Goal: Task Accomplishment & Management: Use online tool/utility

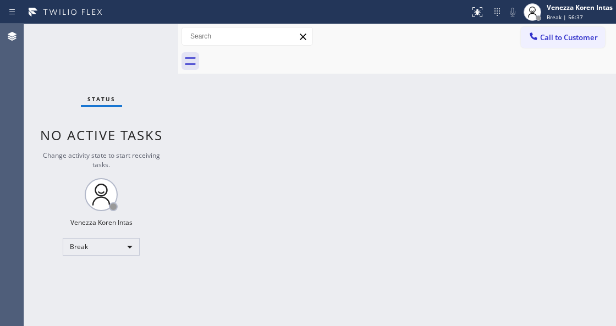
click at [444, 109] on div "Back to Dashboard Change Sender ID Customers Technicians Select a contact Outbo…" at bounding box center [397, 175] width 438 height 302
drag, startPoint x: 134, startPoint y: 100, endPoint x: 31, endPoint y: 191, distance: 137.6
click at [134, 100] on div "Status No active tasks Change activity state to start receiving tasks. Venezza …" at bounding box center [101, 175] width 154 height 302
drag, startPoint x: 122, startPoint y: 85, endPoint x: 152, endPoint y: 85, distance: 29.7
click at [125, 85] on div "Status No active tasks Change activity state to start receiving tasks. Venezza …" at bounding box center [101, 175] width 154 height 302
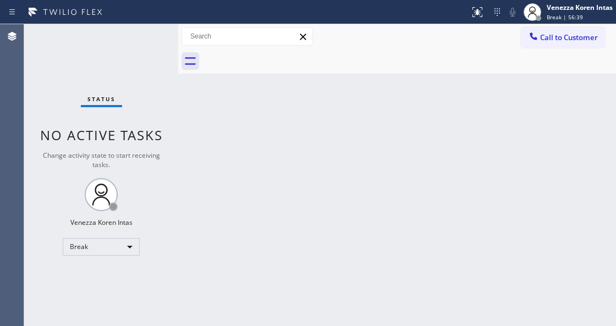
drag, startPoint x: 272, startPoint y: 140, endPoint x: 296, endPoint y: 147, distance: 25.4
click at [276, 140] on div "Back to Dashboard Change Sender ID Customers Technicians Select a contact Outbo…" at bounding box center [397, 175] width 438 height 302
click at [278, 134] on div "Back to Dashboard Change Sender ID Customers Technicians Select a contact Outbo…" at bounding box center [397, 175] width 438 height 302
drag, startPoint x: 330, startPoint y: 207, endPoint x: 535, endPoint y: 83, distance: 240.2
click at [333, 207] on div "Back to Dashboard Change Sender ID Customers Technicians Select a contact Outbo…" at bounding box center [397, 175] width 438 height 302
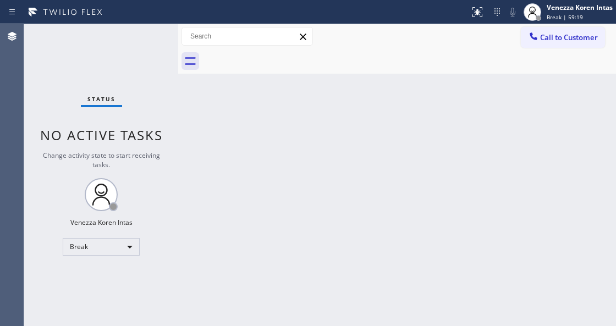
drag, startPoint x: 573, startPoint y: 17, endPoint x: 555, endPoint y: 43, distance: 32.4
click at [573, 17] on span "Break | 59:19" at bounding box center [565, 17] width 36 height 8
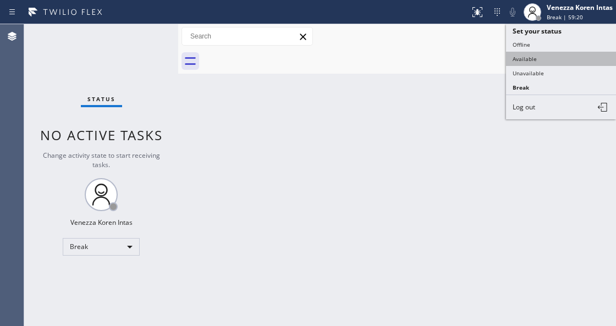
click at [536, 54] on button "Available" at bounding box center [561, 59] width 110 height 14
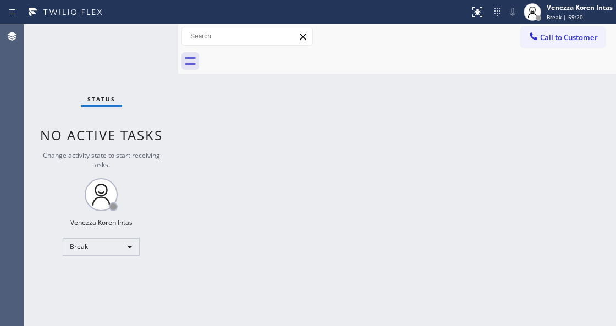
drag, startPoint x: 427, startPoint y: 122, endPoint x: 388, endPoint y: 130, distance: 39.9
click at [424, 124] on div "Back to Dashboard Change Sender ID Customers Technicians Select a contact Outbo…" at bounding box center [397, 175] width 438 height 302
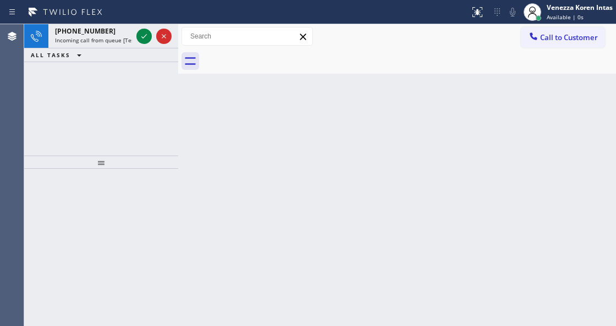
click at [152, 46] on div at bounding box center [154, 36] width 40 height 24
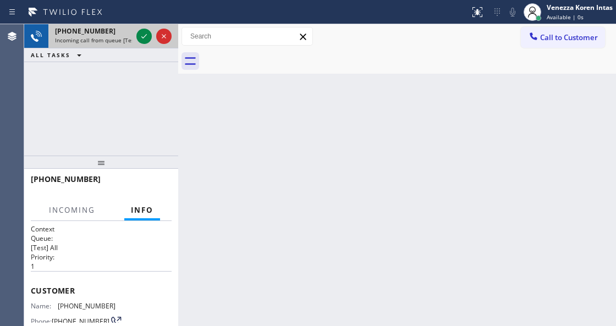
click at [152, 46] on div at bounding box center [154, 36] width 40 height 24
click at [141, 32] on icon at bounding box center [144, 36] width 13 height 13
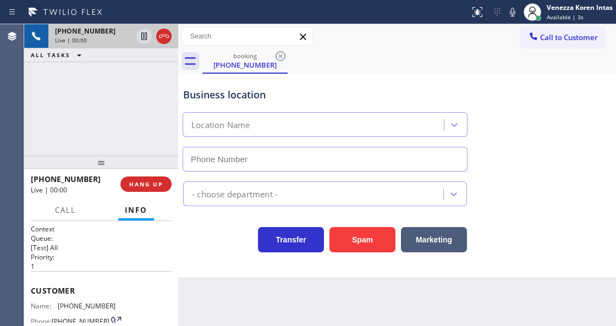
click at [132, 36] on div "Live | 00:00" at bounding box center [93, 40] width 77 height 8
type input "[PHONE_NUMBER]"
click at [141, 36] on div "Live | 00:00" at bounding box center [103, 40] width 97 height 8
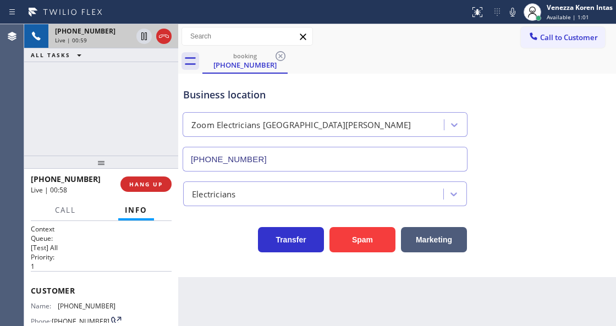
click at [324, 90] on div "Business location" at bounding box center [325, 94] width 284 height 15
click at [512, 15] on icon at bounding box center [513, 12] width 6 height 9
click at [145, 41] on icon at bounding box center [144, 36] width 13 height 13
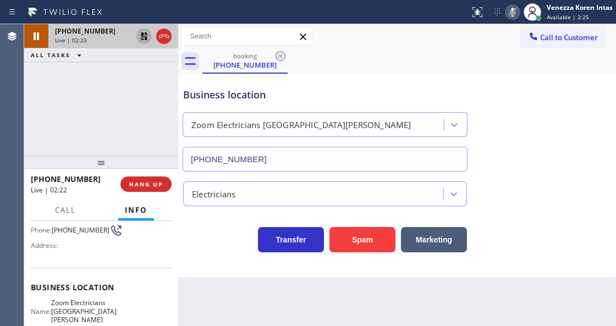
scroll to position [146, 0]
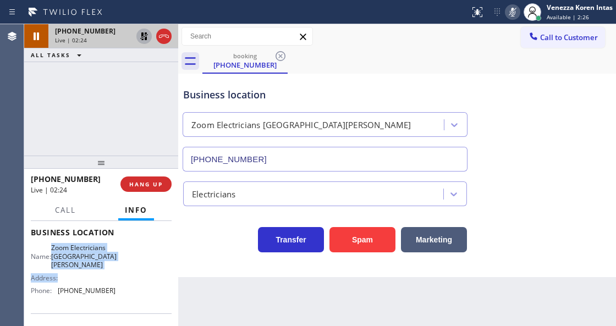
drag, startPoint x: 58, startPoint y: 243, endPoint x: 103, endPoint y: 271, distance: 53.1
click at [103, 271] on div "Name: Zoom Electricians [GEOGRAPHIC_DATA][PERSON_NAME] Address: Phone: [PHONE_N…" at bounding box center [73, 272] width 85 height 56
click at [105, 270] on div "Name: Zoom Electricians [GEOGRAPHIC_DATA][PERSON_NAME] Address: Phone: [PHONE_N…" at bounding box center [73, 272] width 85 height 56
click at [103, 265] on span "Zoom Electricians [GEOGRAPHIC_DATA][PERSON_NAME]" at bounding box center [83, 256] width 65 height 25
click at [98, 264] on span "Zoom Electricians [GEOGRAPHIC_DATA][PERSON_NAME]" at bounding box center [83, 256] width 65 height 25
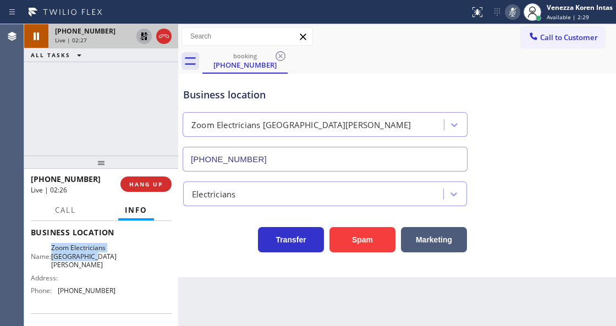
drag, startPoint x: 103, startPoint y: 265, endPoint x: 56, endPoint y: 247, distance: 50.7
click at [56, 247] on div "Name: Zoom Electricians [GEOGRAPHIC_DATA][PERSON_NAME]" at bounding box center [73, 256] width 85 height 25
copy span "Zoom Electricians [GEOGRAPHIC_DATA][PERSON_NAME]"
click at [158, 113] on div "[PHONE_NUMBER] Live | 05:07 ALL TASKS ALL TASKS ACTIVE TASKS TASKS IN WRAP UP" at bounding box center [101, 89] width 154 height 131
click at [142, 41] on icon at bounding box center [144, 36] width 13 height 13
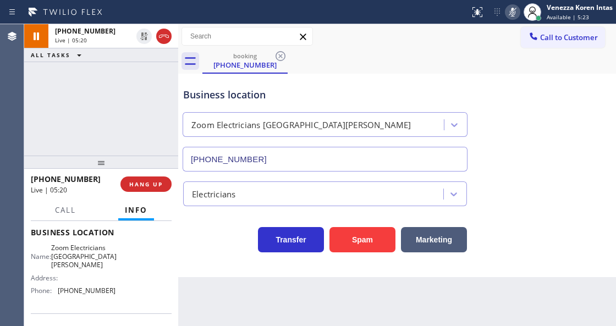
click at [508, 15] on icon at bounding box center [512, 12] width 13 height 13
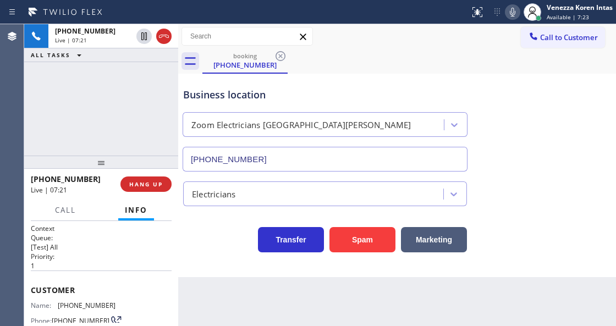
scroll to position [0, 0]
drag, startPoint x: 102, startPoint y: 304, endPoint x: 59, endPoint y: 307, distance: 43.0
click at [59, 307] on div "Name: [PHONE_NUMBER] Phone: [PHONE_NUMBER] Address:" at bounding box center [101, 323] width 141 height 43
copy span "[PHONE_NUMBER]"
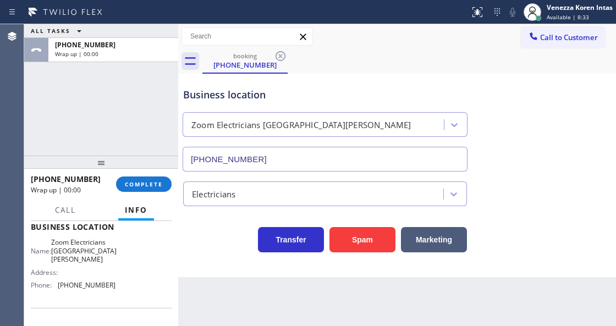
scroll to position [183, 0]
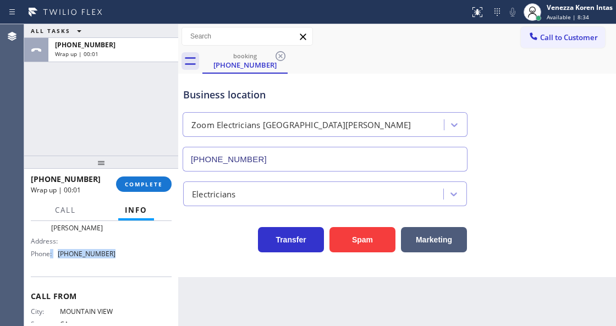
drag, startPoint x: 114, startPoint y: 255, endPoint x: 50, endPoint y: 260, distance: 65.1
click at [50, 260] on div "Name: Zoom Electricians [GEOGRAPHIC_DATA][PERSON_NAME] Address: Phone: [PHONE_N…" at bounding box center [101, 235] width 141 height 56
drag, startPoint x: 90, startPoint y: 259, endPoint x: 107, endPoint y: 255, distance: 17.4
click at [90, 259] on div "Name: Zoom Electricians [GEOGRAPHIC_DATA][PERSON_NAME] Address: Phone: [PHONE_N…" at bounding box center [73, 235] width 85 height 56
click at [109, 254] on span "[PHONE_NUMBER]" at bounding box center [87, 254] width 58 height 8
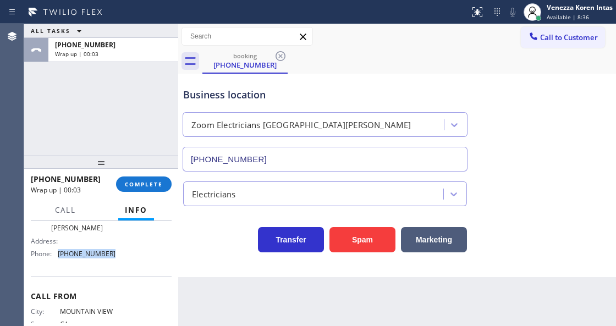
drag, startPoint x: 107, startPoint y: 252, endPoint x: 58, endPoint y: 259, distance: 49.4
click at [58, 259] on div "Name: Zoom Electricians [GEOGRAPHIC_DATA][PERSON_NAME] Address: Phone: [PHONE_N…" at bounding box center [73, 235] width 85 height 56
copy div "[PHONE_NUMBER]"
click at [150, 183] on span "COMPLETE" at bounding box center [144, 184] width 38 height 8
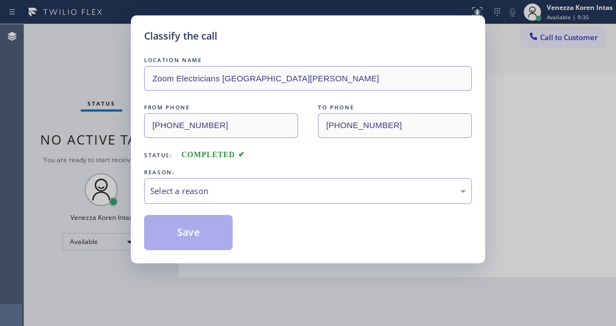
click at [242, 191] on div "Select a reason" at bounding box center [308, 191] width 316 height 13
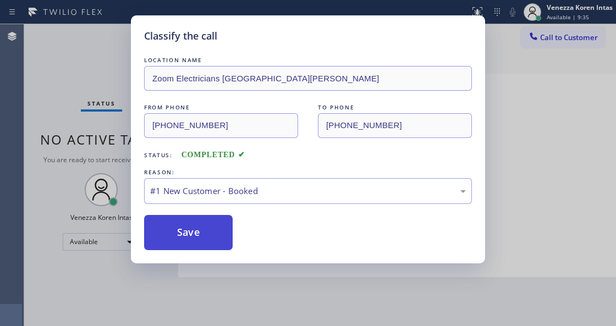
click at [232, 227] on button "Save" at bounding box center [188, 232] width 89 height 35
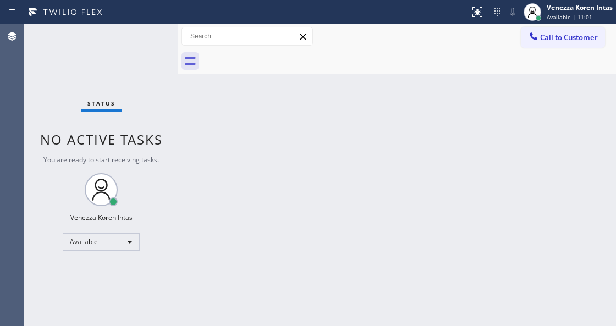
click at [424, 109] on div "Back to Dashboard Change Sender ID Customers Technicians Select a contact Outbo…" at bounding box center [397, 175] width 438 height 302
click at [461, 37] on div "Call to Customer Outbound call Location Search location Your caller id phone nu…" at bounding box center [397, 36] width 438 height 19
click at [142, 37] on div "Status No active tasks You are ready to start receiving tasks. Venezza Koren In…" at bounding box center [101, 175] width 154 height 302
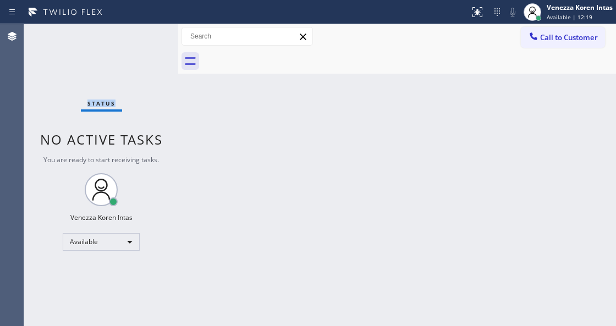
click at [142, 37] on div "Status No active tasks You are ready to start receiving tasks. Venezza Koren In…" at bounding box center [101, 175] width 154 height 302
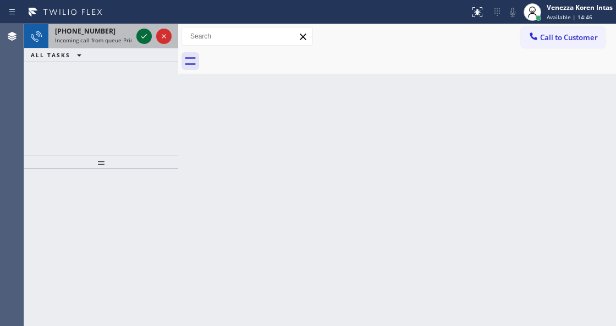
click at [141, 35] on icon at bounding box center [144, 36] width 13 height 13
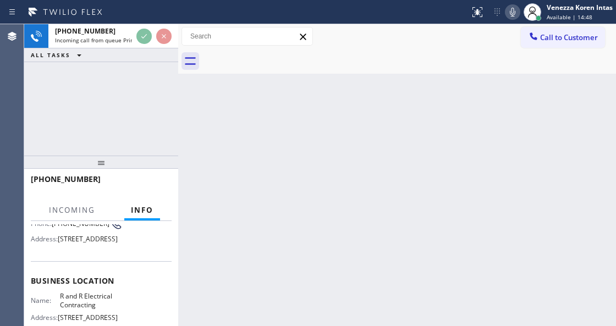
scroll to position [146, 0]
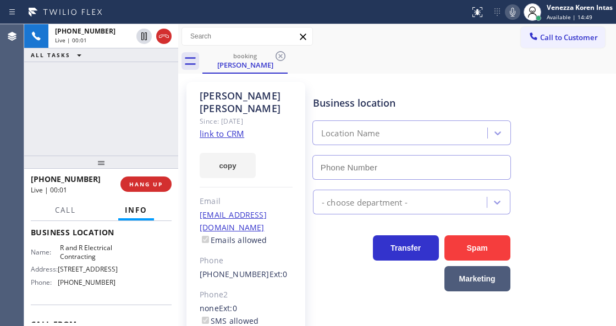
type input "[PHONE_NUMBER]"
click at [234, 128] on link "link to CRM" at bounding box center [222, 133] width 45 height 11
click at [513, 13] on icon at bounding box center [512, 12] width 13 height 13
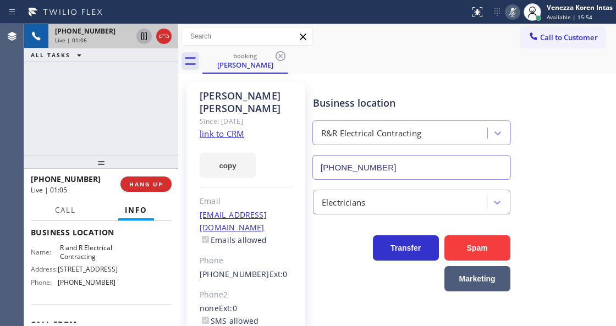
click at [142, 39] on icon at bounding box center [144, 36] width 13 height 13
click at [91, 91] on div "[PHONE_NUMBER] Live | 01:20 ALL TASKS ALL TASKS ACTIVE TASKS TASKS IN WRAP UP" at bounding box center [101, 89] width 154 height 131
click at [514, 11] on icon at bounding box center [512, 12] width 13 height 13
click at [145, 31] on icon at bounding box center [144, 36] width 13 height 13
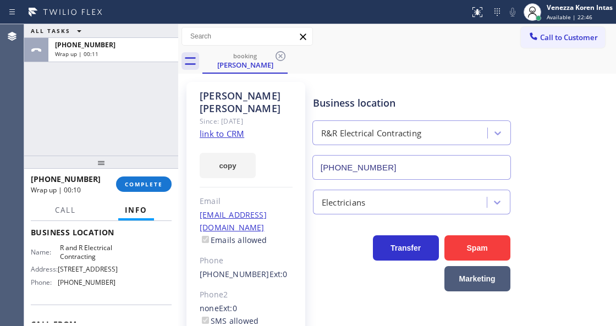
drag, startPoint x: 156, startPoint y: 183, endPoint x: 237, endPoint y: 191, distance: 80.8
click at [157, 183] on span "COMPLETE" at bounding box center [144, 184] width 38 height 8
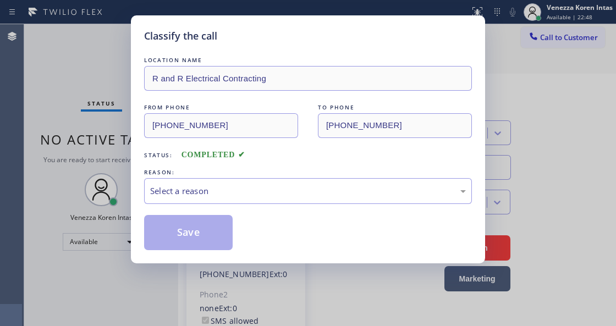
click at [259, 199] on div "Select a reason" at bounding box center [308, 191] width 328 height 26
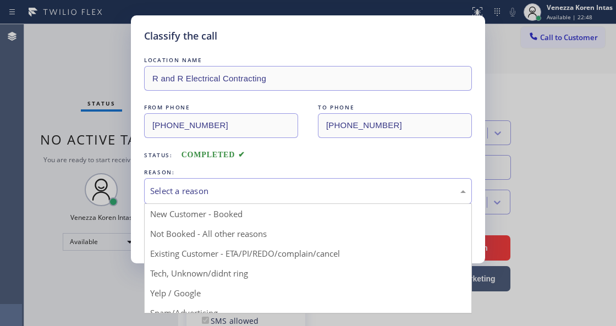
drag, startPoint x: 268, startPoint y: 254, endPoint x: 207, endPoint y: 239, distance: 62.9
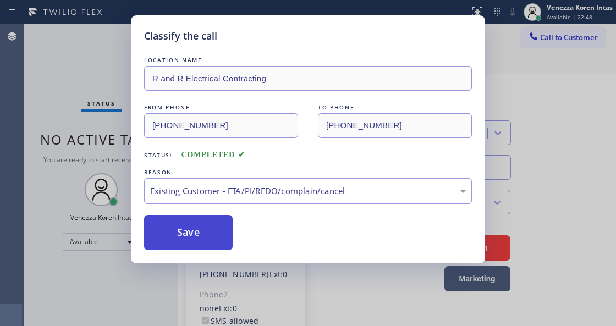
click at [207, 239] on button "Save" at bounding box center [188, 232] width 89 height 35
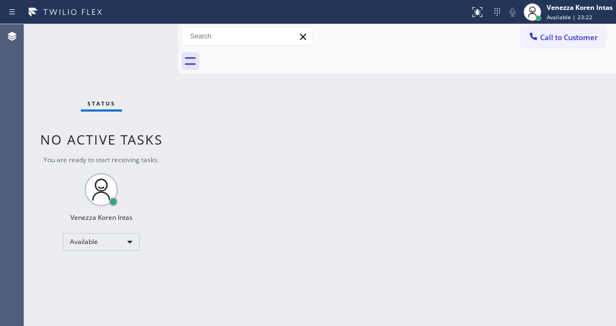
click at [253, 171] on div "Back to Dashboard Change Sender ID Customers Technicians Select a contact Outbo…" at bounding box center [397, 175] width 438 height 302
click at [135, 72] on div "Status No active tasks You are ready to start receiving tasks. Venezza Koren In…" at bounding box center [101, 175] width 154 height 302
click at [266, 178] on div "Back to Dashboard Change Sender ID Customers Technicians Select a contact Outbo…" at bounding box center [397, 175] width 438 height 302
click at [190, 119] on div "Back to Dashboard Change Sender ID Customers Technicians Select a contact Outbo…" at bounding box center [397, 175] width 438 height 302
drag, startPoint x: 156, startPoint y: 69, endPoint x: 147, endPoint y: 50, distance: 21.2
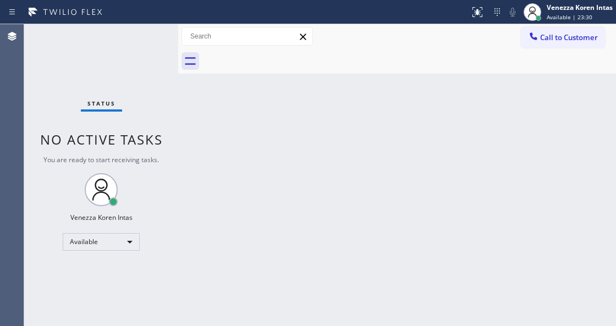
click at [156, 68] on div "Status No active tasks You are ready to start receiving tasks. Venezza Koren In…" at bounding box center [101, 175] width 154 height 302
click at [147, 50] on div "Status No active tasks You are ready to start receiving tasks. Venezza Koren In…" at bounding box center [101, 175] width 154 height 302
click at [147, 49] on div "Status No active tasks You are ready to start receiving tasks. Venezza Koren In…" at bounding box center [101, 175] width 154 height 302
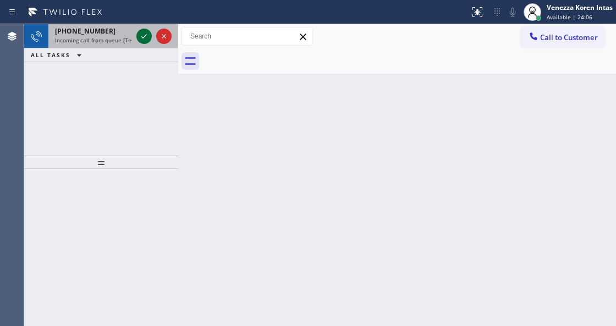
click at [143, 36] on icon at bounding box center [144, 36] width 13 height 13
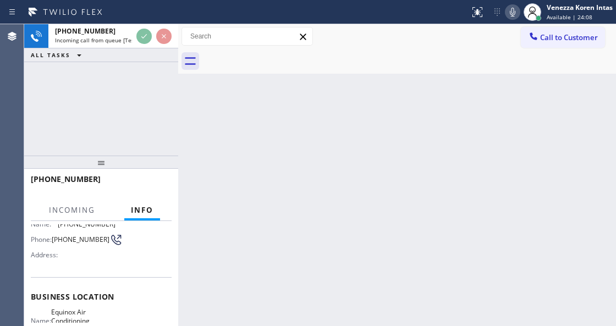
scroll to position [146, 0]
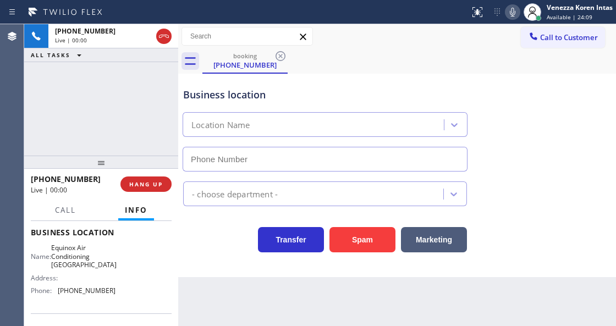
type input "[PHONE_NUMBER]"
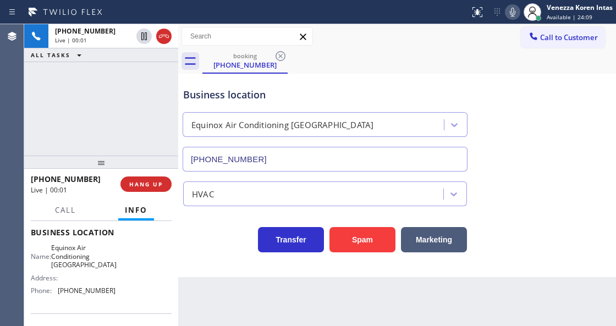
click at [142, 125] on div "[PHONE_NUMBER] Live | 00:01 ALL TASKS ALL TASKS ACTIVE TASKS TASKS IN WRAP UP" at bounding box center [101, 89] width 154 height 131
click at [405, 47] on div "Call to Customer Outbound call Location Search location Your caller id phone nu…" at bounding box center [397, 36] width 438 height 25
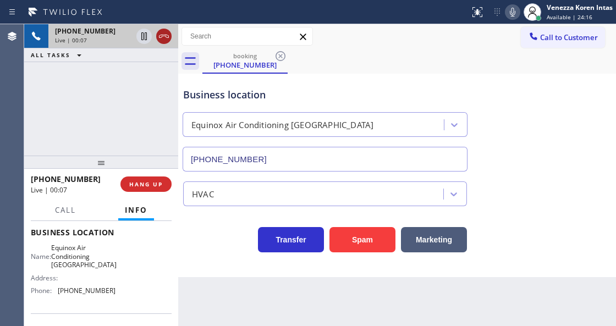
click at [165, 36] on icon at bounding box center [163, 36] width 13 height 13
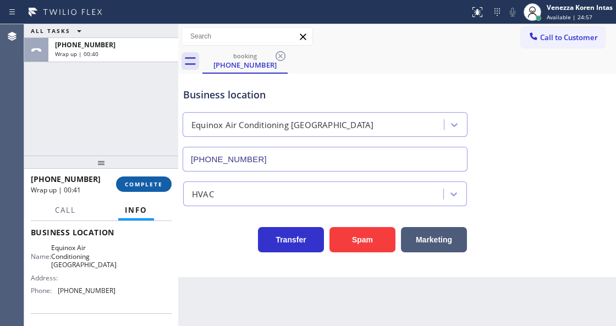
drag, startPoint x: 139, startPoint y: 178, endPoint x: 198, endPoint y: 180, distance: 59.5
click at [139, 178] on button "COMPLETE" at bounding box center [144, 184] width 56 height 15
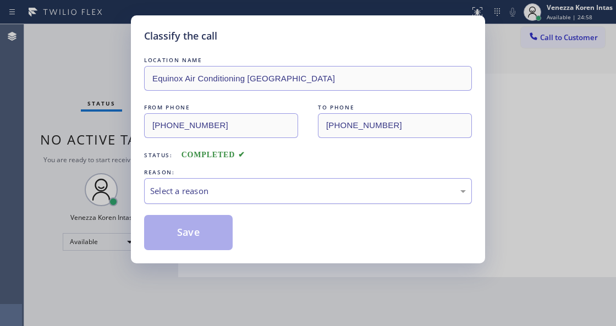
click at [213, 190] on div "Select a reason" at bounding box center [308, 191] width 316 height 13
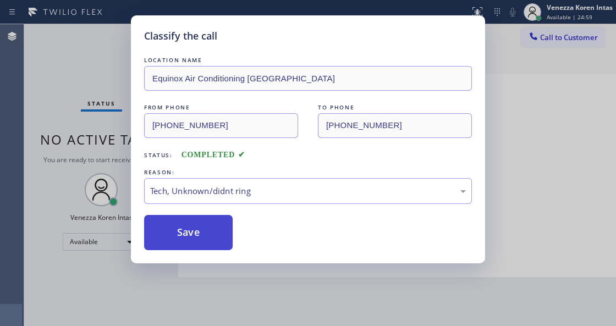
click at [211, 250] on button "Save" at bounding box center [188, 232] width 89 height 35
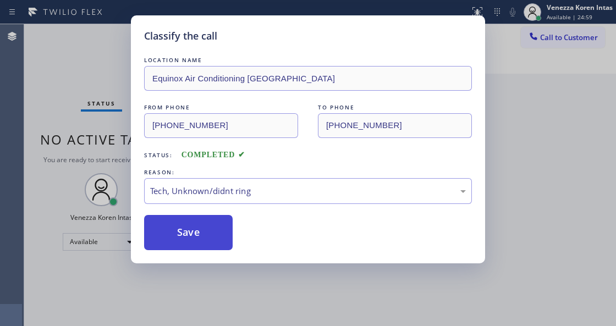
click at [210, 240] on button "Save" at bounding box center [188, 232] width 89 height 35
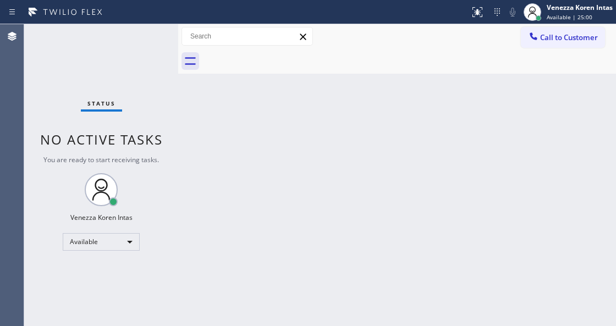
click at [136, 73] on div "Status No active tasks You are ready to start receiving tasks. Venezza Koren In…" at bounding box center [101, 175] width 154 height 302
drag, startPoint x: 249, startPoint y: 190, endPoint x: 247, endPoint y: 255, distance: 65.0
click at [250, 199] on div "Back to Dashboard Change Sender ID Customers Technicians Select a contact Outbo…" at bounding box center [397, 175] width 438 height 302
click at [237, 112] on div "Back to Dashboard Change Sender ID Customers Technicians Select a contact Outbo…" at bounding box center [397, 175] width 438 height 302
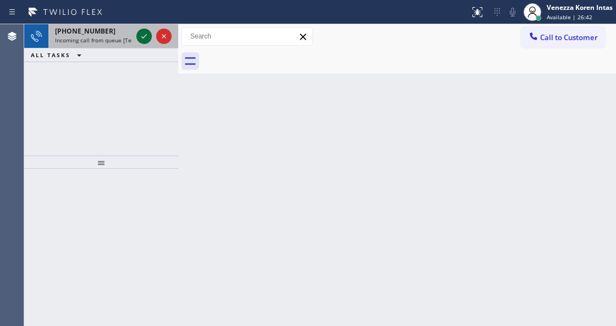
click at [147, 39] on icon at bounding box center [144, 36] width 13 height 13
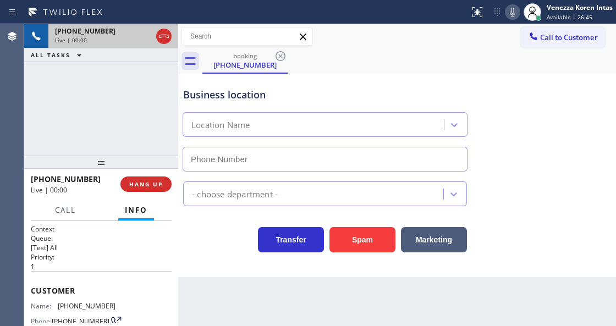
type input "[PHONE_NUMBER]"
click at [511, 7] on icon at bounding box center [512, 12] width 13 height 13
click at [144, 32] on icon at bounding box center [144, 36] width 13 height 13
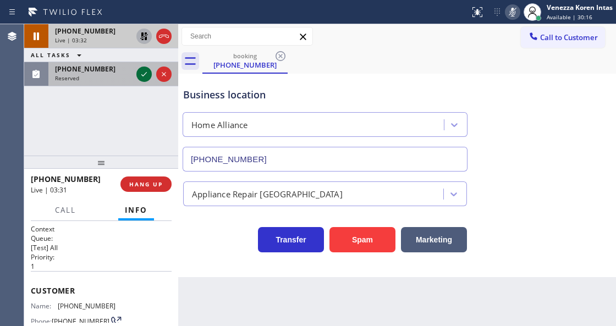
click at [146, 69] on icon at bounding box center [144, 74] width 13 height 13
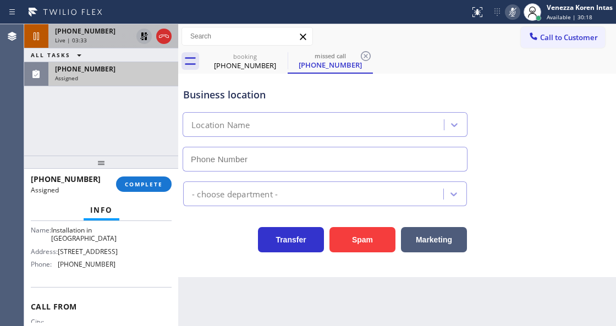
scroll to position [183, 0]
type input "[PHONE_NUMBER]"
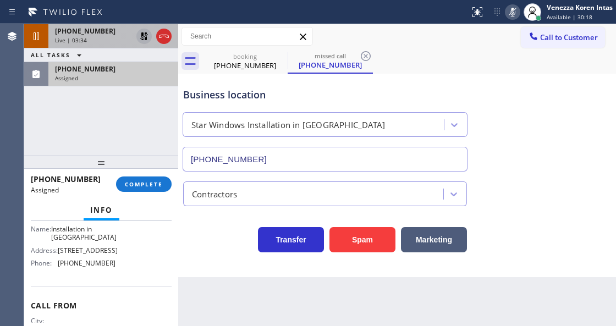
click at [152, 85] on div "[PHONE_NUMBER] Live | 03:34 ALL TASKS ALL TASKS ACTIVE TASKS TASKS IN WRAP UP […" at bounding box center [101, 89] width 154 height 131
click at [155, 75] on div "Assigned" at bounding box center [113, 78] width 117 height 8
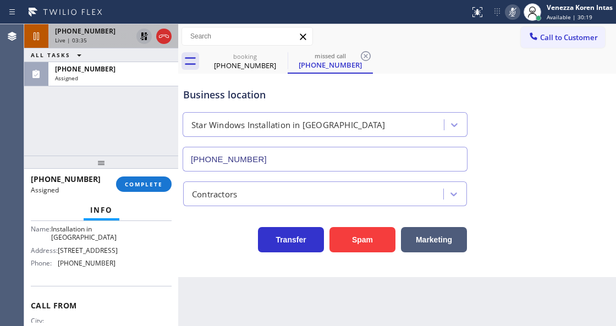
click at [165, 174] on div "[PHONE_NUMBER] Assigned COMPLETE" at bounding box center [101, 184] width 141 height 29
click at [164, 179] on button "COMPLETE" at bounding box center [144, 184] width 56 height 15
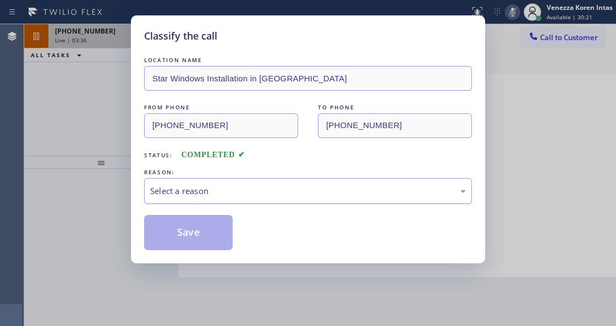
click at [256, 195] on div "Select a reason" at bounding box center [308, 191] width 316 height 13
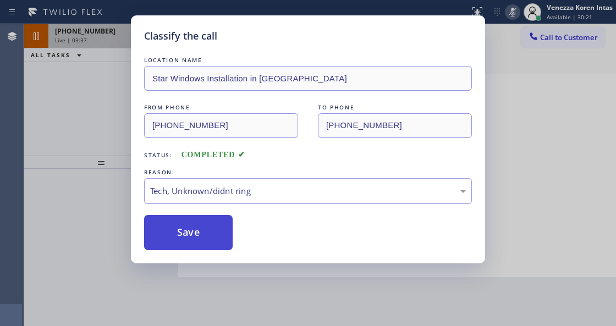
click at [214, 223] on button "Save" at bounding box center [188, 232] width 89 height 35
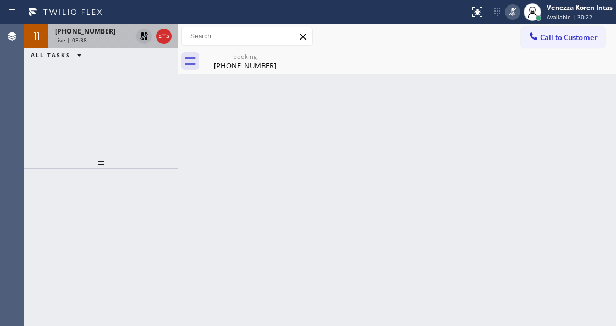
click at [81, 40] on span "Live | 03:38" at bounding box center [71, 40] width 32 height 8
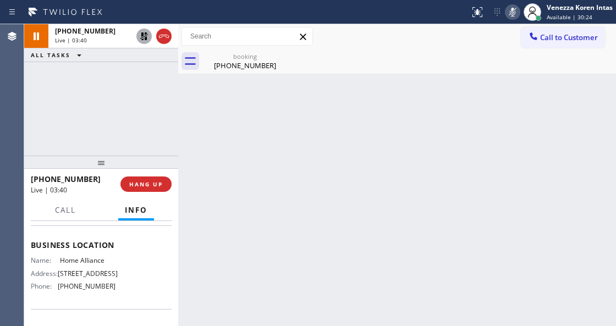
scroll to position [146, 0]
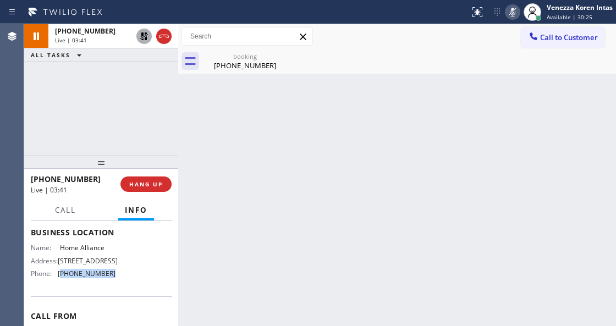
drag, startPoint x: 112, startPoint y: 282, endPoint x: 60, endPoint y: 276, distance: 52.6
click at [60, 276] on div "Name: Home Alliance Address: [STREET_ADDRESS] Phone: [PHONE_NUMBER]" at bounding box center [101, 263] width 141 height 39
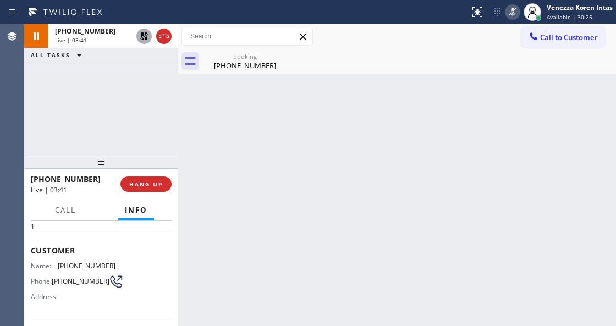
scroll to position [36, 0]
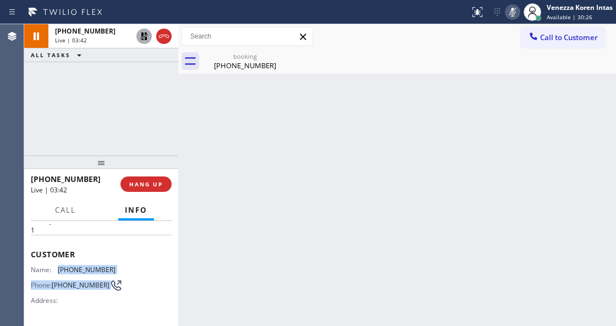
drag, startPoint x: 112, startPoint y: 272, endPoint x: 57, endPoint y: 264, distance: 55.6
click at [57, 266] on div "Name: [PHONE_NUMBER] Phone: [PHONE_NUMBER] Address:" at bounding box center [101, 287] width 141 height 43
click at [89, 266] on span "[PHONE_NUMBER]" at bounding box center [87, 270] width 58 height 8
drag, startPoint x: 105, startPoint y: 265, endPoint x: 58, endPoint y: 266, distance: 46.2
click at [58, 266] on div "Name: [PHONE_NUMBER]" at bounding box center [73, 270] width 85 height 8
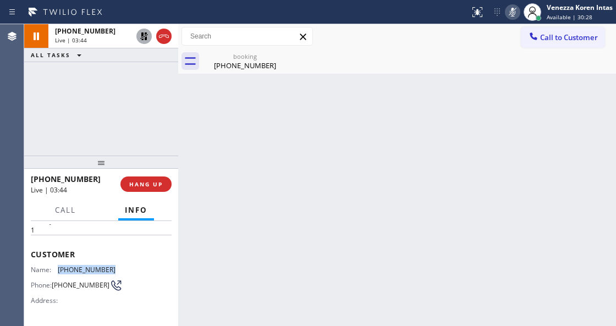
copy div "[PHONE_NUMBER]"
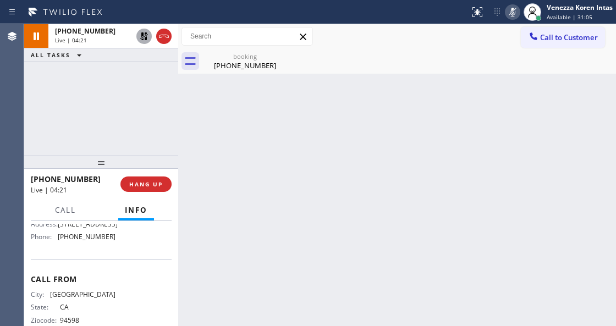
scroll to position [146, 0]
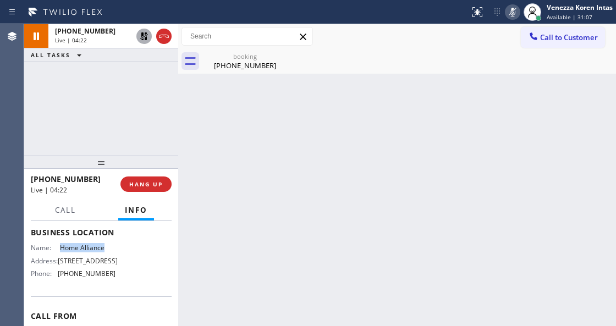
drag, startPoint x: 57, startPoint y: 248, endPoint x: 107, endPoint y: 248, distance: 49.5
click at [107, 248] on div "Name: Home Alliance" at bounding box center [73, 248] width 85 height 8
copy div "Home Alliance"
drag, startPoint x: 111, startPoint y: 281, endPoint x: 58, endPoint y: 276, distance: 52.5
click at [58, 276] on div "Name: Home Alliance Address: [STREET_ADDRESS] Phone: [PHONE_NUMBER]" at bounding box center [101, 263] width 141 height 39
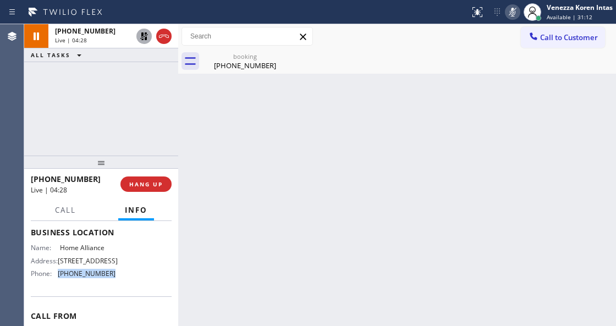
copy div "[PHONE_NUMBER]"
click at [506, 12] on icon at bounding box center [512, 12] width 13 height 13
click at [142, 37] on icon at bounding box center [144, 36] width 8 height 8
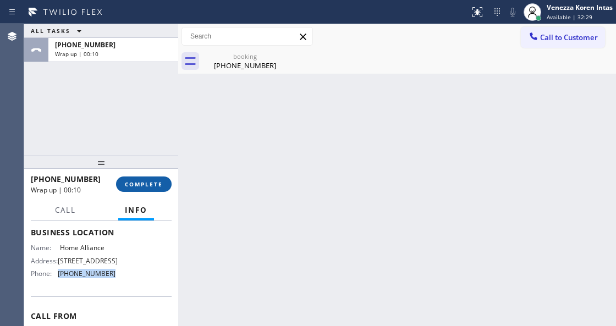
click at [142, 183] on span "COMPLETE" at bounding box center [144, 184] width 38 height 8
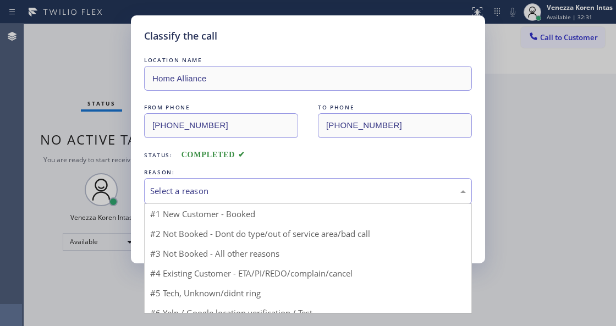
click at [246, 194] on div "Select a reason" at bounding box center [308, 191] width 316 height 13
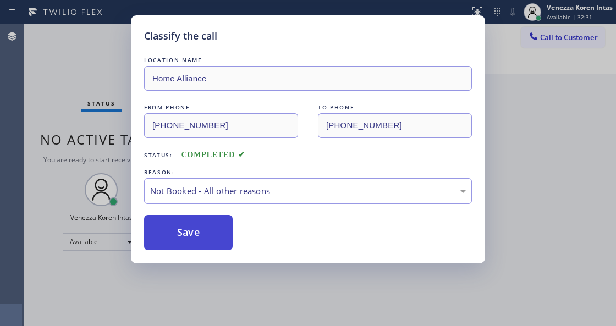
click at [218, 230] on button "Save" at bounding box center [188, 232] width 89 height 35
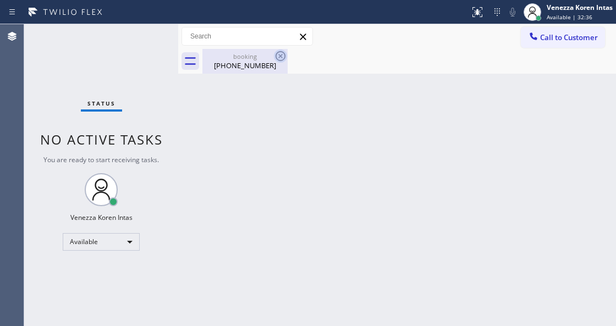
click at [283, 54] on icon at bounding box center [280, 56] width 13 height 13
click at [241, 66] on div "[PHONE_NUMBER]" at bounding box center [245, 66] width 83 height 10
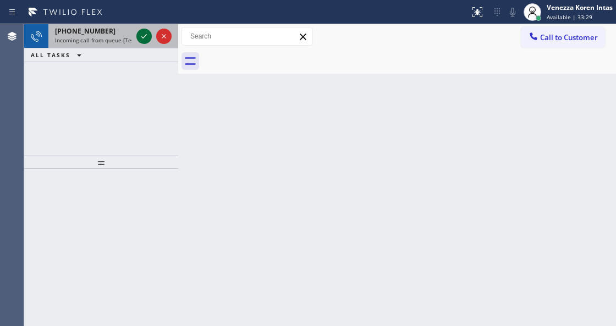
click at [141, 35] on icon at bounding box center [144, 36] width 13 height 13
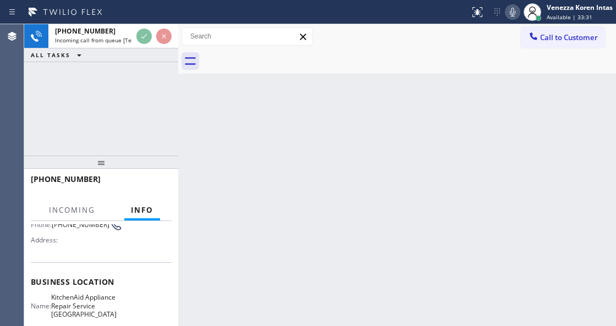
scroll to position [110, 0]
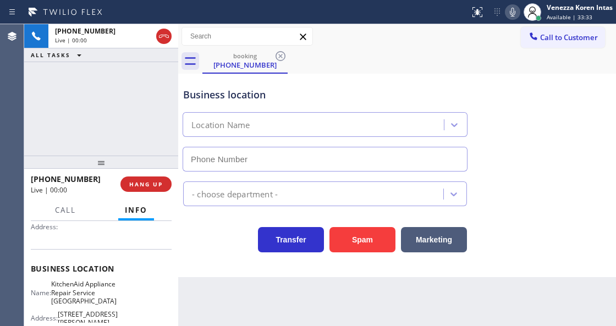
type input "[PHONE_NUMBER]"
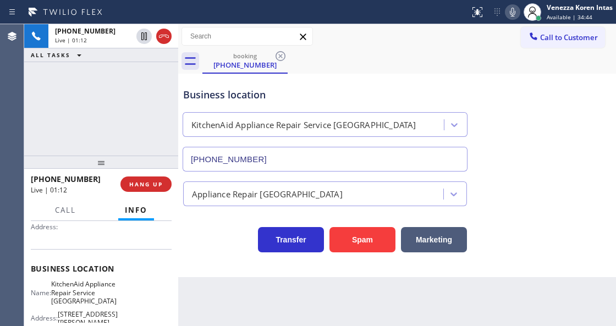
click at [346, 174] on div "Appliance Repair [GEOGRAPHIC_DATA]" at bounding box center [397, 189] width 432 height 35
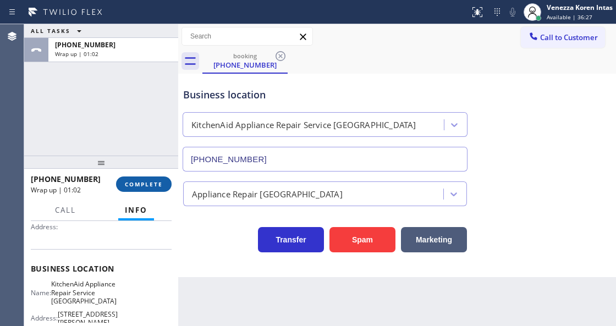
drag, startPoint x: 133, startPoint y: 176, endPoint x: 149, endPoint y: 183, distance: 16.8
click at [133, 176] on div "[PHONE_NUMBER] Wrap up | 01:02 COMPLETE" at bounding box center [101, 184] width 141 height 29
click at [162, 185] on span "COMPLETE" at bounding box center [144, 184] width 38 height 8
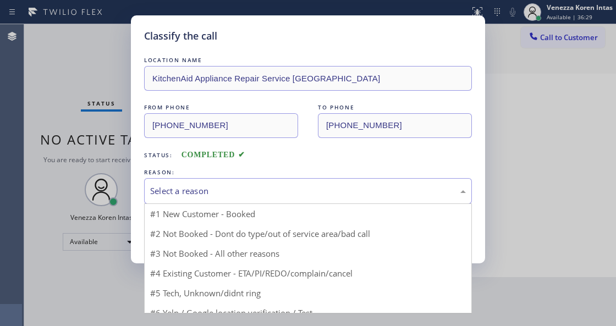
click at [227, 198] on div "Select a reason" at bounding box center [308, 191] width 328 height 26
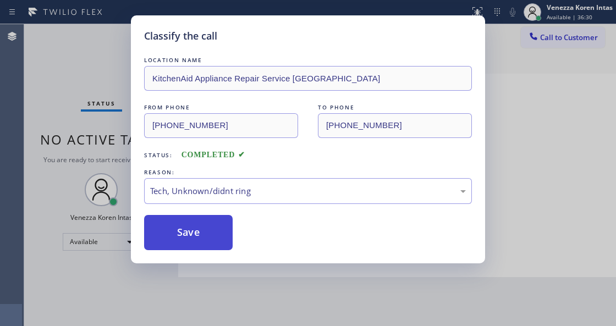
click at [221, 240] on button "Save" at bounding box center [188, 232] width 89 height 35
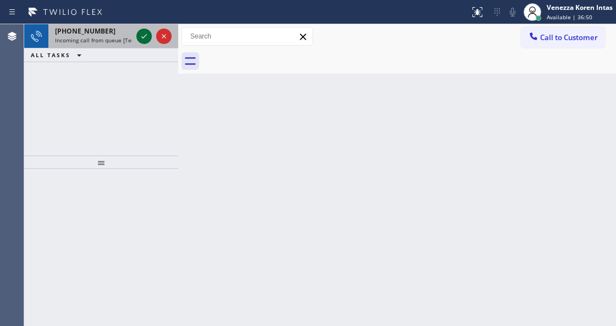
click at [144, 37] on icon at bounding box center [144, 36] width 6 height 4
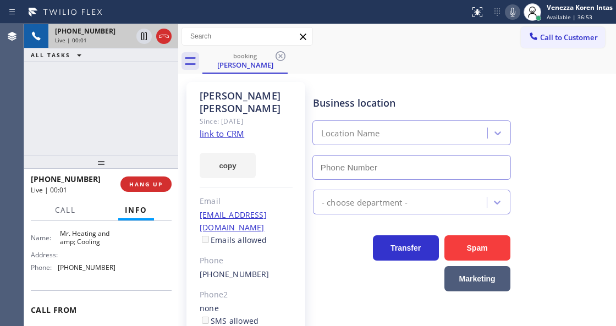
scroll to position [146, 0]
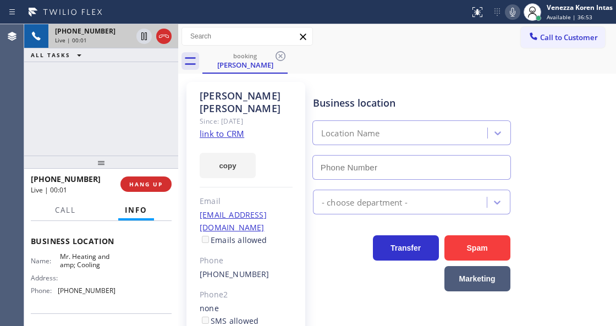
type input "[PHONE_NUMBER]"
click at [422, 50] on div "booking [PERSON_NAME]" at bounding box center [409, 61] width 414 height 25
click at [230, 128] on link "link to CRM" at bounding box center [222, 133] width 45 height 11
click at [515, 12] on icon at bounding box center [512, 12] width 13 height 13
click at [146, 39] on icon at bounding box center [144, 36] width 6 height 8
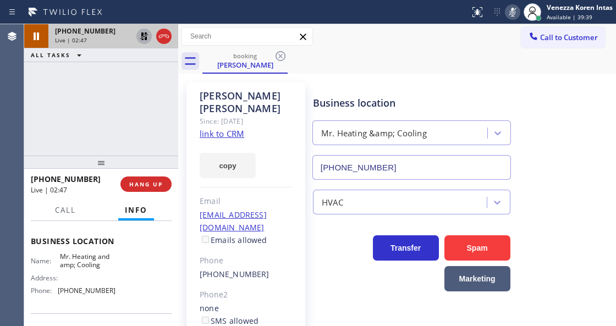
click at [513, 20] on div "Status report No issues detected If you experience an issue, please download th…" at bounding box center [540, 12] width 151 height 24
click at [511, 14] on icon at bounding box center [513, 12] width 6 height 9
click at [145, 39] on icon at bounding box center [144, 36] width 8 height 8
click at [186, 85] on div "[PERSON_NAME] Since: [DATE] link to CRM copy Email [EMAIL_ADDRESS][DOMAIN_NAME]…" at bounding box center [246, 264] width 130 height 376
click at [145, 38] on icon at bounding box center [144, 36] width 13 height 13
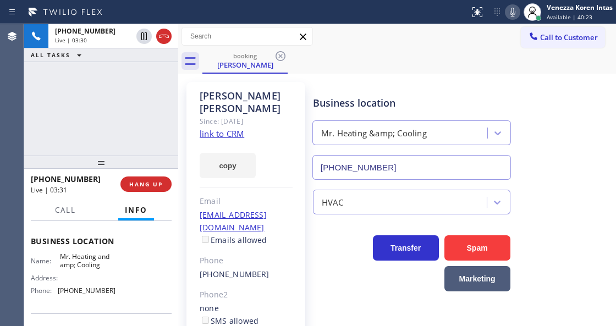
click at [511, 17] on icon at bounding box center [512, 12] width 13 height 13
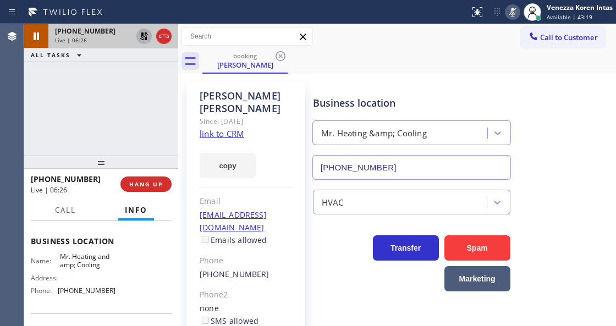
click at [146, 35] on icon at bounding box center [144, 36] width 8 height 8
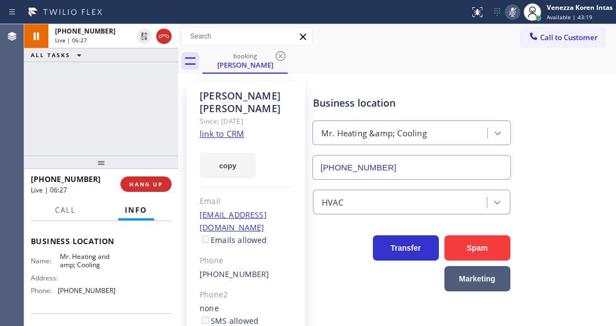
click at [510, 10] on icon at bounding box center [513, 12] width 6 height 9
click at [514, 8] on icon at bounding box center [512, 12] width 13 height 13
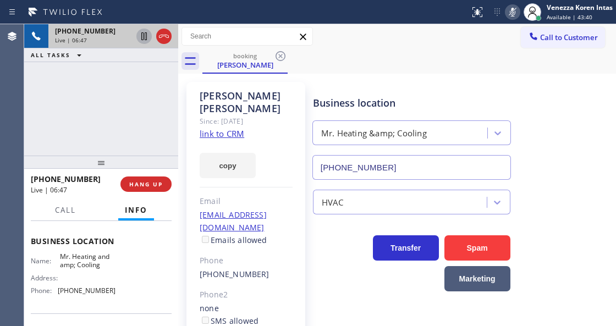
click at [142, 36] on icon at bounding box center [144, 36] width 13 height 13
click at [510, 16] on icon at bounding box center [512, 12] width 13 height 13
click at [143, 35] on icon at bounding box center [144, 36] width 8 height 8
click at [508, 12] on icon at bounding box center [512, 12] width 13 height 13
click at [141, 36] on icon at bounding box center [144, 36] width 13 height 13
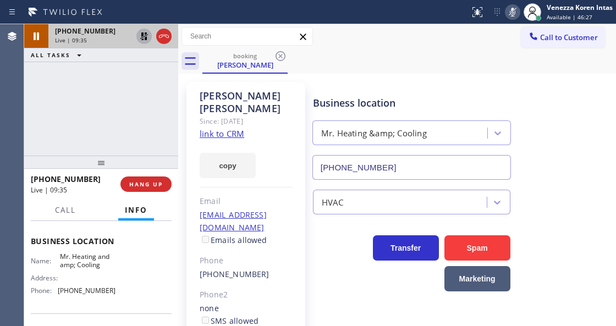
click at [514, 18] on icon at bounding box center [512, 12] width 13 height 13
click at [146, 36] on icon at bounding box center [144, 36] width 8 height 8
click at [517, 6] on icon at bounding box center [512, 12] width 13 height 13
click at [146, 37] on icon at bounding box center [144, 36] width 6 height 8
click at [515, 13] on icon at bounding box center [512, 12] width 13 height 13
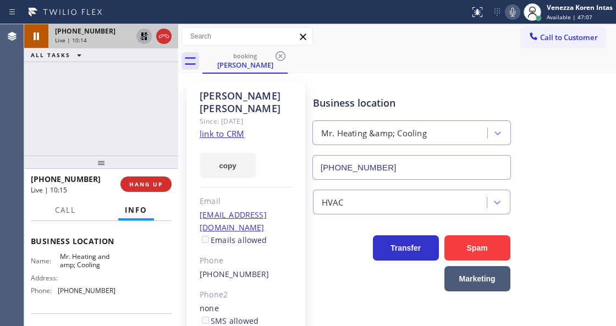
click at [147, 33] on icon at bounding box center [144, 36] width 13 height 13
click at [168, 37] on icon at bounding box center [164, 36] width 10 height 3
click at [156, 187] on span "HANG UP" at bounding box center [146, 184] width 34 height 8
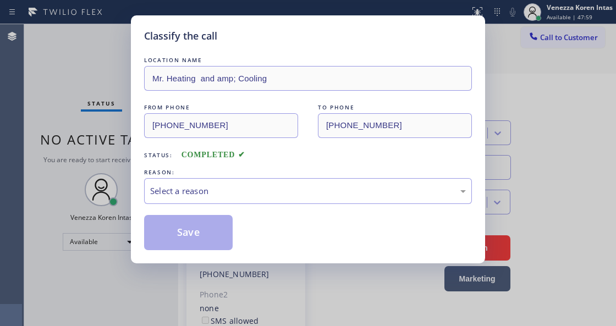
click at [247, 198] on div "Select a reason" at bounding box center [308, 191] width 328 height 26
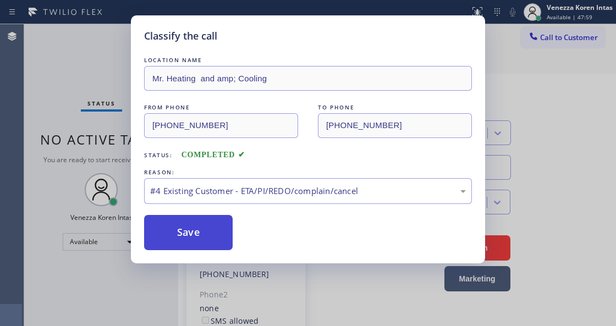
click at [222, 224] on button "Save" at bounding box center [188, 232] width 89 height 35
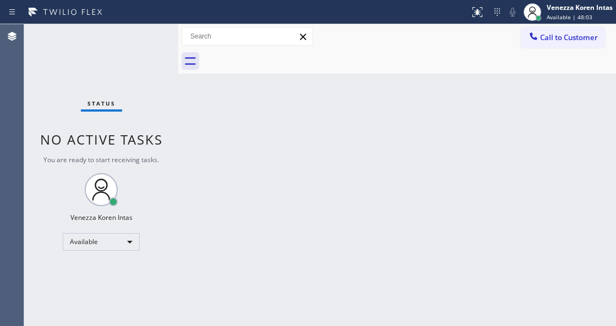
click at [172, 124] on div "Status No active tasks You are ready to start receiving tasks. Venezza Koren In…" at bounding box center [101, 175] width 154 height 302
click at [116, 52] on div "Status No active tasks You are ready to start receiving tasks. Venezza Koren In…" at bounding box center [101, 175] width 154 height 302
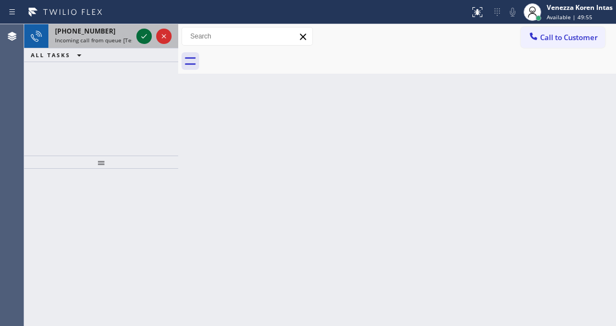
click at [143, 40] on icon at bounding box center [144, 36] width 13 height 13
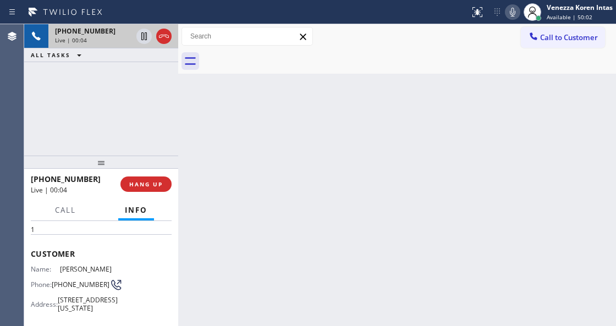
scroll to position [36, 0]
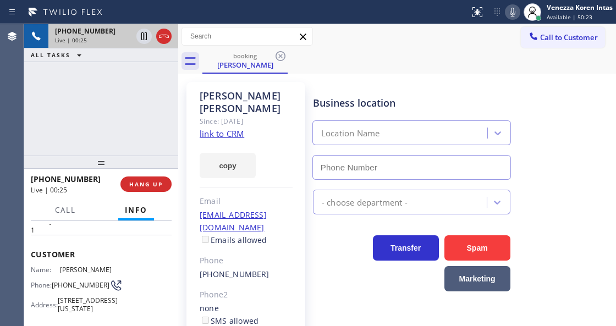
type input "[PHONE_NUMBER]"
click at [519, 12] on div at bounding box center [512, 12] width 15 height 13
click at [511, 14] on icon at bounding box center [513, 12] width 6 height 9
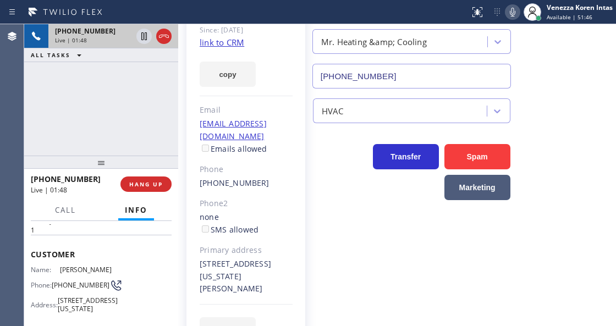
scroll to position [91, 0]
click at [515, 10] on icon at bounding box center [512, 12] width 13 height 13
click at [520, 7] on div at bounding box center [532, 12] width 24 height 24
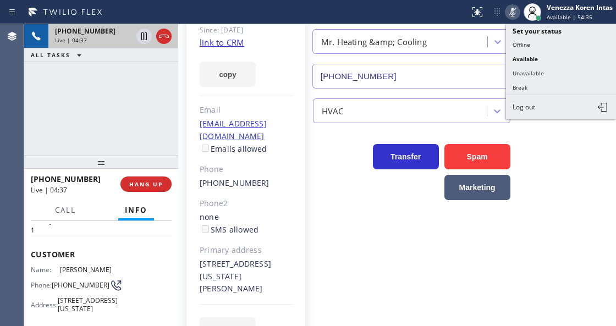
click at [491, 14] on div "Status report No issues detected If you experience an issue, please download th…" at bounding box center [540, 12] width 151 height 24
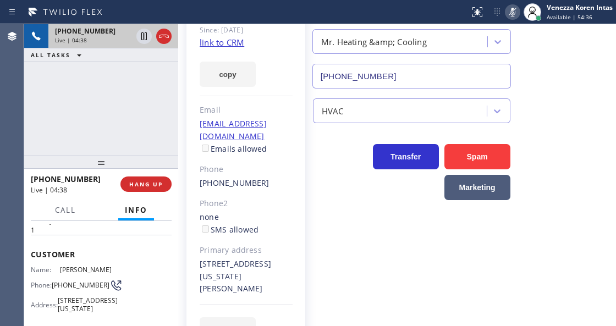
click at [511, 9] on icon at bounding box center [513, 12] width 6 height 9
click at [507, 10] on icon at bounding box center [512, 12] width 13 height 13
click at [126, 107] on div "[PHONE_NUMBER] Live | 07:12 ALL TASKS ALL TASKS ACTIVE TASKS TASKS IN WRAP UP" at bounding box center [101, 89] width 154 height 131
click at [508, 18] on icon at bounding box center [512, 12] width 13 height 13
click at [507, 17] on icon at bounding box center [512, 12] width 13 height 13
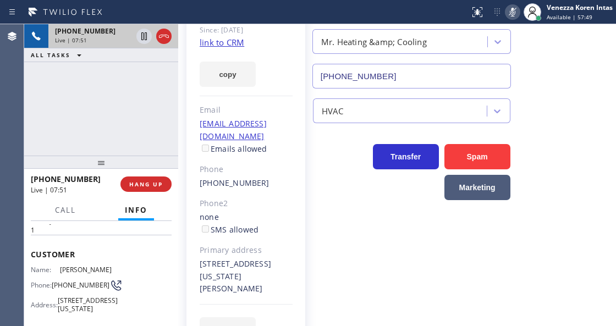
click at [507, 17] on icon at bounding box center [512, 12] width 13 height 13
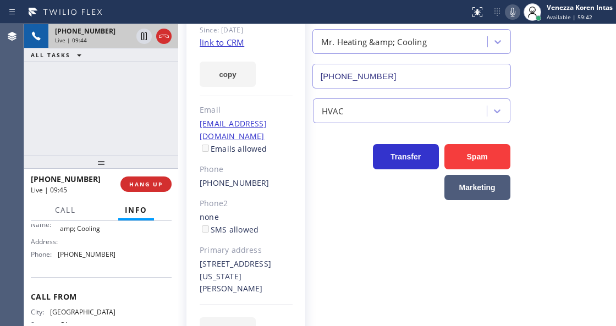
scroll to position [183, 0]
drag, startPoint x: 60, startPoint y: 235, endPoint x: 111, endPoint y: 246, distance: 52.5
click at [111, 233] on span "Mr. Heating and amp; Cooling" at bounding box center [87, 224] width 55 height 17
copy span "Mr. Heating and amp; Cooling"
click at [335, 324] on div "[PERSON_NAME] Since: [DATE] link to CRM copy Email [EMAIL_ADDRESS][DOMAIN_NAME]…" at bounding box center [397, 173] width 438 height 382
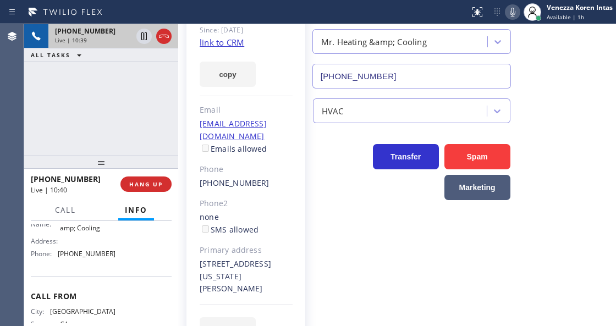
click at [514, 15] on icon at bounding box center [512, 12] width 13 height 13
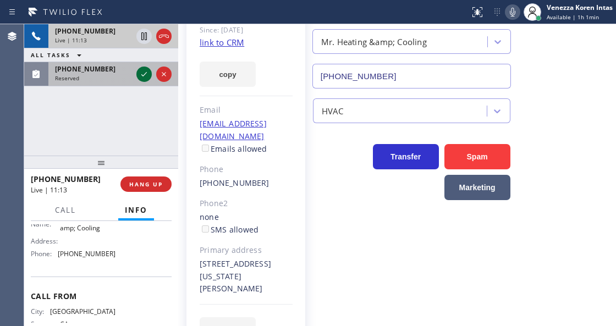
click at [139, 74] on icon at bounding box center [144, 74] width 13 height 13
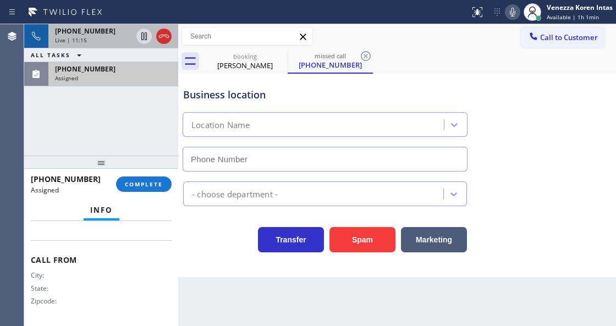
type input "[PHONE_NUMBER]"
click at [138, 74] on div "Assigned" at bounding box center [113, 78] width 117 height 8
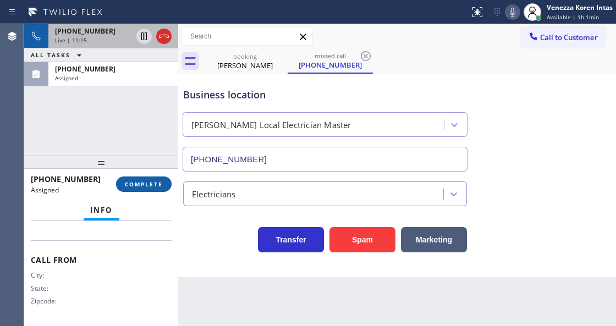
drag, startPoint x: 151, startPoint y: 184, endPoint x: 270, endPoint y: 184, distance: 118.3
click at [152, 184] on span "COMPLETE" at bounding box center [144, 184] width 38 height 8
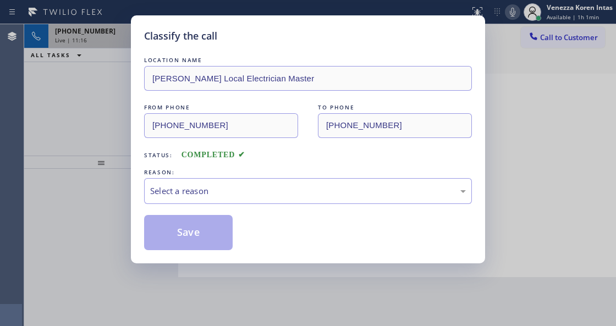
click at [271, 195] on div "Select a reason" at bounding box center [308, 191] width 316 height 13
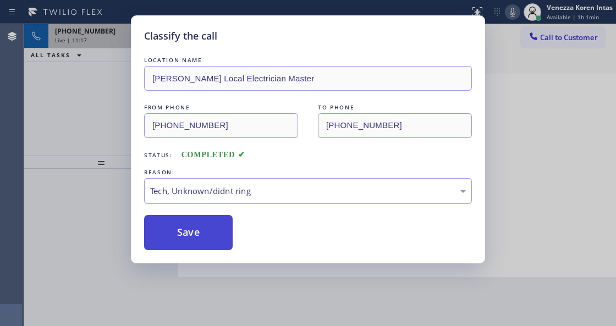
drag, startPoint x: 213, startPoint y: 244, endPoint x: 277, endPoint y: 297, distance: 82.8
click at [213, 244] on button "Save" at bounding box center [188, 232] width 89 height 35
type input "[PHONE_NUMBER]"
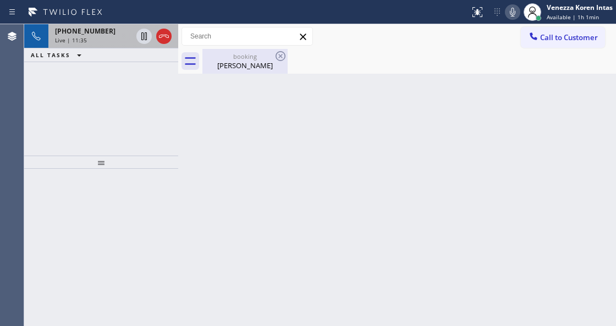
click at [253, 63] on div "[PERSON_NAME]" at bounding box center [245, 66] width 83 height 10
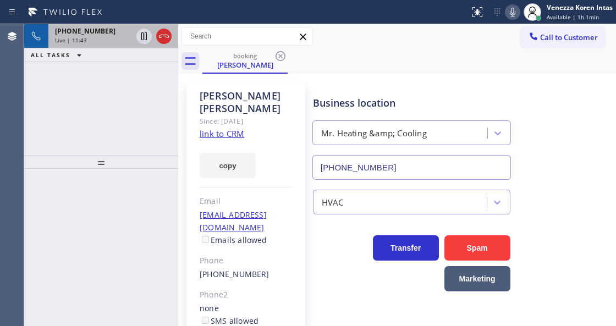
click at [95, 43] on div "[PHONE_NUMBER] Live | 11:43" at bounding box center [91, 36] width 86 height 24
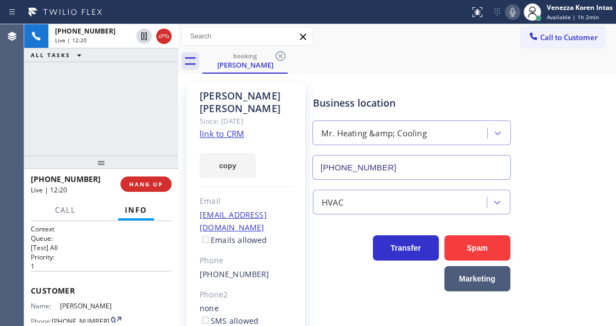
click at [229, 128] on link "link to CRM" at bounding box center [222, 133] width 45 height 11
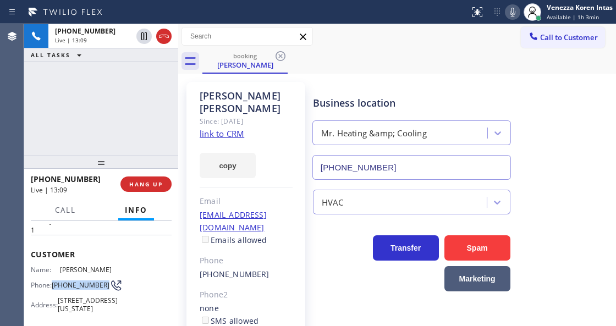
drag, startPoint x: 73, startPoint y: 290, endPoint x: 52, endPoint y: 279, distance: 23.9
click at [52, 279] on div "Phone: [PHONE_NUMBER]" at bounding box center [73, 285] width 85 height 13
copy div "[PHONE_NUMBER]"
click at [519, 13] on div at bounding box center [512, 12] width 15 height 13
click at [144, 41] on icon at bounding box center [144, 36] width 13 height 13
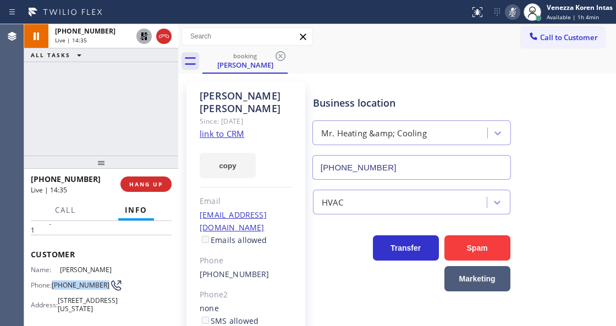
click at [511, 12] on icon at bounding box center [512, 12] width 13 height 13
click at [144, 40] on icon at bounding box center [144, 36] width 13 height 13
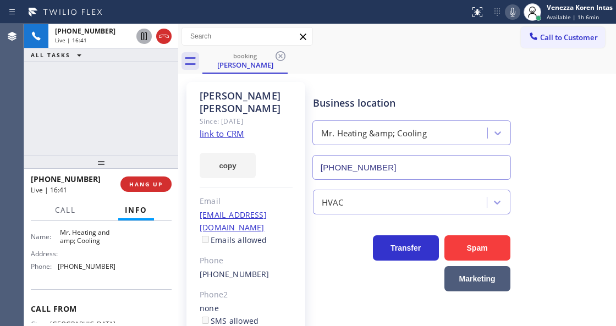
scroll to position [183, 0]
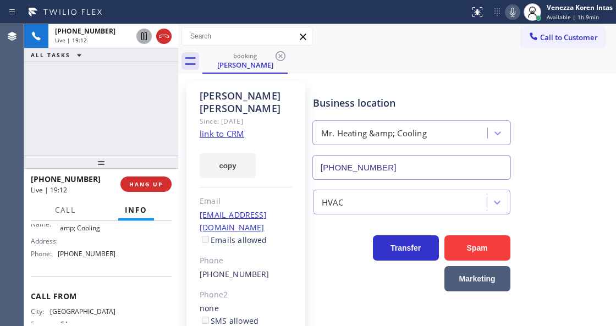
click at [353, 68] on div "booking [PERSON_NAME]" at bounding box center [409, 61] width 414 height 25
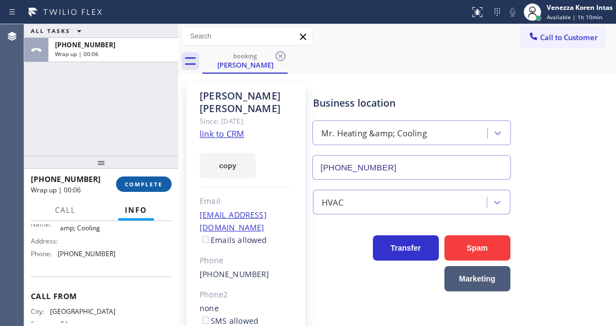
click at [164, 187] on button "COMPLETE" at bounding box center [144, 184] width 56 height 15
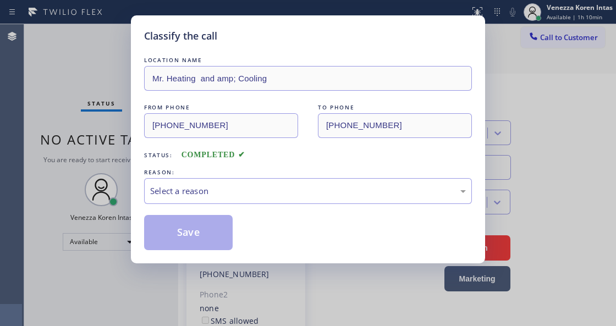
click at [259, 198] on div "Select a reason" at bounding box center [308, 191] width 316 height 13
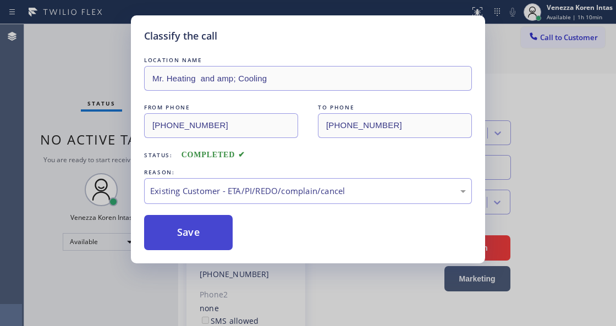
click at [209, 232] on button "Save" at bounding box center [188, 232] width 89 height 35
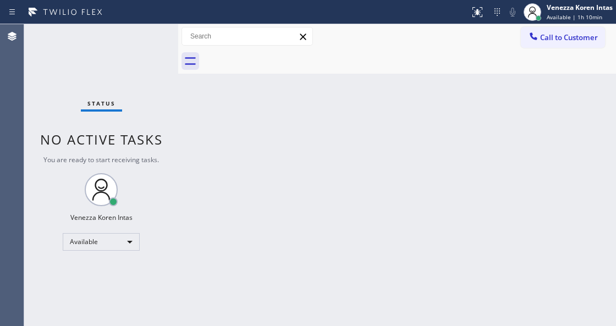
click at [314, 147] on div "Back to Dashboard Change Sender ID Customers Technicians Select a contact Outbo…" at bounding box center [397, 175] width 438 height 302
click at [151, 57] on div "Status No active tasks You are ready to start receiving tasks. Venezza Koren In…" at bounding box center [101, 175] width 154 height 302
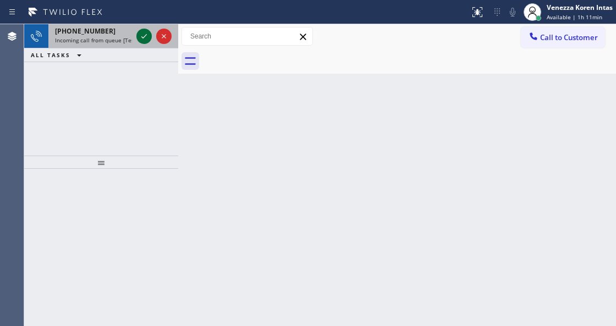
click at [143, 32] on icon at bounding box center [144, 36] width 13 height 13
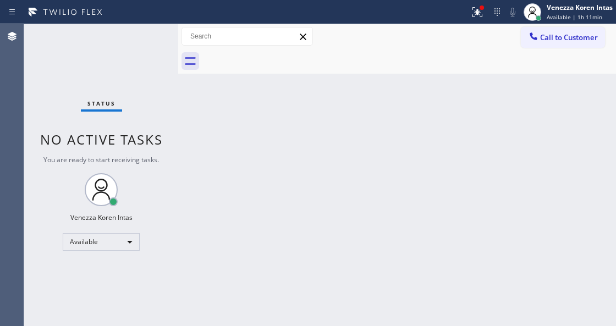
click at [142, 35] on div "Status No active tasks You are ready to start receiving tasks. Venezza Koren In…" at bounding box center [101, 175] width 154 height 302
drag, startPoint x: 490, startPoint y: 8, endPoint x: 481, endPoint y: 10, distance: 8.5
click at [487, 8] on div "Status report Issue detected This issue could affect your workflow. Please cont…" at bounding box center [540, 12] width 151 height 24
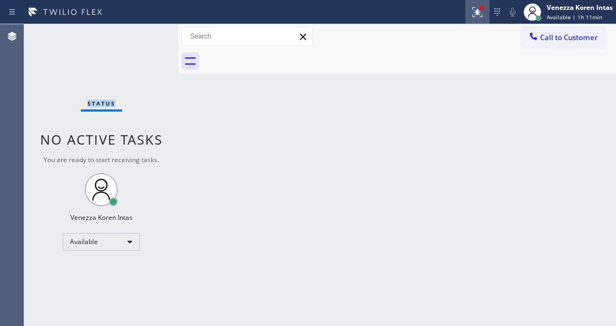
click at [480, 18] on icon at bounding box center [477, 12] width 13 height 13
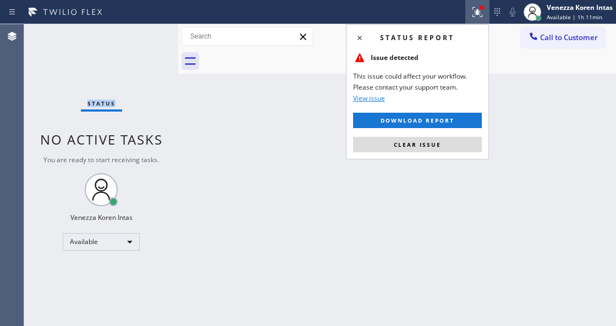
drag, startPoint x: 446, startPoint y: 147, endPoint x: 212, endPoint y: 107, distance: 237.3
click at [446, 147] on button "Clear issue" at bounding box center [417, 144] width 129 height 15
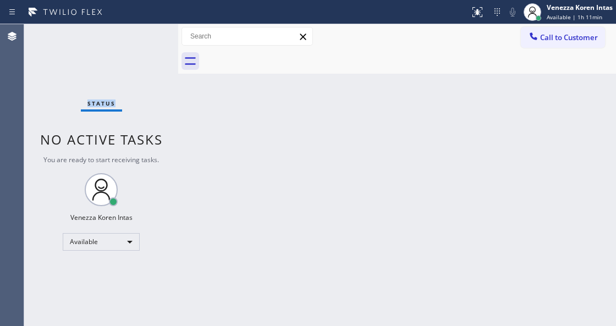
click at [155, 37] on div "Status No active tasks You are ready to start receiving tasks. Venezza Koren In…" at bounding box center [101, 175] width 154 height 302
click at [143, 41] on div "Status No active tasks You are ready to start receiving tasks. Venezza Koren In…" at bounding box center [101, 175] width 154 height 302
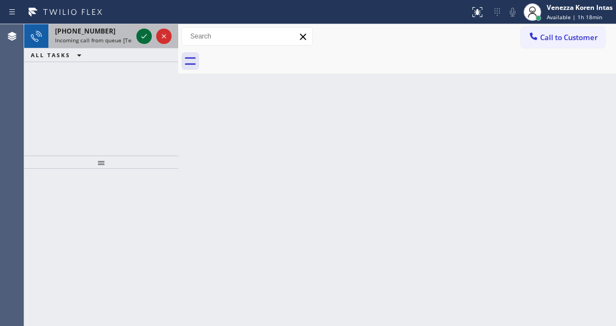
click at [146, 40] on icon at bounding box center [144, 36] width 13 height 13
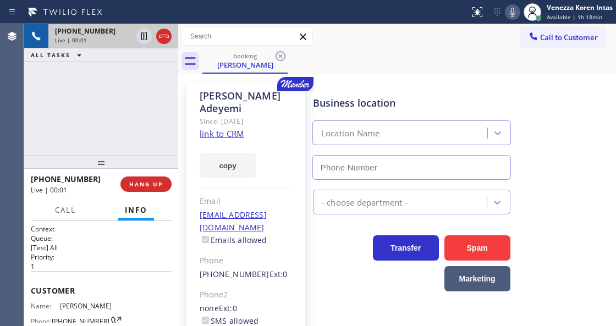
type input "[PHONE_NUMBER]"
click at [424, 87] on div "Business location 5 Star Appliance Repair Pro [PHONE_NUMBER]" at bounding box center [412, 132] width 202 height 95
click at [209, 128] on link "link to CRM" at bounding box center [222, 133] width 45 height 11
click at [64, 221] on div "Context Queue: [Test] All Priority: 1 Customer Name: [PERSON_NAME] Phone: [PHON…" at bounding box center [101, 273] width 154 height 105
click at [66, 217] on button "Call" at bounding box center [65, 210] width 34 height 21
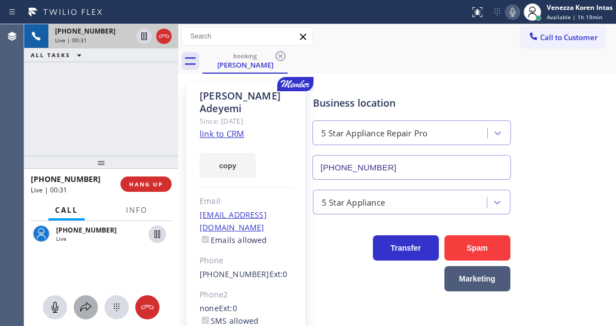
click at [81, 313] on icon at bounding box center [85, 307] width 13 height 13
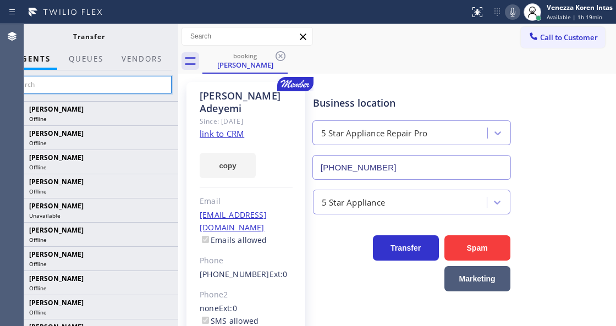
click at [122, 86] on input "text" at bounding box center [89, 85] width 166 height 18
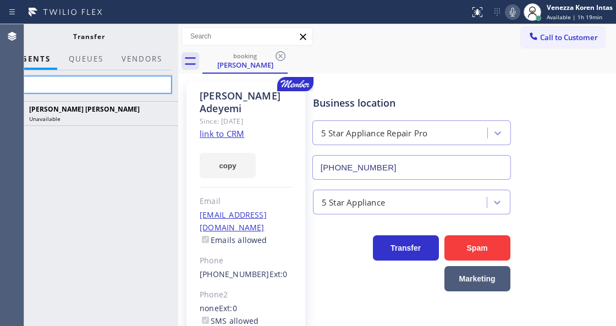
type input "k"
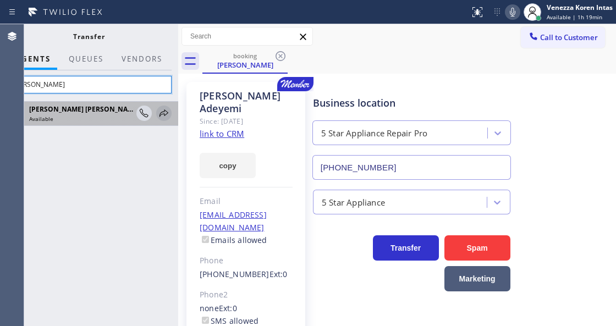
type input "[PERSON_NAME]"
click at [161, 114] on icon at bounding box center [163, 113] width 13 height 13
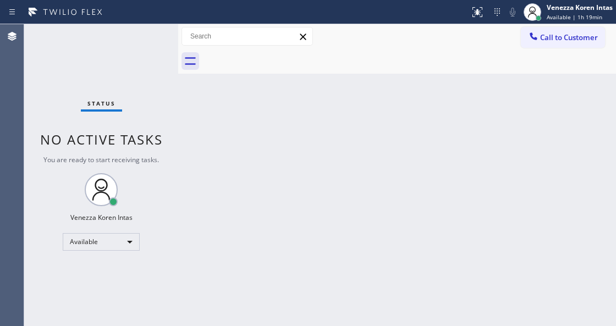
click at [130, 54] on div "Status No active tasks You are ready to start receiving tasks. Venezza Koren In…" at bounding box center [101, 175] width 154 height 302
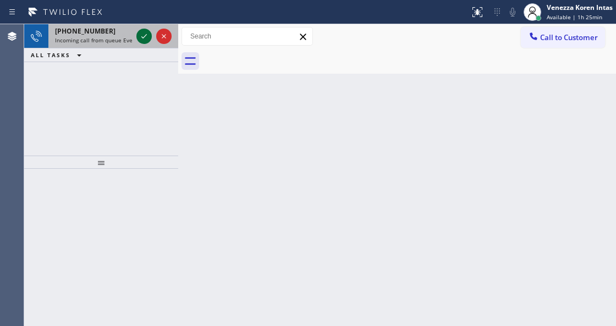
click at [143, 39] on icon at bounding box center [144, 36] width 13 height 13
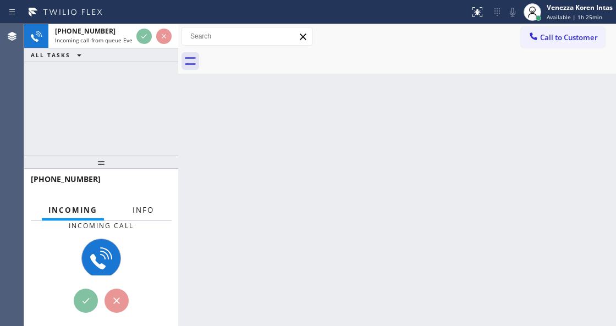
click at [144, 208] on span "Info" at bounding box center [143, 210] width 21 height 10
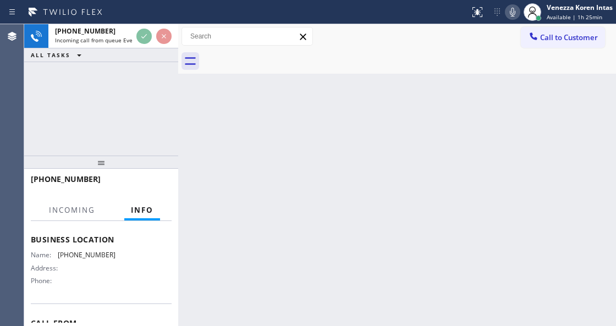
scroll to position [146, 0]
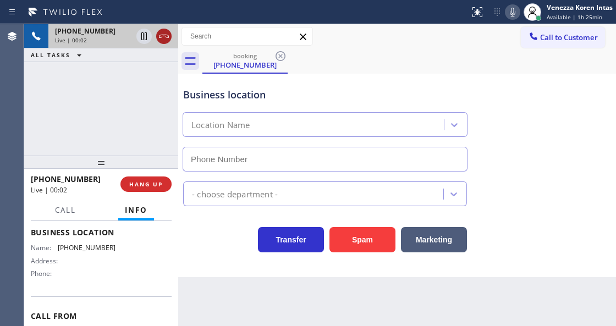
click at [164, 39] on icon at bounding box center [163, 36] width 13 height 13
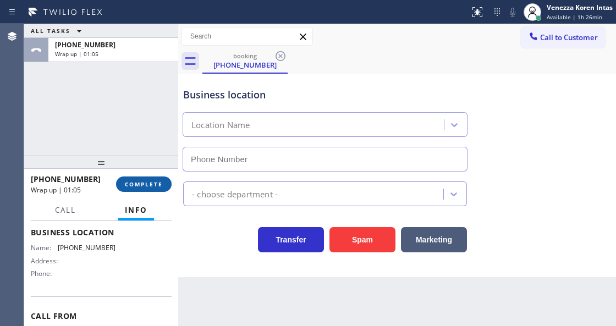
click at [144, 178] on button "COMPLETE" at bounding box center [144, 184] width 56 height 15
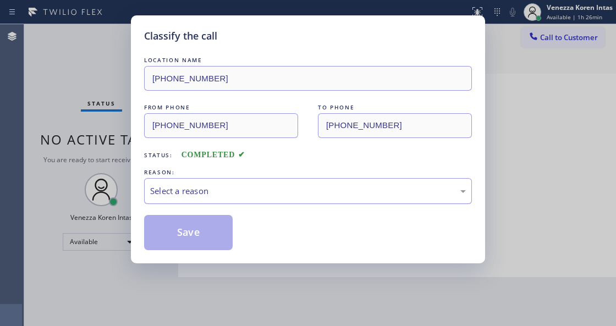
click at [211, 201] on div "Select a reason" at bounding box center [308, 191] width 328 height 26
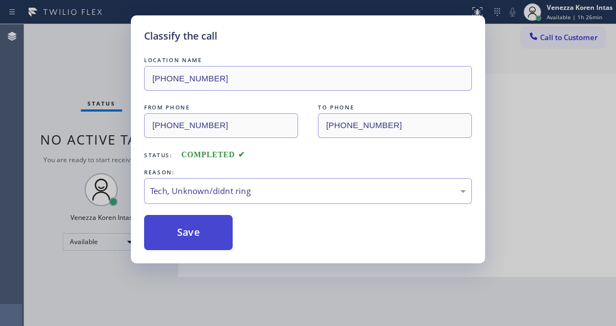
click at [191, 239] on button "Save" at bounding box center [188, 232] width 89 height 35
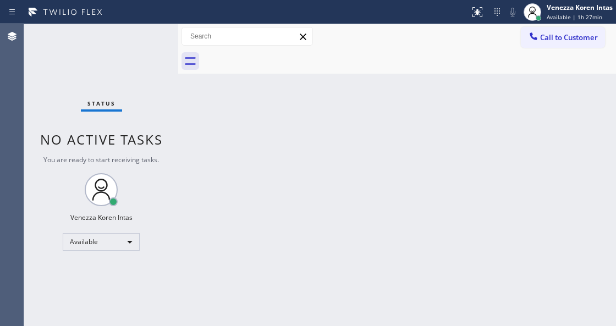
click at [142, 32] on div "Status No active tasks You are ready to start receiving tasks. Venezza Koren In…" at bounding box center [101, 175] width 154 height 302
click at [169, 30] on div "Status No active tasks You are ready to start receiving tasks. Venezza Koren In…" at bounding box center [101, 175] width 154 height 302
click at [141, 44] on div "Status No active tasks You are ready to start receiving tasks. Venezza Koren In…" at bounding box center [101, 175] width 154 height 302
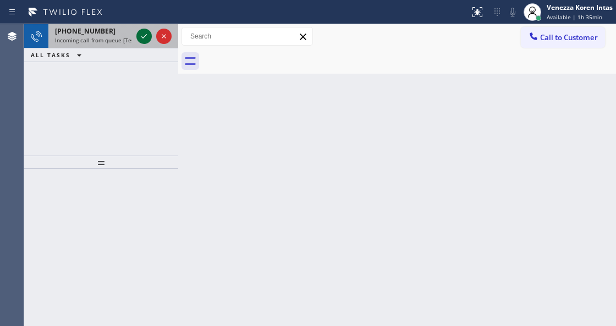
click at [144, 37] on icon at bounding box center [144, 36] width 6 height 4
click at [140, 37] on icon at bounding box center [144, 36] width 13 height 13
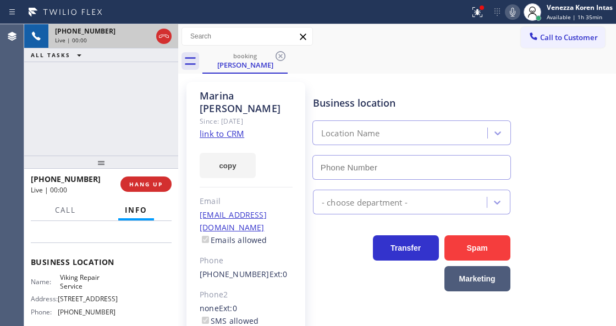
scroll to position [146, 0]
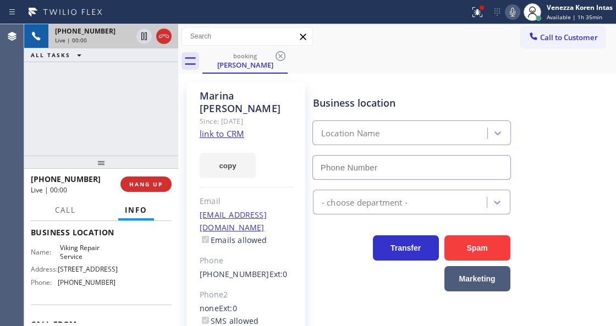
type input "[PHONE_NUMBER]"
click at [232, 127] on div "[PERSON_NAME] Since: [DATE] link to CRM copy Email [EMAIL_ADDRESS][DOMAIN_NAME]…" at bounding box center [246, 258] width 119 height 353
click at [234, 128] on link "link to CRM" at bounding box center [222, 133] width 45 height 11
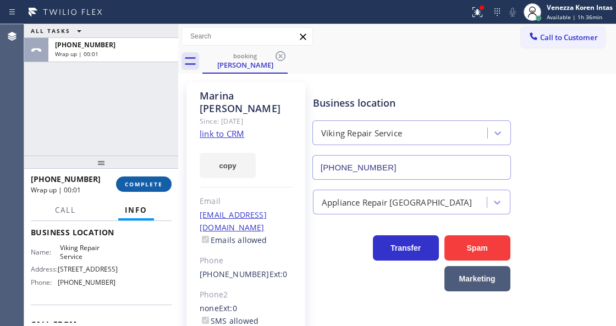
click at [166, 180] on button "COMPLETE" at bounding box center [144, 184] width 56 height 15
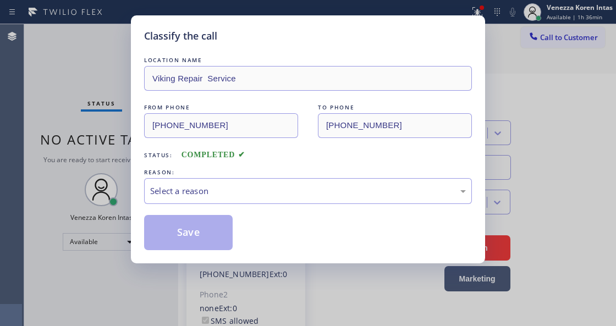
click at [274, 193] on div "Select a reason" at bounding box center [308, 191] width 316 height 13
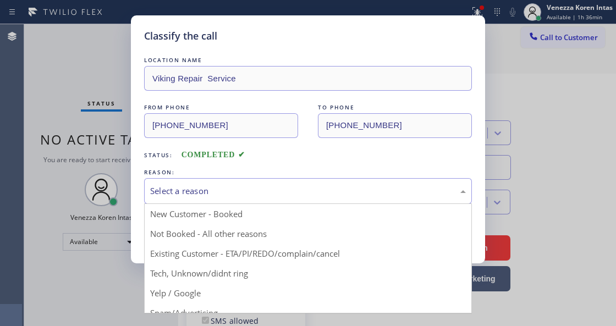
drag, startPoint x: 282, startPoint y: 257, endPoint x: 237, endPoint y: 239, distance: 49.3
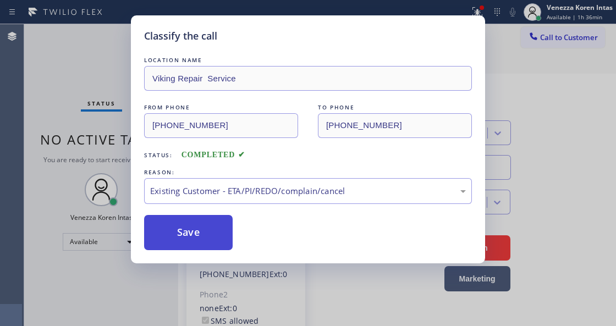
click at [208, 231] on button "Save" at bounding box center [188, 232] width 89 height 35
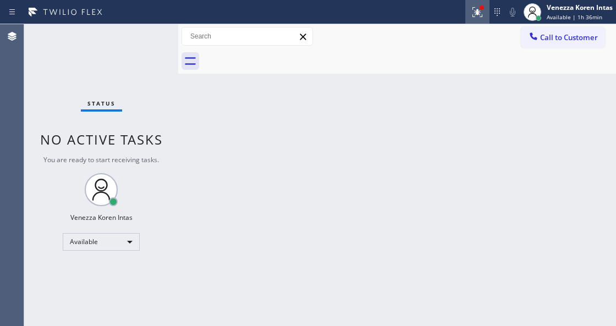
click at [478, 20] on button at bounding box center [477, 12] width 24 height 24
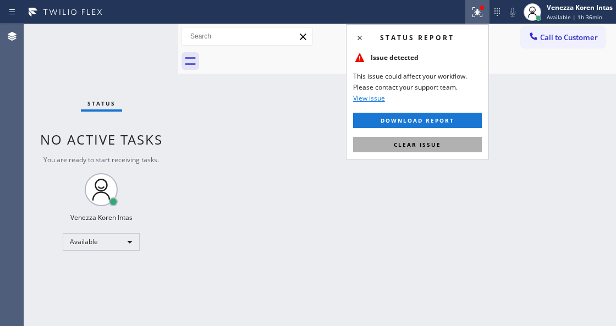
click at [449, 142] on button "Clear issue" at bounding box center [417, 144] width 129 height 15
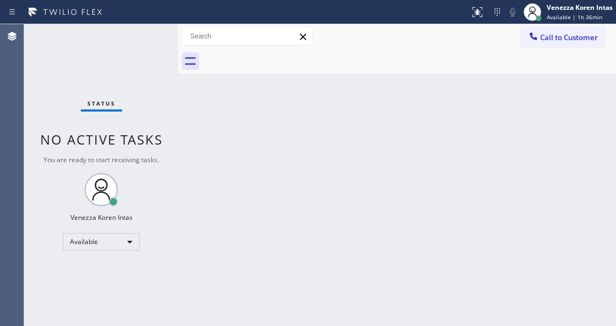
click at [168, 36] on div "Status No active tasks You are ready to start receiving tasks. Venezza Koren In…" at bounding box center [101, 175] width 154 height 302
click at [157, 44] on div "Status No active tasks You are ready to start receiving tasks. Venezza Koren In…" at bounding box center [101, 175] width 154 height 302
click at [154, 65] on div "Status No active tasks You are ready to start receiving tasks. Venezza Koren In…" at bounding box center [101, 175] width 154 height 302
click at [152, 39] on div "Status No active tasks You are ready to start receiving tasks. Venezza Koren In…" at bounding box center [101, 175] width 154 height 302
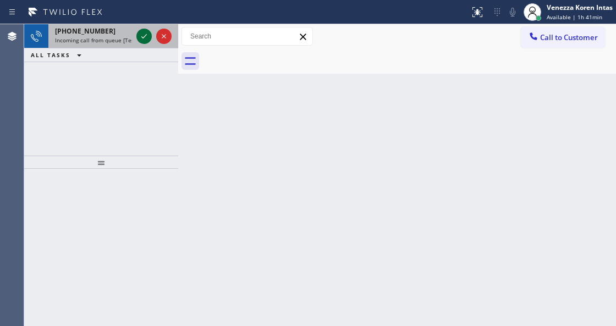
click at [145, 38] on icon at bounding box center [144, 36] width 13 height 13
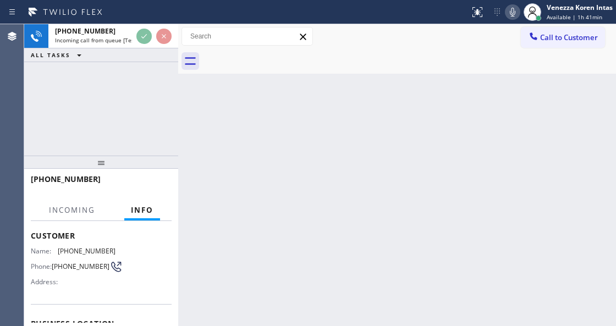
scroll to position [110, 0]
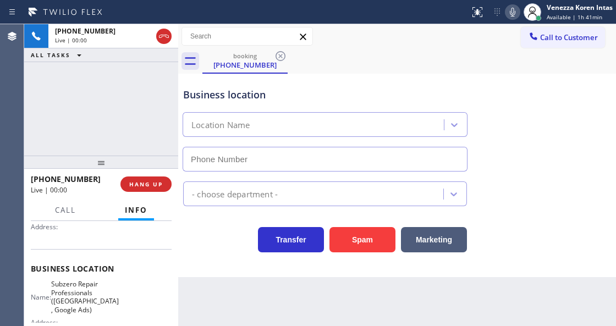
type input "[PHONE_NUMBER]"
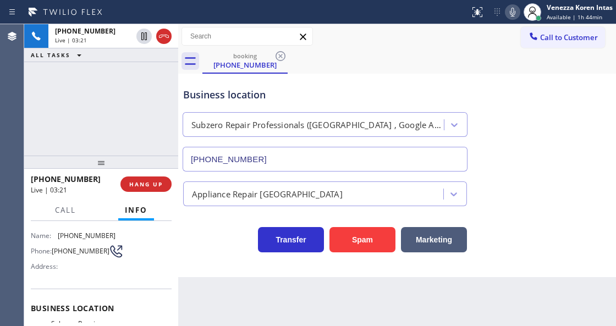
scroll to position [36, 0]
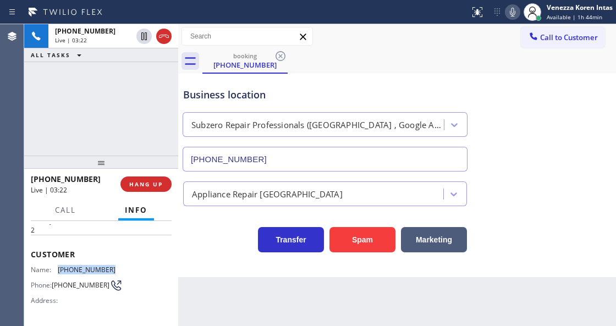
drag, startPoint x: 79, startPoint y: 267, endPoint x: 55, endPoint y: 269, distance: 24.3
click at [55, 269] on div "Name: [PHONE_NUMBER] Phone: [PHONE_NUMBER] Address:" at bounding box center [101, 287] width 141 height 43
copy div "[PHONE_NUMBER]"
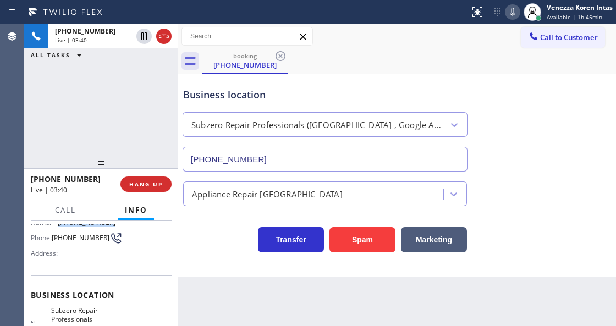
scroll to position [146, 0]
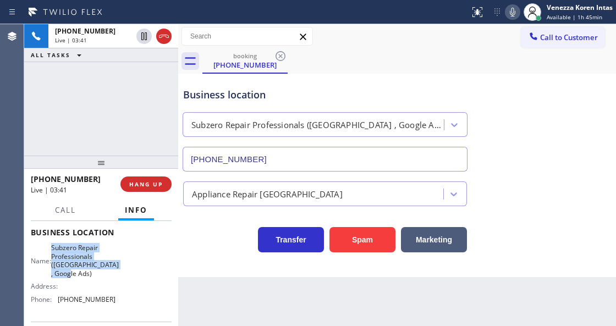
drag, startPoint x: 56, startPoint y: 246, endPoint x: 97, endPoint y: 272, distance: 48.2
click at [97, 272] on div "Name: Subzero Repair Professionals ([GEOGRAPHIC_DATA] , Google Ads)" at bounding box center [73, 261] width 85 height 34
copy span "Subzero Repair Professionals ([GEOGRAPHIC_DATA] , Google Ads)"
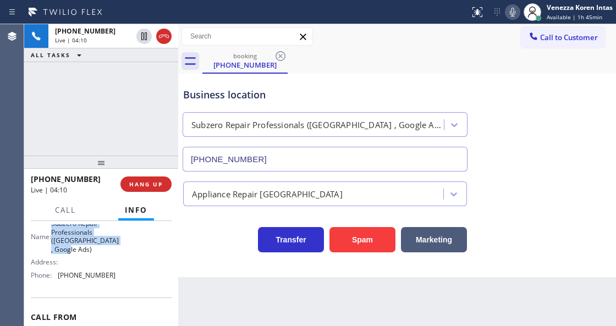
scroll to position [183, 0]
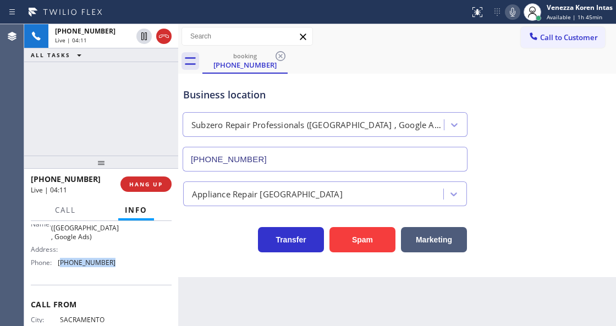
drag, startPoint x: 108, startPoint y: 267, endPoint x: 61, endPoint y: 266, distance: 47.3
click at [61, 266] on div "Name: Subzero Repair Professionals ([GEOGRAPHIC_DATA] , Google Ads) Address: Ph…" at bounding box center [73, 239] width 85 height 64
click at [68, 208] on span "Call" at bounding box center [65, 210] width 21 height 10
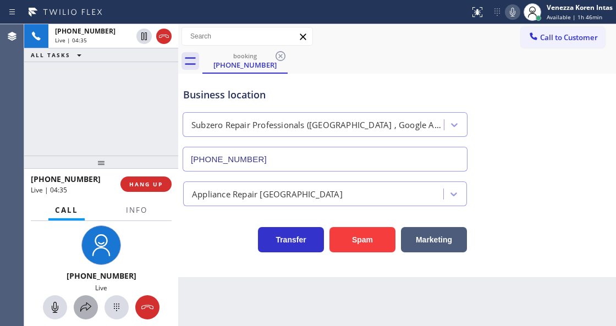
click at [85, 307] on icon at bounding box center [85, 307] width 13 height 13
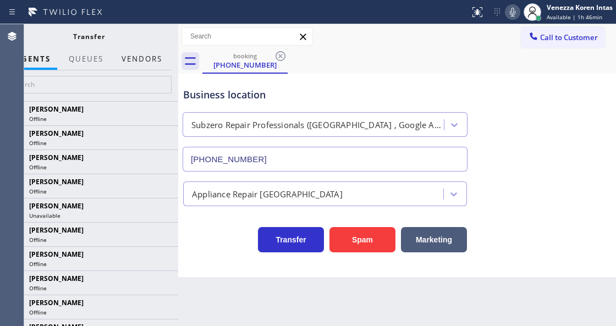
click at [153, 63] on button "Vendors" at bounding box center [142, 58] width 54 height 21
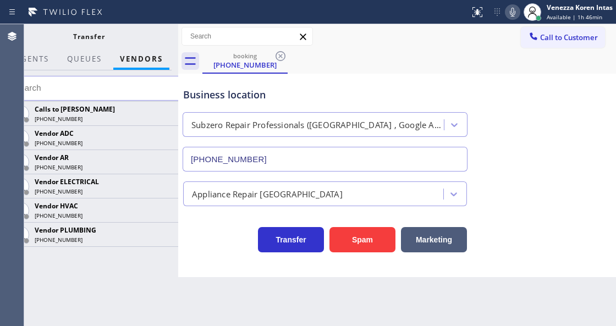
drag, startPoint x: 161, startPoint y: 156, endPoint x: 165, endPoint y: 142, distance: 13.9
click at [0, 0] on icon at bounding box center [0, 0] width 0 height 0
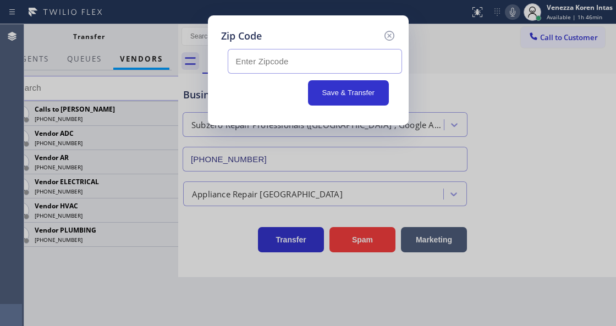
click at [271, 62] on input "text" at bounding box center [315, 61] width 174 height 25
paste input "95630"
type input "95630"
click at [328, 92] on button "Save & Transfer" at bounding box center [348, 92] width 81 height 25
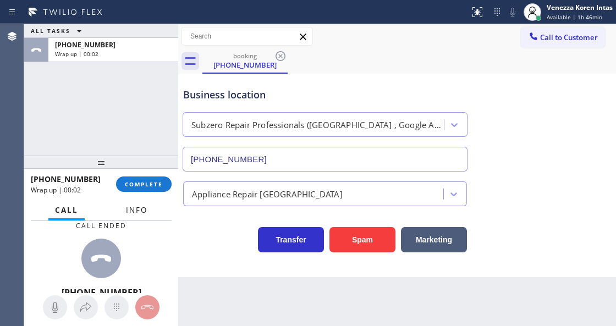
click at [134, 216] on button "Info" at bounding box center [136, 210] width 35 height 21
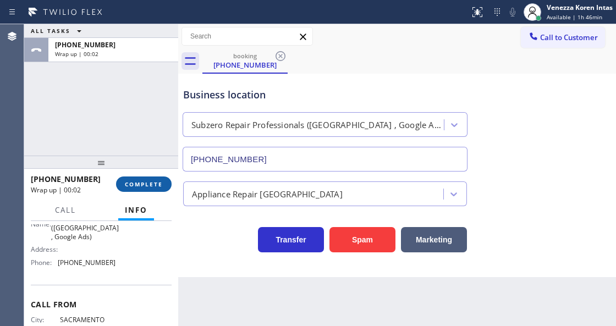
click at [151, 189] on button "COMPLETE" at bounding box center [144, 184] width 56 height 15
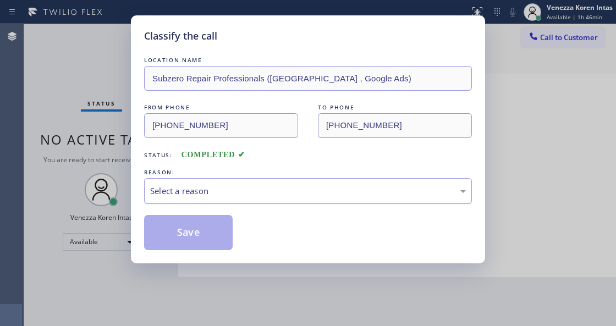
click at [281, 199] on div "Select a reason" at bounding box center [308, 191] width 328 height 26
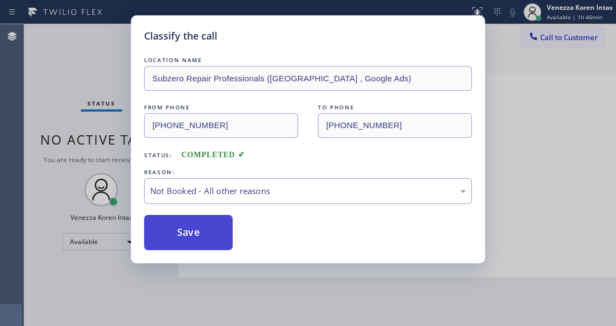
click at [223, 240] on button "Save" at bounding box center [188, 232] width 89 height 35
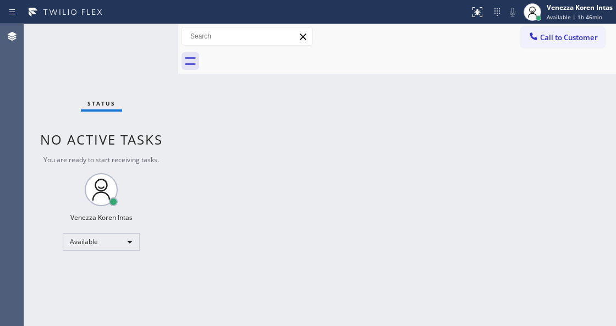
click at [80, 100] on div "Status No active tasks You are ready to start receiving tasks. Venezza Koren In…" at bounding box center [101, 175] width 154 height 302
click at [162, 52] on div "Status No active tasks You are ready to start receiving tasks. Venezza Koren In…" at bounding box center [101, 175] width 154 height 302
click at [156, 52] on div "Status No active tasks You are ready to start receiving tasks. Venezza Koren In…" at bounding box center [101, 175] width 154 height 302
click at [149, 50] on div "Status No active tasks You are ready to start receiving tasks. Venezza Koren In…" at bounding box center [101, 175] width 154 height 302
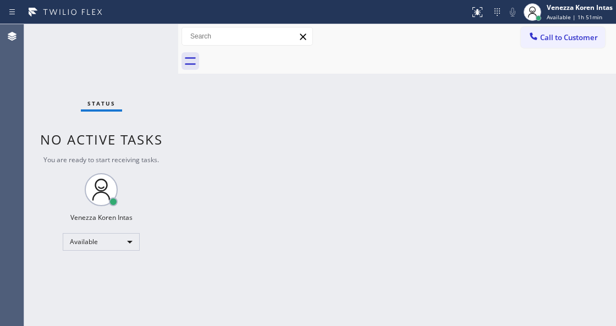
click at [133, 75] on div "Status No active tasks You are ready to start receiving tasks. Venezza Koren In…" at bounding box center [101, 175] width 154 height 302
drag, startPoint x: 207, startPoint y: 141, endPoint x: 157, endPoint y: 83, distance: 76.4
click at [207, 141] on div "Back to Dashboard Change Sender ID Customers Technicians Select a contact Outbo…" at bounding box center [397, 175] width 438 height 302
click at [138, 48] on div "Status No active tasks You are ready to start receiving tasks. Venezza Koren In…" at bounding box center [101, 175] width 154 height 302
click at [178, 125] on div at bounding box center [178, 175] width 0 height 302
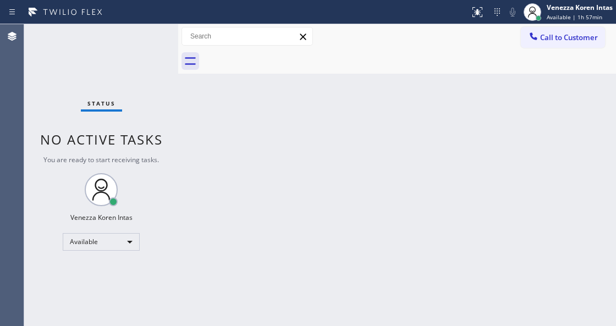
click at [357, 148] on div "Back to Dashboard Change Sender ID Customers Technicians Select a contact Outbo…" at bounding box center [397, 175] width 438 height 302
click at [313, 163] on div "Back to Dashboard Change Sender ID Customers Technicians Select a contact Outbo…" at bounding box center [397, 175] width 438 height 302
drag, startPoint x: 217, startPoint y: 209, endPoint x: 209, endPoint y: 200, distance: 12.1
click at [217, 209] on div "Back to Dashboard Change Sender ID Customers Technicians Select a contact Outbo…" at bounding box center [397, 175] width 438 height 302
click at [124, 97] on div "Status No active tasks You are ready to start receiving tasks. Venezza Koren In…" at bounding box center [101, 175] width 154 height 302
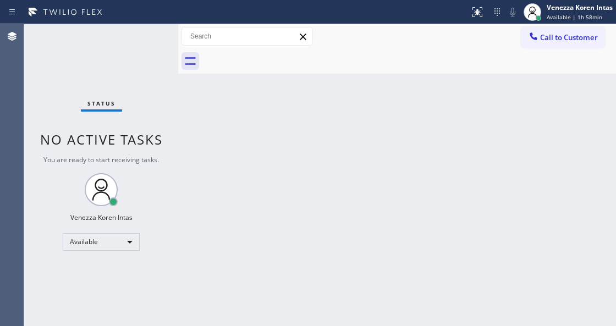
click at [245, 194] on div "Back to Dashboard Change Sender ID Customers Technicians Select a contact Outbo…" at bounding box center [397, 175] width 438 height 302
click at [224, 326] on div "Back to Dashboard Change Sender ID Customers Technicians Select a contact Outbo…" at bounding box center [397, 175] width 438 height 302
drag, startPoint x: 195, startPoint y: 134, endPoint x: 91, endPoint y: 100, distance: 110.1
click at [195, 134] on div "Back to Dashboard Change Sender ID Customers Technicians Select a contact Outbo…" at bounding box center [397, 175] width 438 height 302
drag, startPoint x: 69, startPoint y: 99, endPoint x: 20, endPoint y: 90, distance: 49.8
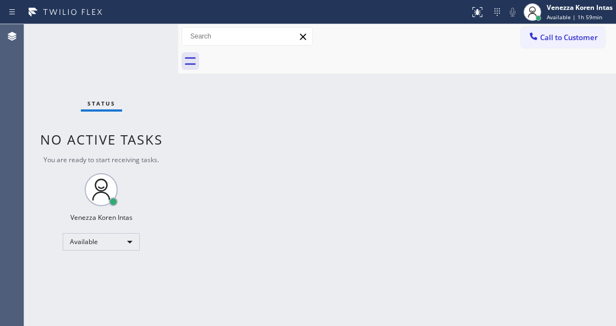
click at [69, 99] on div "Status No active tasks You are ready to start receiving tasks. Venezza Koren In…" at bounding box center [101, 175] width 154 height 302
click at [105, 53] on div "Status No active tasks You are ready to start receiving tasks. Venezza Koren In…" at bounding box center [101, 175] width 154 height 302
drag, startPoint x: 205, startPoint y: 184, endPoint x: 517, endPoint y: 61, distance: 335.6
click at [213, 184] on div "Back to Dashboard Change Sender ID Customers Technicians Select a contact Outbo…" at bounding box center [397, 175] width 438 height 302
click at [178, 142] on div at bounding box center [178, 175] width 0 height 302
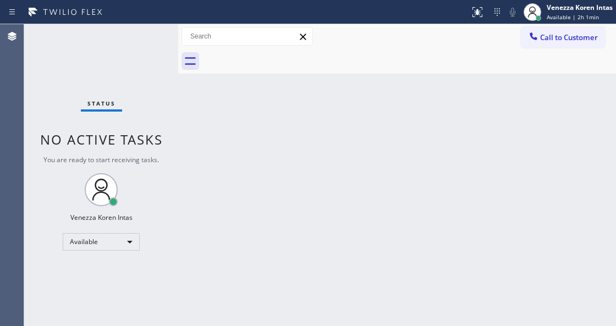
click at [431, 209] on div "Back to Dashboard Change Sender ID Customers Technicians Select a contact Outbo…" at bounding box center [397, 175] width 438 height 302
click at [134, 239] on div "Available" at bounding box center [101, 242] width 77 height 18
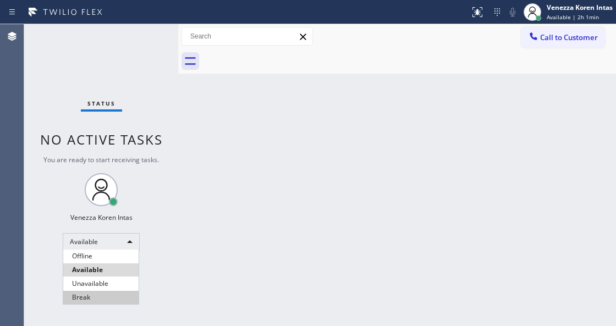
click at [113, 303] on li "Break" at bounding box center [100, 297] width 75 height 13
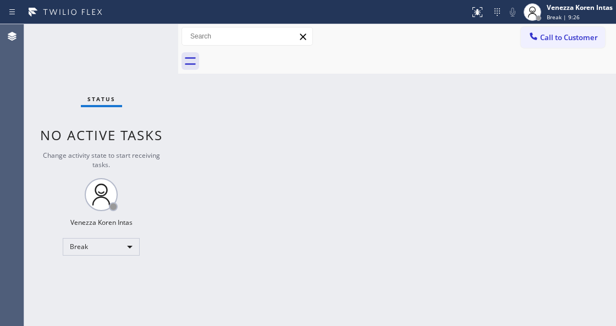
drag, startPoint x: 147, startPoint y: 102, endPoint x: 117, endPoint y: 99, distance: 31.0
click at [147, 101] on div "Status No active tasks Change activity state to start receiving tasks. Venezza …" at bounding box center [101, 175] width 154 height 302
click at [95, 81] on div "Status No active tasks Change activity state to start receiving tasks. Venezza …" at bounding box center [101, 175] width 154 height 302
drag, startPoint x: 119, startPoint y: 45, endPoint x: 14, endPoint y: 63, distance: 107.2
click at [116, 47] on div "Status No active tasks Change activity state to start receiving tasks. Venezza …" at bounding box center [101, 175] width 154 height 302
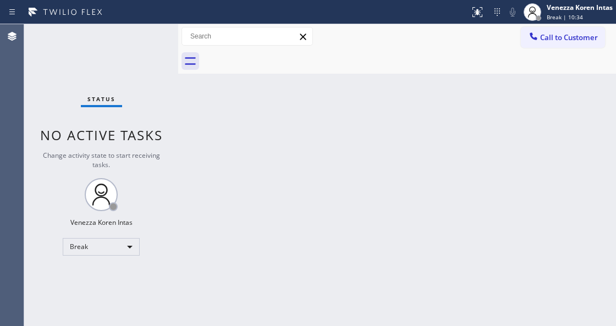
click at [144, 42] on div "Status No active tasks Change activity state to start receiving tasks. Venezza …" at bounding box center [101, 175] width 154 height 302
click at [568, 12] on div "Venezza Koren Intas Break | 15:33" at bounding box center [581, 11] width 72 height 19
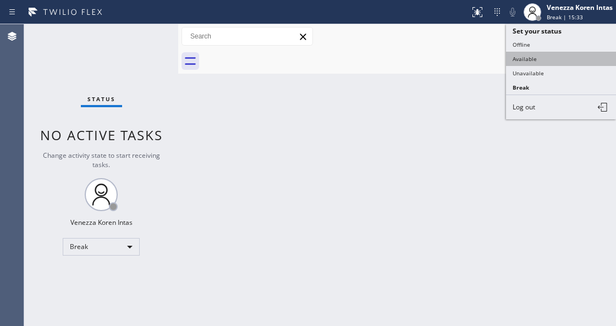
click at [547, 56] on button "Available" at bounding box center [561, 59] width 110 height 14
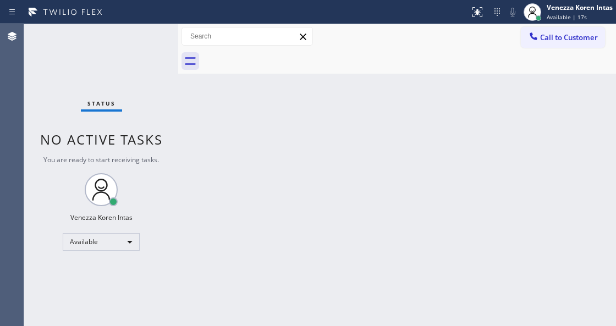
click at [129, 47] on div "Status No active tasks You are ready to start receiving tasks. Venezza Koren In…" at bounding box center [101, 175] width 154 height 302
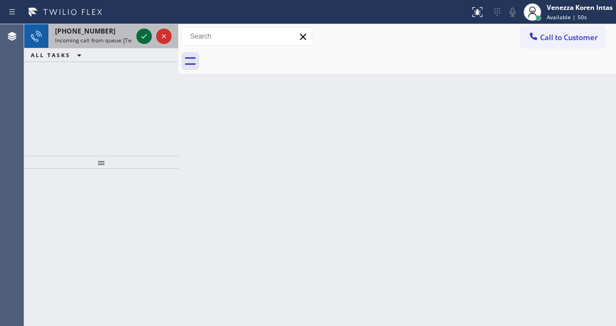
click at [146, 36] on icon at bounding box center [144, 36] width 13 height 13
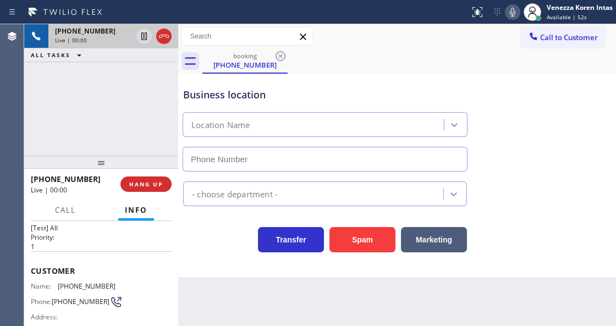
type input "[PHONE_NUMBER]"
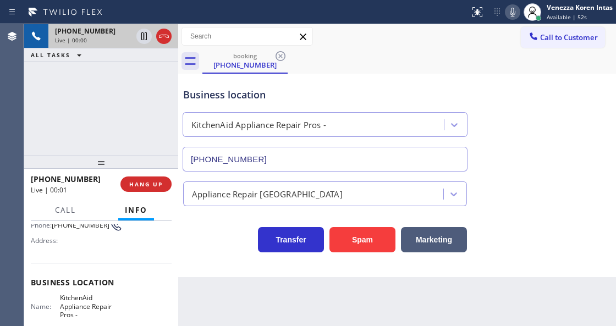
scroll to position [146, 0]
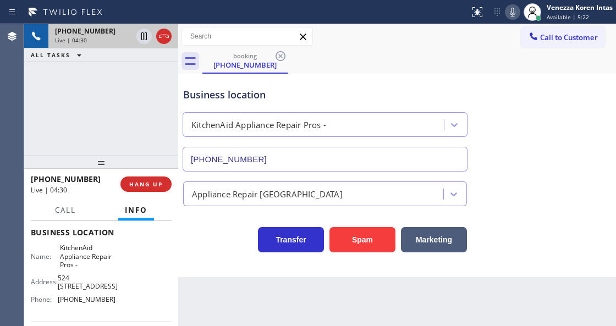
click at [512, 12] on icon at bounding box center [512, 12] width 13 height 13
click at [142, 32] on icon at bounding box center [144, 36] width 13 height 13
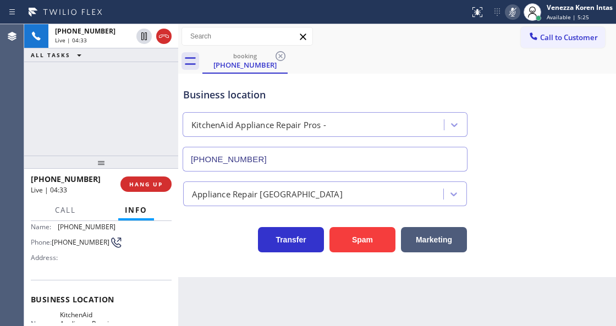
scroll to position [73, 0]
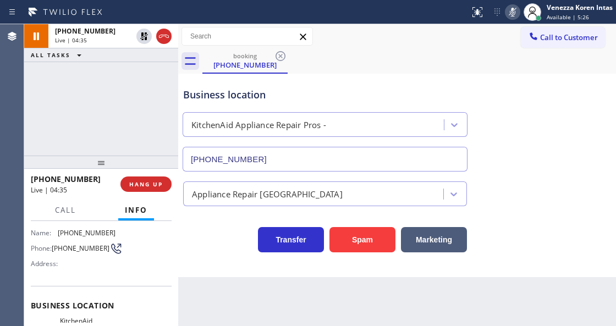
click at [143, 36] on icon at bounding box center [144, 36] width 13 height 13
click at [515, 18] on icon at bounding box center [512, 12] width 13 height 13
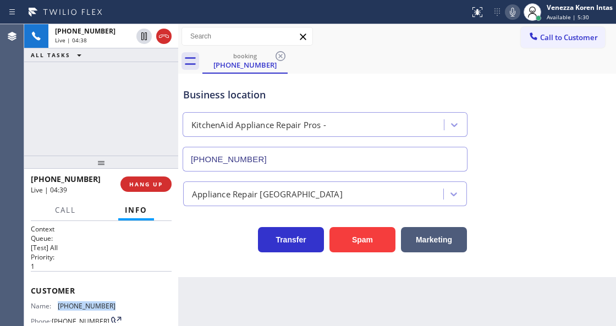
drag, startPoint x: 113, startPoint y: 304, endPoint x: 58, endPoint y: 303, distance: 54.5
click at [58, 303] on div "Name: [PHONE_NUMBER] Phone: [PHONE_NUMBER] Address:" at bounding box center [101, 323] width 141 height 43
click at [509, 8] on icon at bounding box center [512, 12] width 13 height 13
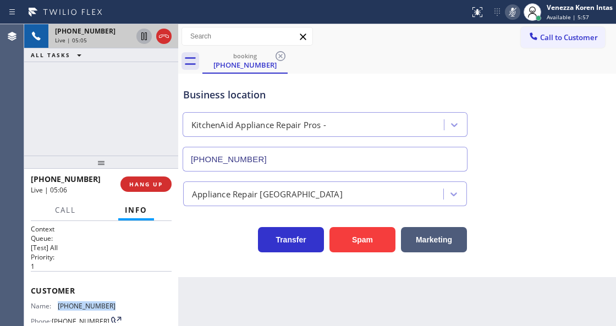
click at [145, 43] on button at bounding box center [143, 36] width 15 height 15
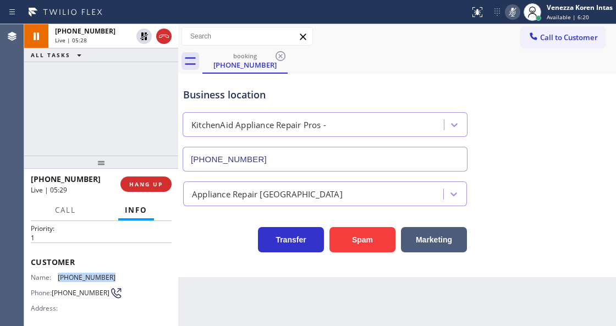
scroll to position [110, 0]
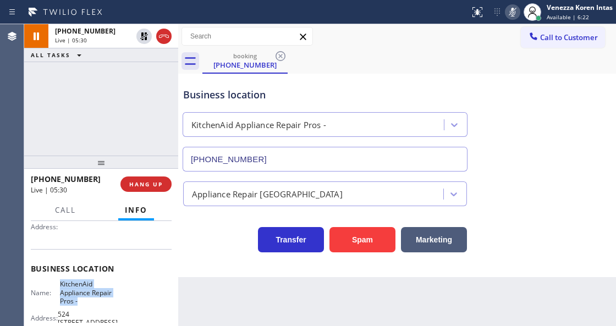
drag, startPoint x: 57, startPoint y: 284, endPoint x: 85, endPoint y: 300, distance: 32.1
click at [85, 300] on div "Name: KitchenAid Appliance Repair Pros -" at bounding box center [73, 292] width 85 height 25
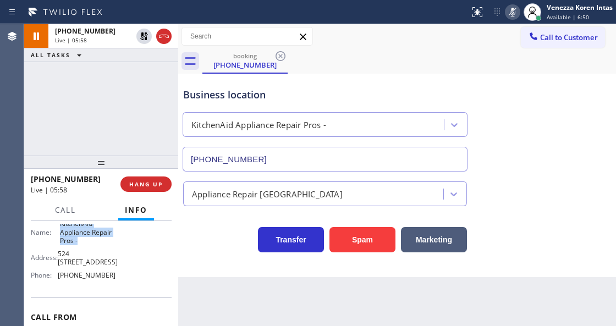
scroll to position [183, 0]
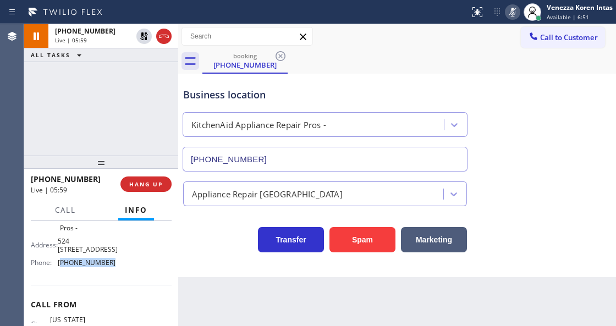
drag, startPoint x: 107, startPoint y: 266, endPoint x: 61, endPoint y: 267, distance: 46.2
click at [61, 267] on div "Name: KitchenAid Appliance Repair Pros - Address: [STREET_ADDRESS], Phone: [PHO…" at bounding box center [73, 239] width 85 height 64
click at [511, 6] on icon at bounding box center [512, 12] width 13 height 13
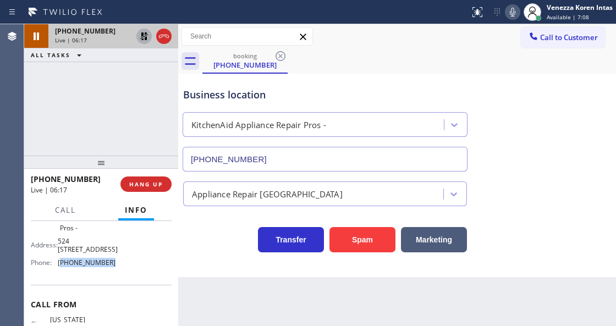
click at [146, 32] on icon at bounding box center [144, 36] width 13 height 13
click at [449, 36] on div "Call to Customer Outbound call Location Search location Your caller id phone nu…" at bounding box center [397, 36] width 438 height 19
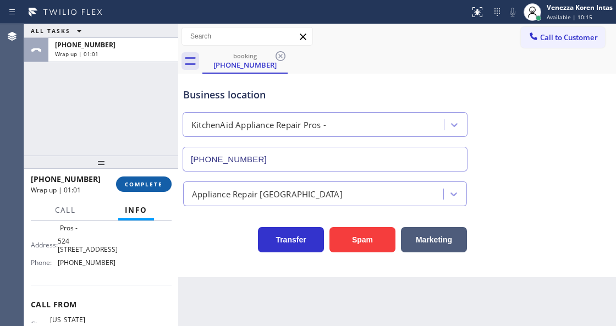
click at [129, 184] on span "COMPLETE" at bounding box center [144, 184] width 38 height 8
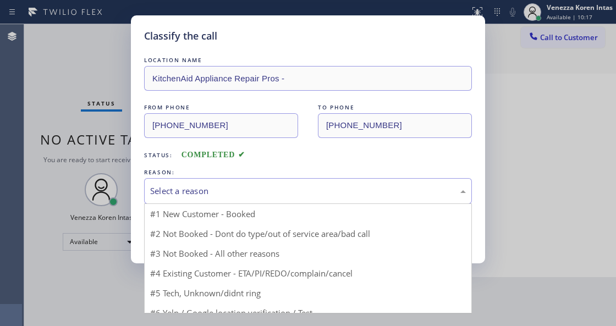
click at [207, 191] on div "Select a reason" at bounding box center [308, 191] width 316 height 13
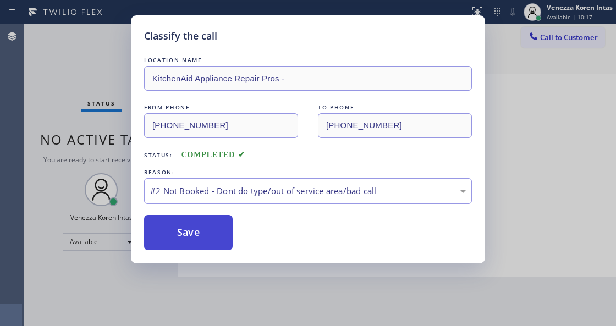
click at [199, 237] on button "Save" at bounding box center [188, 232] width 89 height 35
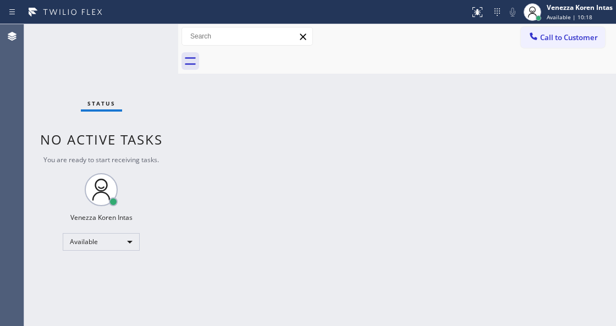
click at [155, 42] on div "Status No active tasks You are ready to start receiving tasks. Venezza Koren In…" at bounding box center [101, 175] width 154 height 302
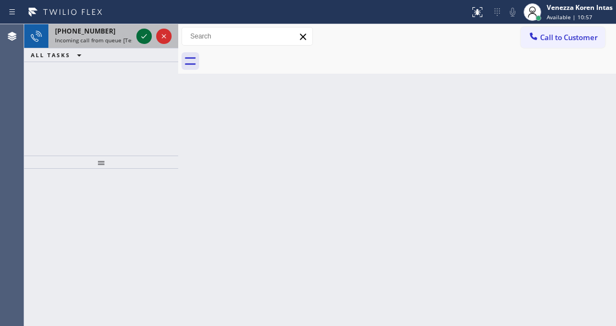
click at [143, 42] on icon at bounding box center [144, 36] width 13 height 13
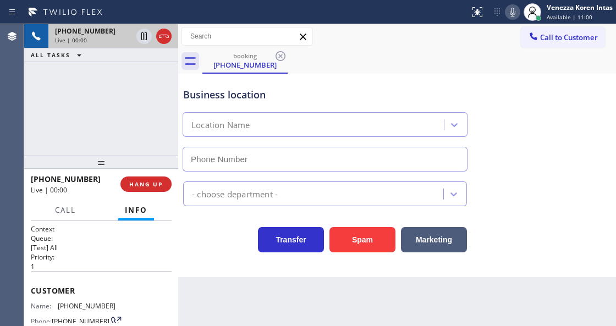
type input "[PHONE_NUMBER]"
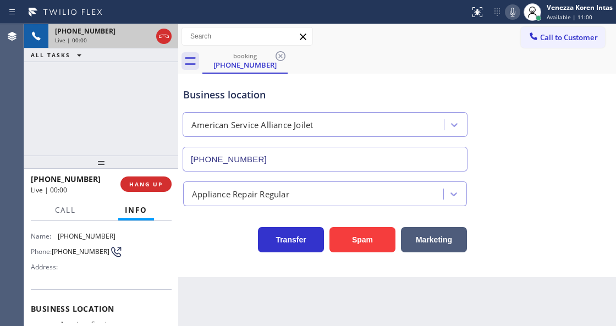
scroll to position [110, 0]
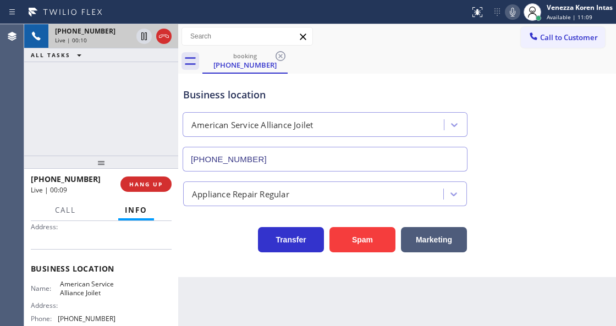
click at [244, 252] on div "Transfer Spam Marketing" at bounding box center [325, 237] width 288 height 31
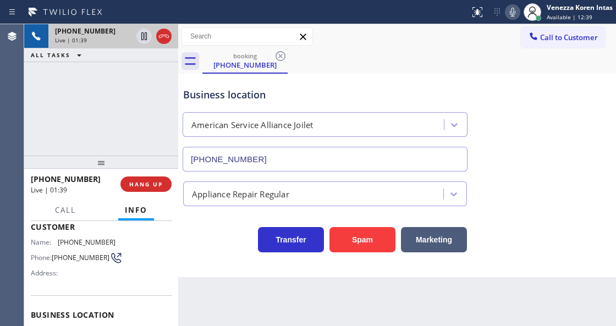
scroll to position [0, 0]
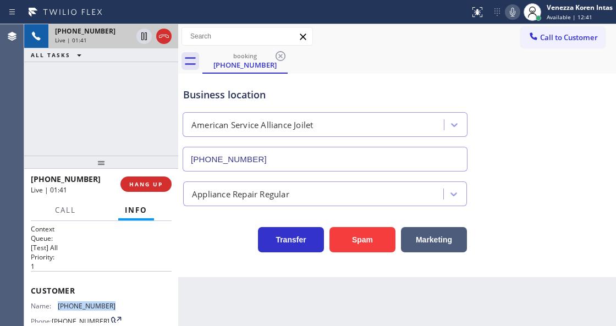
drag, startPoint x: 115, startPoint y: 305, endPoint x: 55, endPoint y: 304, distance: 60.0
click at [55, 304] on div "Name: [PHONE_NUMBER] Phone: [PHONE_NUMBER] Address:" at bounding box center [101, 323] width 141 height 43
click at [515, 14] on icon at bounding box center [512, 12] width 13 height 13
click at [146, 39] on icon at bounding box center [144, 36] width 6 height 8
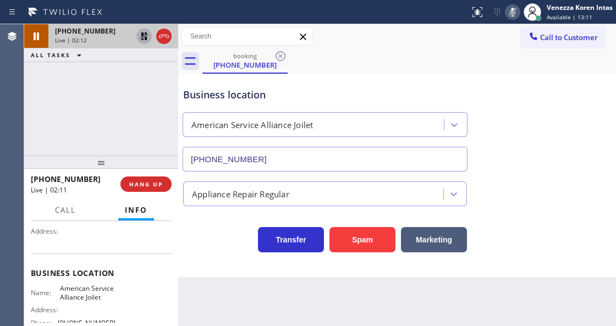
scroll to position [146, 0]
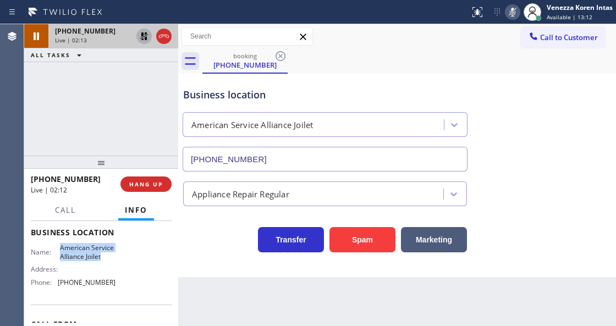
drag, startPoint x: 59, startPoint y: 245, endPoint x: 107, endPoint y: 259, distance: 49.7
click at [107, 259] on span "American Service Alliance Joilet" at bounding box center [87, 252] width 55 height 17
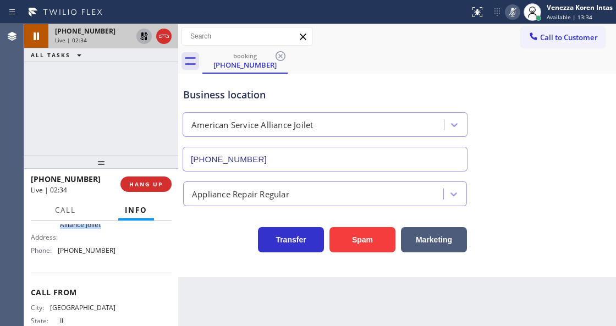
scroll to position [138, 0]
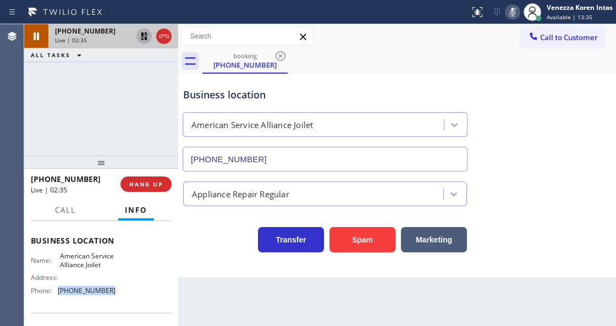
drag, startPoint x: 116, startPoint y: 290, endPoint x: 56, endPoint y: 294, distance: 60.1
click at [56, 294] on div "Name: American Service Alliance Joilet Address: Phone: [PHONE_NUMBER]" at bounding box center [101, 275] width 141 height 47
drag, startPoint x: 511, startPoint y: 8, endPoint x: 486, endPoint y: 28, distance: 32.1
click at [511, 8] on icon at bounding box center [512, 12] width 13 height 13
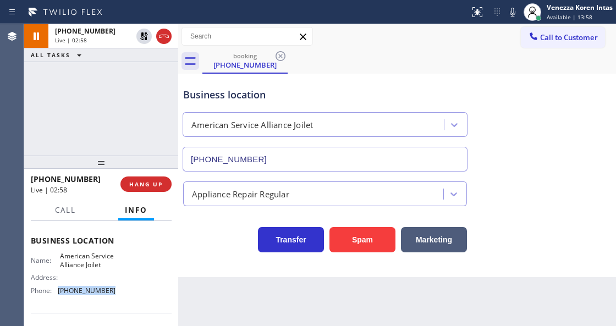
drag, startPoint x: 144, startPoint y: 35, endPoint x: 188, endPoint y: 100, distance: 78.7
click at [144, 35] on icon at bounding box center [144, 36] width 13 height 13
click at [56, 214] on span "Call" at bounding box center [65, 210] width 21 height 10
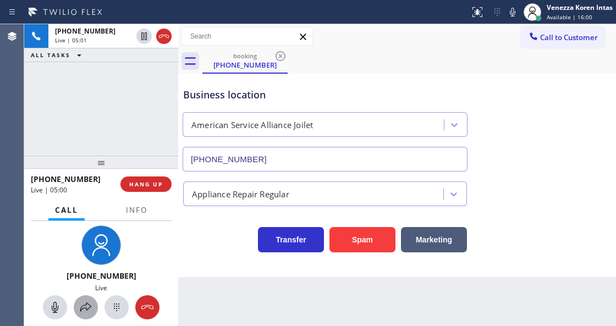
click at [87, 310] on icon at bounding box center [85, 307] width 13 height 13
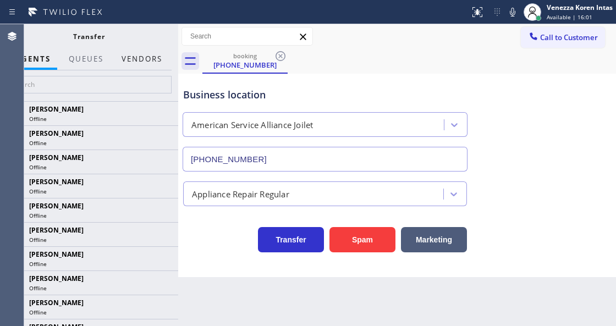
click at [162, 62] on button "Vendors" at bounding box center [142, 58] width 54 height 21
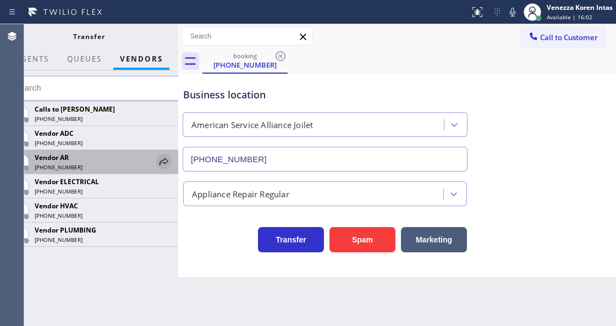
click at [164, 158] on icon at bounding box center [163, 161] width 13 height 13
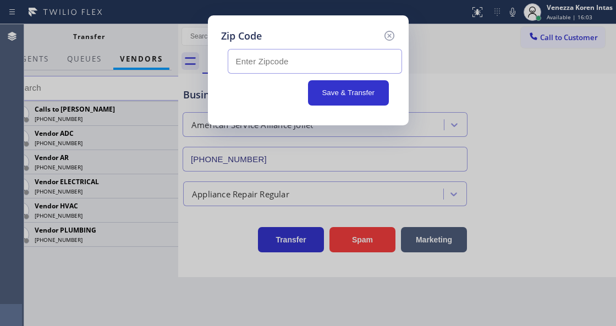
click at [288, 65] on input "text" at bounding box center [315, 61] width 174 height 25
paste input "60446"
type input "60446"
click at [347, 92] on button "Save & Transfer" at bounding box center [348, 92] width 81 height 25
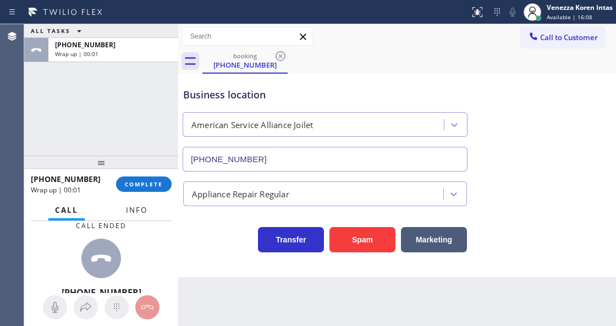
click at [134, 212] on span "Info" at bounding box center [136, 210] width 21 height 10
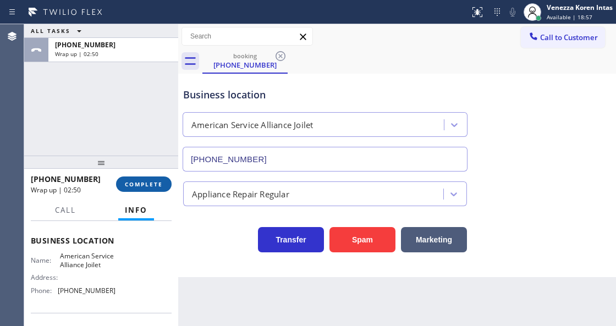
click at [141, 179] on button "COMPLETE" at bounding box center [144, 184] width 56 height 15
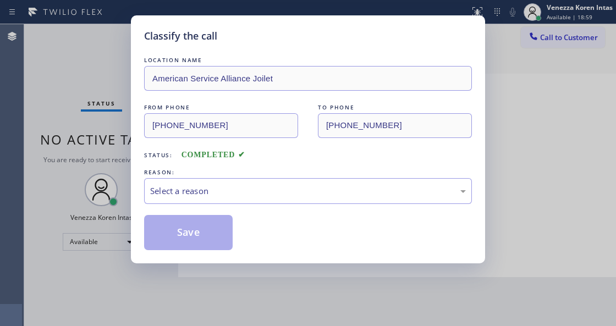
click at [228, 199] on div "Select a reason" at bounding box center [308, 191] width 328 height 26
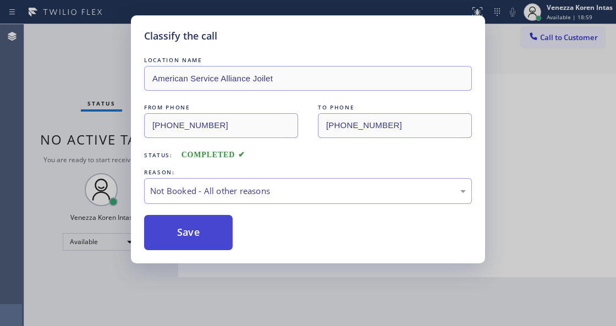
drag, startPoint x: 217, startPoint y: 243, endPoint x: 214, endPoint y: 238, distance: 6.4
click at [214, 238] on button "Save" at bounding box center [188, 232] width 89 height 35
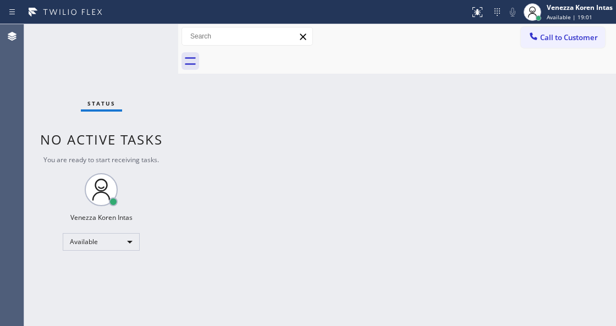
click at [151, 35] on div "Status No active tasks You are ready to start receiving tasks. Venezza Koren In…" at bounding box center [101, 175] width 154 height 302
drag, startPoint x: 126, startPoint y: 97, endPoint x: 132, endPoint y: 72, distance: 26.0
click at [126, 97] on div "Status No active tasks You are ready to start receiving tasks. Venezza Koren In…" at bounding box center [101, 175] width 154 height 302
click at [148, 30] on div "Status No active tasks You are ready to start receiving tasks. Venezza Koren In…" at bounding box center [101, 175] width 154 height 302
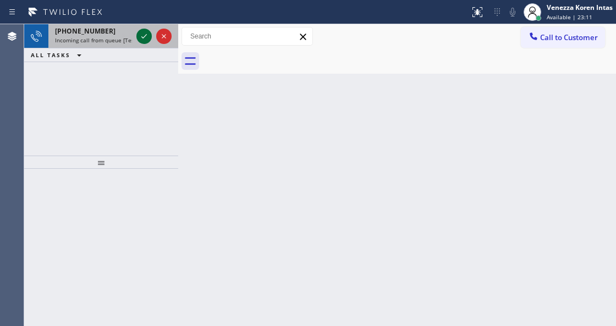
click at [145, 42] on icon at bounding box center [144, 36] width 13 height 13
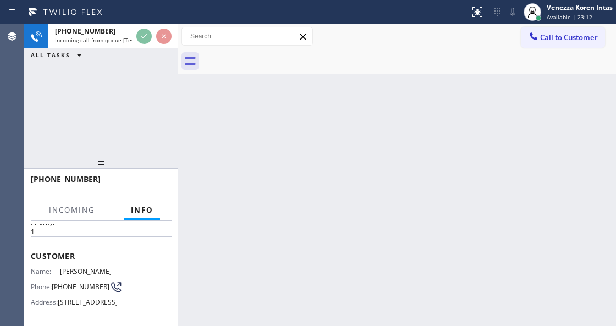
scroll to position [73, 0]
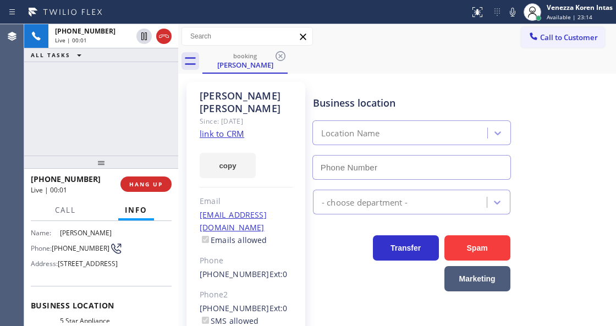
type input "[PHONE_NUMBER]"
click at [232, 128] on link "link to CRM" at bounding box center [222, 133] width 45 height 11
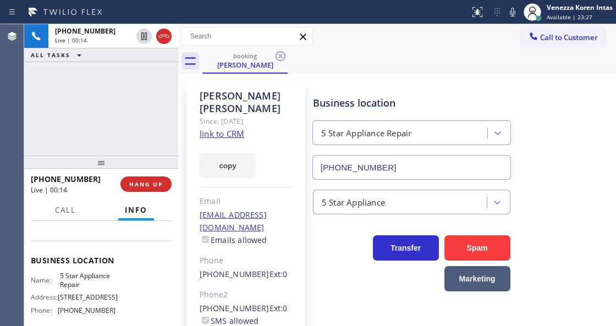
scroll to position [183, 0]
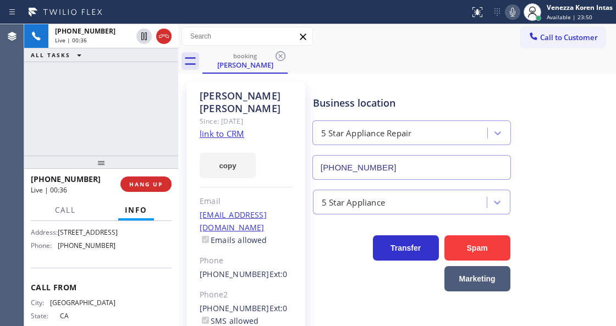
click at [518, 13] on div "Status report No issues detected If you experience an issue, please download th…" at bounding box center [540, 12] width 151 height 24
click at [518, 13] on icon at bounding box center [512, 12] width 13 height 13
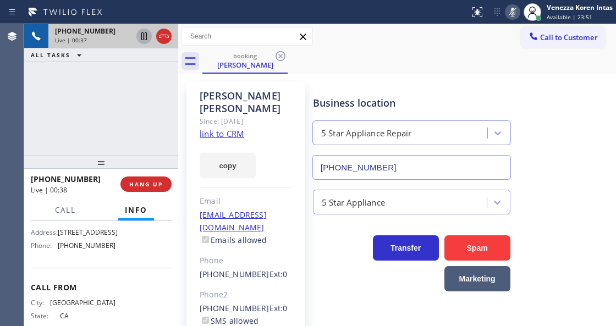
click at [142, 39] on icon at bounding box center [144, 36] width 6 height 8
click at [509, 10] on icon at bounding box center [512, 12] width 13 height 13
click at [139, 36] on icon at bounding box center [144, 36] width 13 height 13
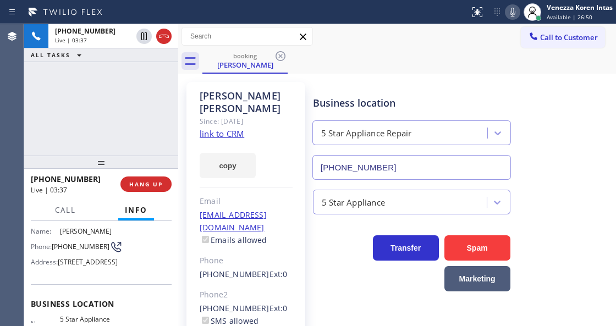
scroll to position [73, 0]
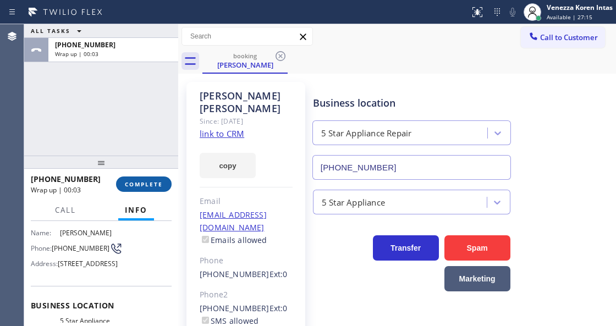
click at [141, 185] on span "COMPLETE" at bounding box center [144, 184] width 38 height 8
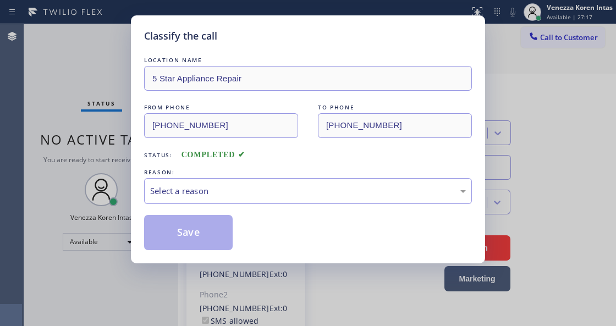
click at [270, 200] on div "Select a reason" at bounding box center [308, 191] width 328 height 26
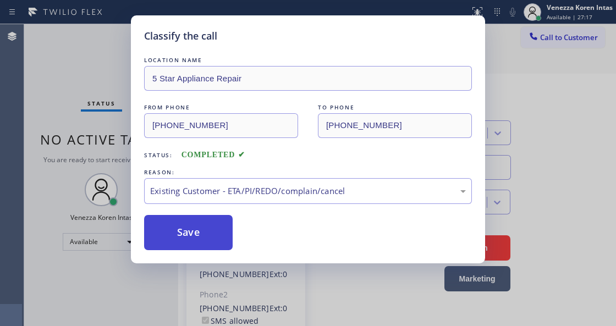
click at [198, 240] on button "Save" at bounding box center [188, 232] width 89 height 35
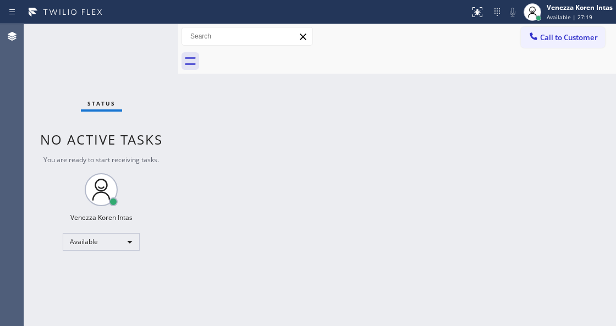
drag, startPoint x: 146, startPoint y: 42, endPoint x: 154, endPoint y: 69, distance: 28.6
click at [146, 42] on div "Status No active tasks You are ready to start receiving tasks. Venezza Koren In…" at bounding box center [101, 175] width 154 height 302
click at [155, 36] on div "Status No active tasks You are ready to start receiving tasks. Venezza Koren In…" at bounding box center [101, 175] width 154 height 302
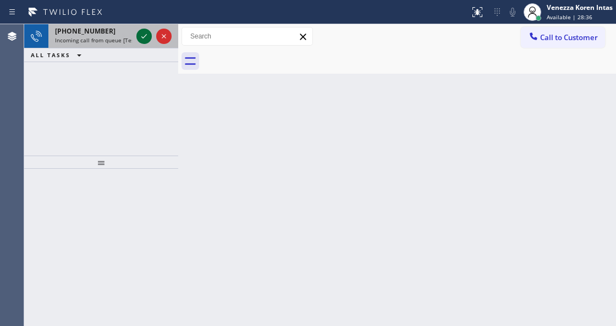
click at [141, 36] on icon at bounding box center [144, 36] width 13 height 13
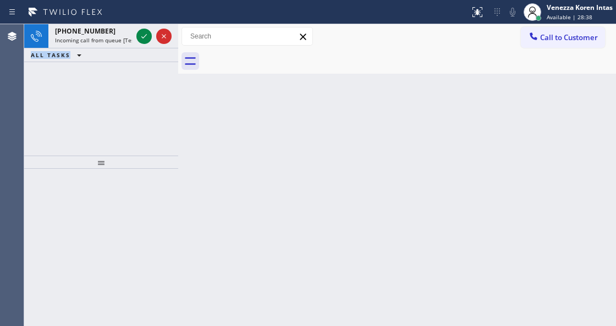
click at [141, 36] on icon at bounding box center [144, 36] width 13 height 13
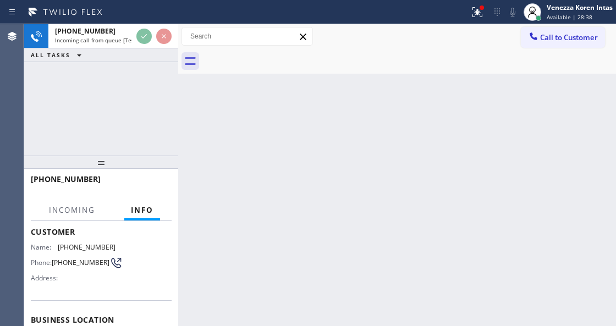
scroll to position [110, 0]
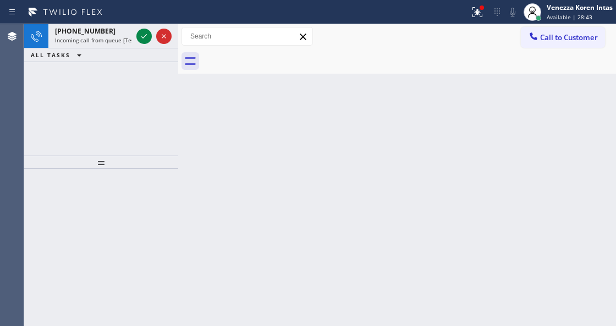
click at [142, 35] on icon at bounding box center [144, 36] width 13 height 13
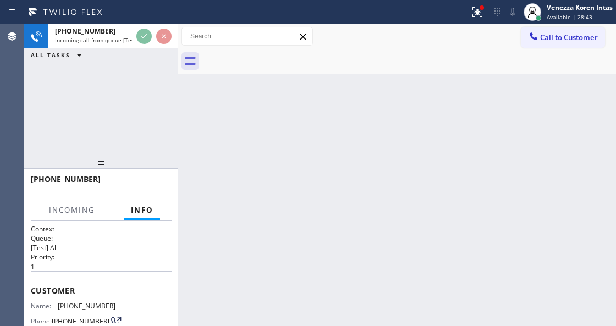
scroll to position [110, 0]
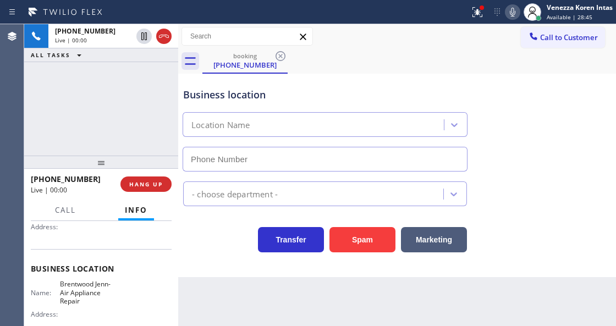
type input "[PHONE_NUMBER]"
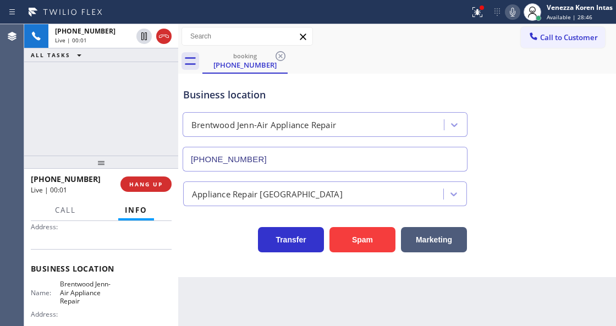
click at [65, 115] on div "[PHONE_NUMBER] Live | 00:01 ALL TASKS ALL TASKS ACTIVE TASKS TASKS IN WRAP UP" at bounding box center [101, 89] width 154 height 131
drag, startPoint x: 59, startPoint y: 278, endPoint x: 84, endPoint y: 300, distance: 33.1
click at [84, 300] on div "Business location Name: [GEOGRAPHIC_DATA][PERSON_NAME]-Air Appliance Repair Add…" at bounding box center [101, 299] width 141 height 100
drag, startPoint x: 473, startPoint y: 11, endPoint x: 478, endPoint y: 31, distance: 20.4
click at [473, 11] on icon at bounding box center [477, 12] width 13 height 13
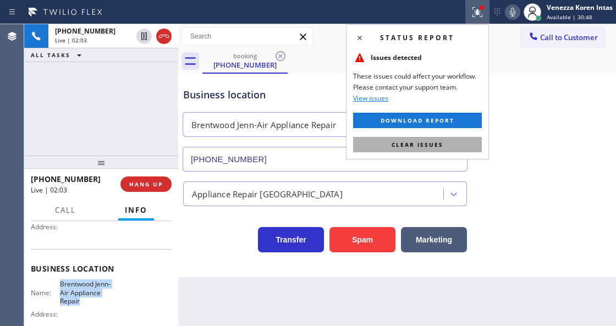
click at [456, 140] on button "Clear issues" at bounding box center [417, 144] width 129 height 15
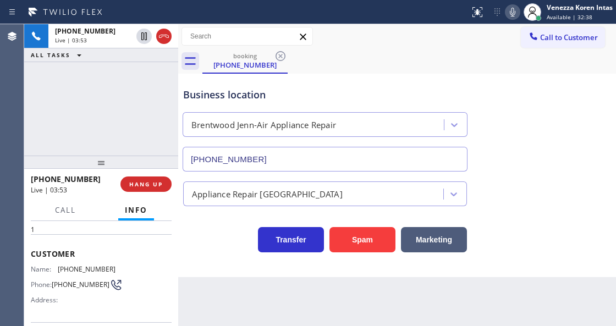
scroll to position [36, 0]
drag, startPoint x: 109, startPoint y: 266, endPoint x: 52, endPoint y: 266, distance: 57.2
click at [52, 266] on div "Name: [PHONE_NUMBER]" at bounding box center [73, 270] width 85 height 8
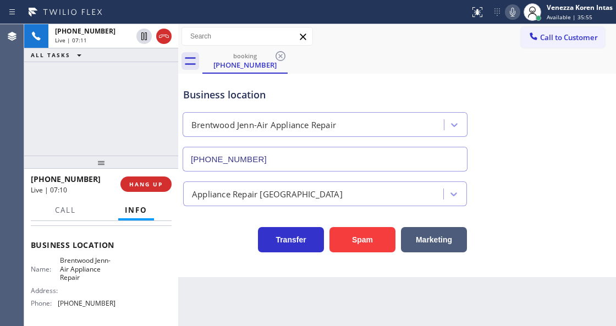
scroll to position [146, 0]
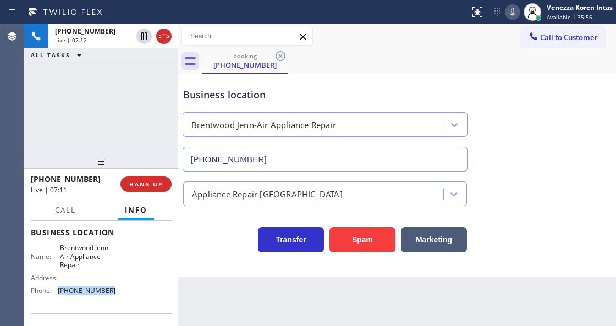
drag, startPoint x: 109, startPoint y: 290, endPoint x: 58, endPoint y: 291, distance: 50.6
click at [58, 291] on div "Phone: [PHONE_NUMBER]" at bounding box center [73, 291] width 85 height 8
click at [326, 97] on div "Business location" at bounding box center [325, 94] width 284 height 15
click at [467, 3] on button at bounding box center [477, 12] width 24 height 24
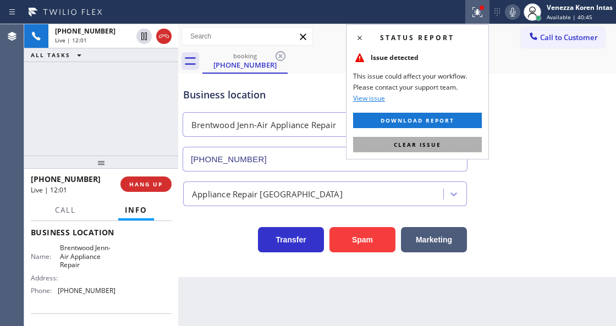
click at [458, 146] on button "Clear issue" at bounding box center [417, 144] width 129 height 15
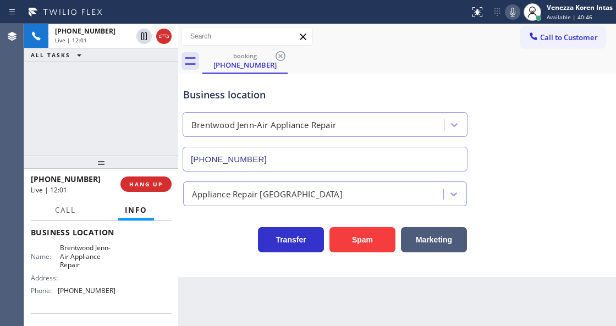
drag, startPoint x: 527, startPoint y: 142, endPoint x: 480, endPoint y: 8, distance: 141.6
click at [527, 142] on div "Business location [GEOGRAPHIC_DATA] Jenn-Air Appliance Repair [PHONE_NUMBER]" at bounding box center [397, 122] width 432 height 100
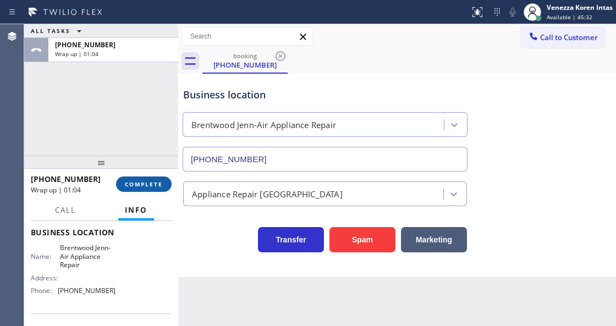
click at [142, 185] on span "COMPLETE" at bounding box center [144, 184] width 38 height 8
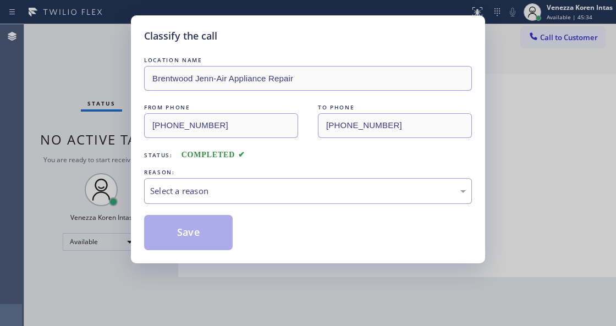
click at [223, 198] on div "Select a reason" at bounding box center [308, 191] width 328 height 26
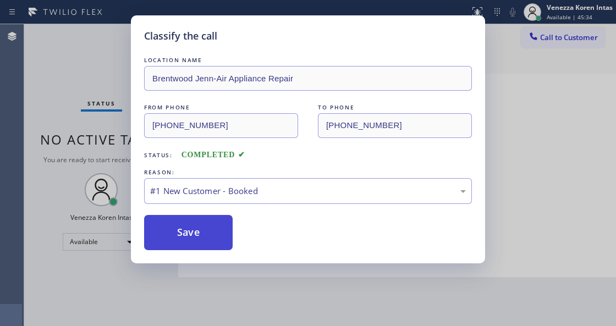
click at [213, 235] on button "Save" at bounding box center [188, 232] width 89 height 35
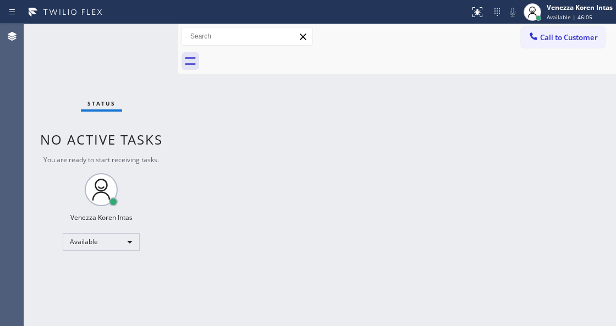
click at [330, 142] on div "Back to Dashboard Change Sender ID Customers Technicians Select a contact Outbo…" at bounding box center [397, 175] width 438 height 302
click at [353, 127] on div "Back to Dashboard Change Sender ID Customers Technicians Select a contact Outbo…" at bounding box center [397, 175] width 438 height 302
click at [333, 216] on div "Back to Dashboard Change Sender ID Customers Technicians Select a contact Outbo…" at bounding box center [397, 175] width 438 height 302
click at [274, 167] on div "Back to Dashboard Change Sender ID Customers Technicians Select a contact Outbo…" at bounding box center [397, 175] width 438 height 302
click at [88, 88] on div "Status No active tasks You are ready to start receiving tasks. Venezza Koren In…" at bounding box center [101, 175] width 154 height 302
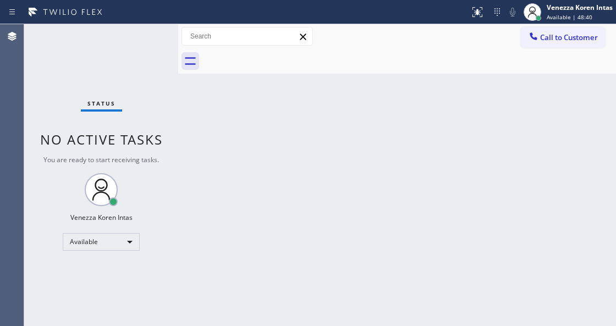
click at [136, 51] on div "Status No active tasks You are ready to start receiving tasks. Venezza Koren In…" at bounding box center [101, 175] width 154 height 302
click at [265, 205] on div "Back to Dashboard Change Sender ID Customers Technicians Select a contact Outbo…" at bounding box center [397, 175] width 438 height 302
click at [134, 82] on div "Status No active tasks You are ready to start receiving tasks. Venezza Koren In…" at bounding box center [101, 175] width 154 height 302
click at [165, 120] on div "Status No active tasks You are ready to start receiving tasks. Venezza Koren In…" at bounding box center [101, 175] width 154 height 302
drag, startPoint x: 363, startPoint y: 83, endPoint x: 359, endPoint y: 97, distance: 15.0
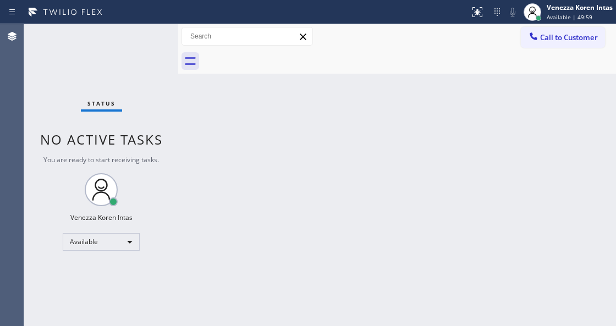
click at [363, 84] on div "Back to Dashboard Change Sender ID Customers Technicians Select a contact Outbo…" at bounding box center [397, 175] width 438 height 302
click at [110, 113] on div "Status No active tasks You are ready to start receiving tasks. Venezza Koren In…" at bounding box center [101, 175] width 154 height 302
drag, startPoint x: 132, startPoint y: 113, endPoint x: 124, endPoint y: 113, distance: 7.7
click at [132, 113] on div "Status No active tasks You are ready to start receiving tasks. Venezza Koren In…" at bounding box center [101, 175] width 154 height 302
click at [368, 159] on div "Back to Dashboard Change Sender ID Customers Technicians Select a contact Outbo…" at bounding box center [397, 175] width 438 height 302
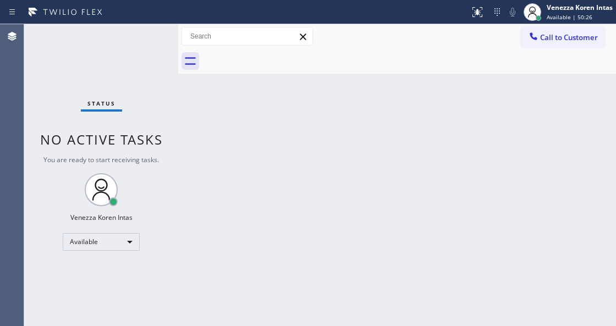
click at [116, 61] on div "Status No active tasks You are ready to start receiving tasks. Venezza Koren In…" at bounding box center [101, 175] width 154 height 302
click at [190, 140] on div "Back to Dashboard Change Sender ID Customers Technicians Select a contact Outbo…" at bounding box center [397, 175] width 438 height 302
click at [234, 179] on div "Back to Dashboard Change Sender ID Customers Technicians Select a contact Outbo…" at bounding box center [397, 175] width 438 height 302
click at [287, 182] on div "Back to Dashboard Change Sender ID Customers Technicians Select a contact Outbo…" at bounding box center [397, 175] width 438 height 302
drag, startPoint x: 369, startPoint y: 90, endPoint x: 292, endPoint y: 319, distance: 242.2
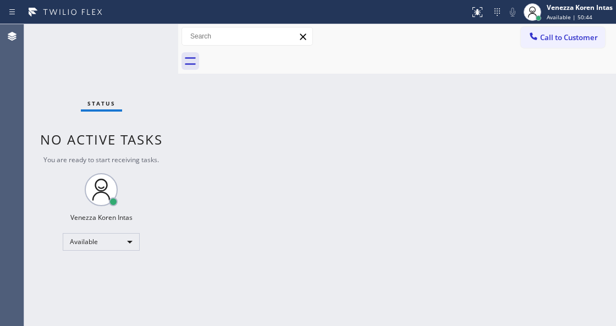
click at [369, 92] on div "Back to Dashboard Change Sender ID Customers Technicians Select a contact Outbo…" at bounding box center [397, 175] width 438 height 302
click at [146, 129] on div "Status No active tasks You are ready to start receiving tasks. Venezza Koren In…" at bounding box center [101, 175] width 154 height 302
click at [152, 57] on div "Status No active tasks You are ready to start receiving tasks. Venezza Koren In…" at bounding box center [101, 175] width 154 height 302
click at [149, 43] on div "Status No active tasks You are ready to start receiving tasks. Venezza Koren In…" at bounding box center [101, 175] width 154 height 302
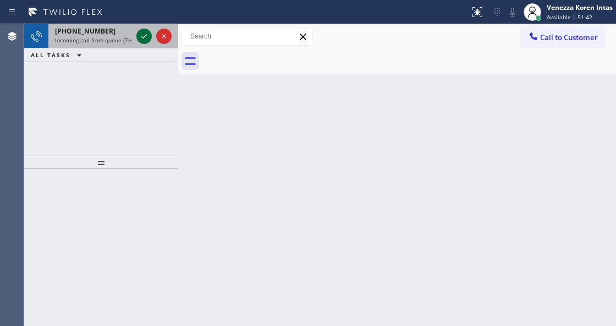
click at [141, 37] on icon at bounding box center [144, 36] width 13 height 13
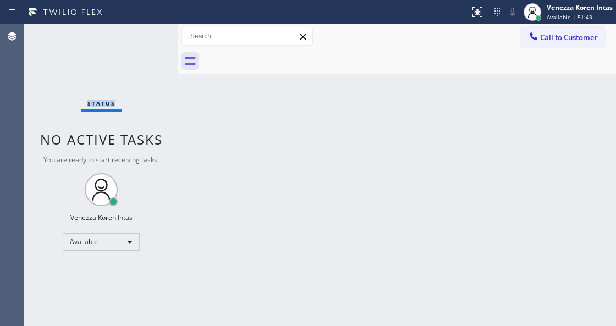
click at [141, 37] on div "Status No active tasks You are ready to start receiving tasks. Venezza Koren In…" at bounding box center [101, 175] width 154 height 302
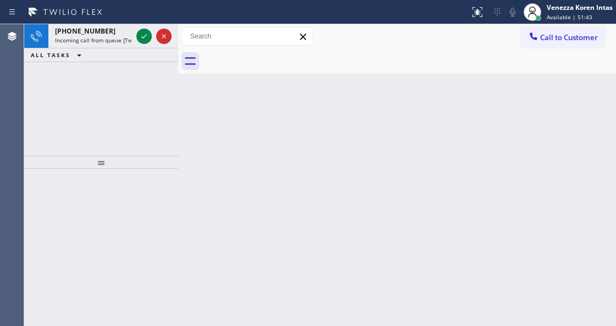
click at [141, 37] on icon at bounding box center [144, 36] width 13 height 13
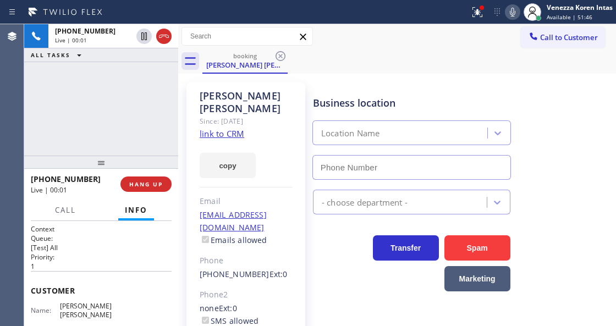
type input "[PHONE_NUMBER]"
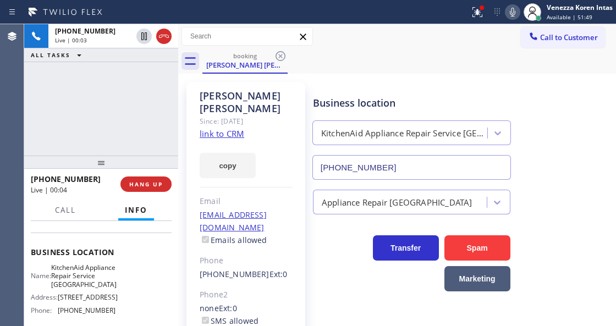
scroll to position [146, 0]
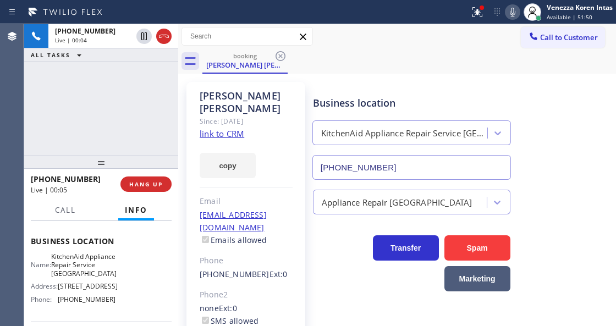
click at [215, 115] on div "Since: [DATE]" at bounding box center [246, 121] width 93 height 13
click at [218, 128] on link "link to CRM" at bounding box center [222, 133] width 45 height 11
click at [486, 9] on div at bounding box center [477, 12] width 24 height 13
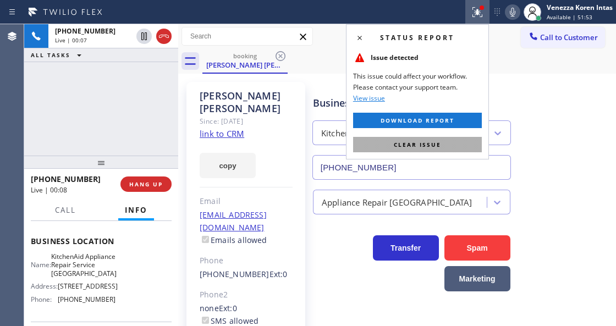
click at [462, 146] on button "Clear issue" at bounding box center [417, 144] width 129 height 15
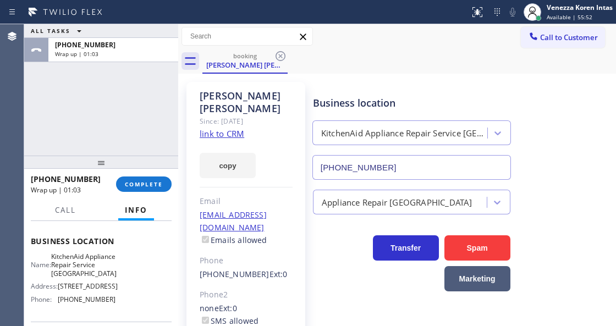
click at [144, 174] on div "[PHONE_NUMBER] Wrap up | 01:03 COMPLETE" at bounding box center [101, 184] width 141 height 29
drag, startPoint x: 151, startPoint y: 182, endPoint x: 201, endPoint y: 196, distance: 52.8
click at [151, 182] on span "COMPLETE" at bounding box center [144, 184] width 38 height 8
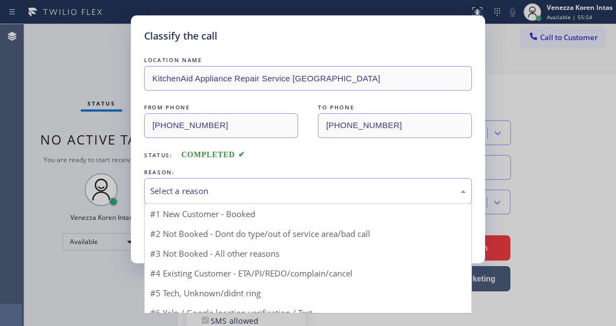
click at [256, 195] on div "Select a reason" at bounding box center [308, 191] width 316 height 13
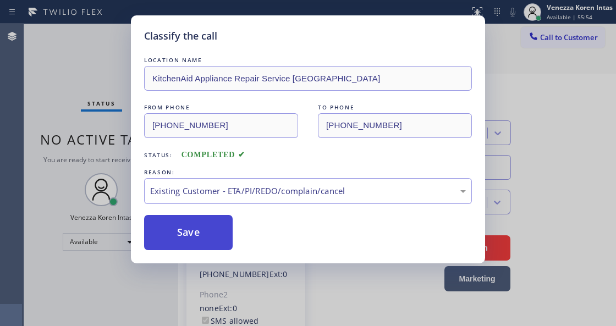
click at [217, 229] on button "Save" at bounding box center [188, 232] width 89 height 35
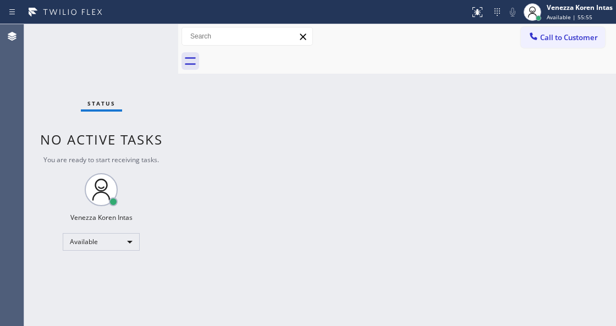
drag, startPoint x: 211, startPoint y: 173, endPoint x: 341, endPoint y: 73, distance: 164.0
click at [211, 173] on div "Back to Dashboard Change Sender ID Customers Technicians Select a contact Outbo…" at bounding box center [397, 175] width 438 height 302
click at [287, 93] on div "Back to Dashboard Change Sender ID Customers Technicians Select a contact Outbo…" at bounding box center [397, 175] width 438 height 302
click at [102, 80] on div "Status No active tasks You are ready to start receiving tasks. Venezza Koren In…" at bounding box center [101, 175] width 154 height 302
click at [322, 221] on div "Back to Dashboard Change Sender ID Customers Technicians Select a contact Outbo…" at bounding box center [397, 175] width 438 height 302
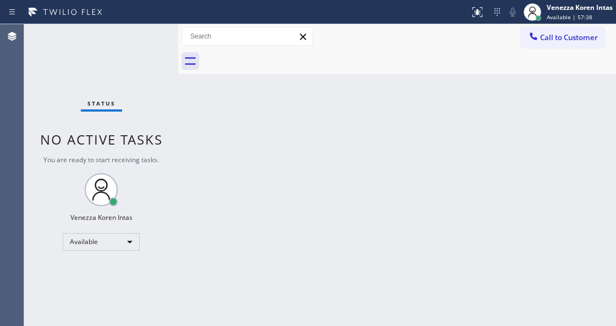
drag, startPoint x: 187, startPoint y: 248, endPoint x: 227, endPoint y: 325, distance: 87.4
click at [187, 249] on div "Back to Dashboard Change Sender ID Customers Technicians Select a contact Outbo…" at bounding box center [397, 175] width 438 height 302
click at [157, 116] on div "Status No active tasks You are ready to start receiving tasks. Venezza Koren In…" at bounding box center [101, 175] width 154 height 302
click at [128, 73] on div "Status No active tasks You are ready to start receiving tasks. Venezza Koren In…" at bounding box center [101, 175] width 154 height 302
drag, startPoint x: 140, startPoint y: 54, endPoint x: 211, endPoint y: 235, distance: 194.9
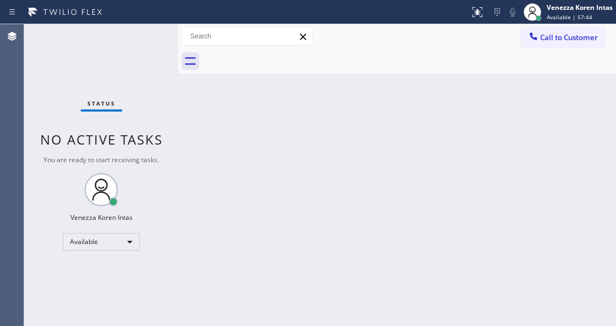
click at [141, 57] on div "Status No active tasks You are ready to start receiving tasks. Venezza Koren In…" at bounding box center [101, 175] width 154 height 302
click at [139, 42] on div "Status No active tasks You are ready to start receiving tasks. Venezza Koren In…" at bounding box center [101, 175] width 154 height 302
click at [270, 140] on div "Back to Dashboard Change Sender ID Customers Technicians Select a contact Outbo…" at bounding box center [397, 175] width 438 height 302
drag, startPoint x: 89, startPoint y: 72, endPoint x: 146, endPoint y: 152, distance: 98.6
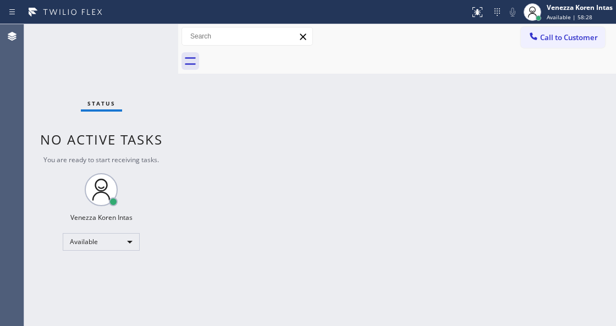
click at [89, 72] on div "Status No active tasks You are ready to start receiving tasks. Venezza Koren In…" at bounding box center [101, 175] width 154 height 302
click at [232, 119] on div "Back to Dashboard Change Sender ID Customers Technicians Select a contact Outbo…" at bounding box center [397, 175] width 438 height 302
click at [331, 204] on div "Back to Dashboard Change Sender ID Customers Technicians Select a contact Outbo…" at bounding box center [397, 175] width 438 height 302
click at [348, 193] on div "Back to Dashboard Change Sender ID Customers Technicians Select a contact Outbo…" at bounding box center [397, 175] width 438 height 302
click at [580, 143] on div "Back to Dashboard Change Sender ID Customers Technicians Select a contact Outbo…" at bounding box center [397, 175] width 438 height 302
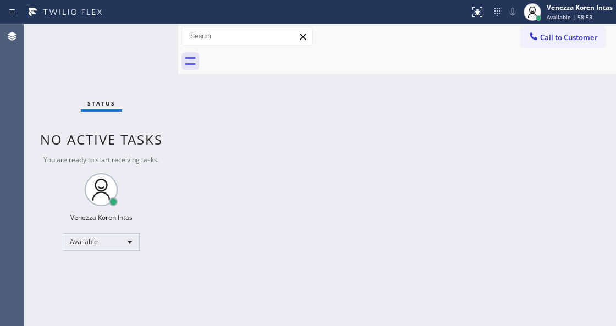
click at [535, 141] on div "Back to Dashboard Change Sender ID Customers Technicians Select a contact Outbo…" at bounding box center [397, 175] width 438 height 302
click at [146, 36] on div "Status No active tasks You are ready to start receiving tasks. Venezza Koren In…" at bounding box center [101, 175] width 154 height 302
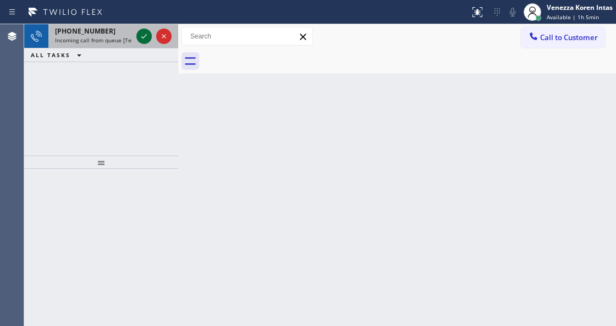
click at [144, 38] on icon at bounding box center [144, 36] width 13 height 13
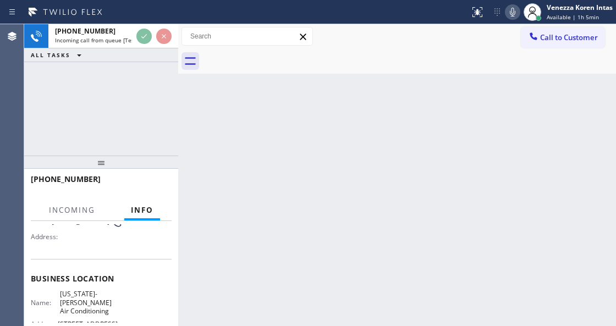
scroll to position [110, 0]
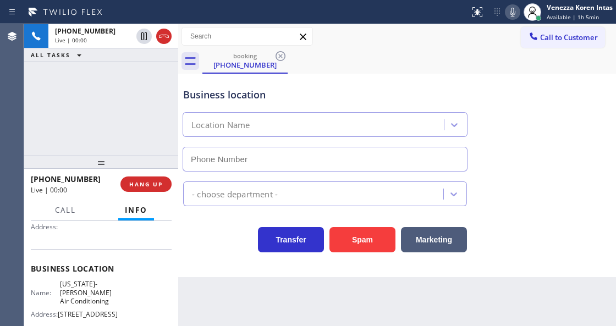
type input "[PHONE_NUMBER]"
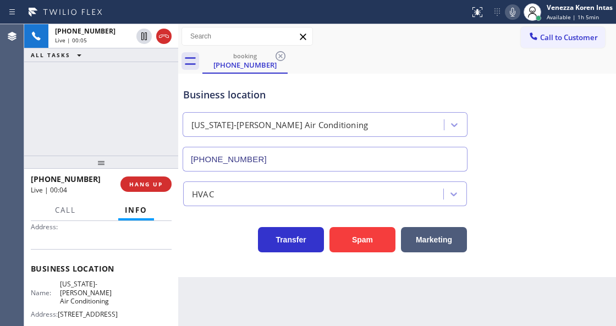
click at [58, 127] on div "[PHONE_NUMBER] Live | 00:05 ALL TASKS ALL TASKS ACTIVE TASKS TASKS IN WRAP UP" at bounding box center [101, 89] width 154 height 131
click at [405, 73] on div "Business location [US_STATE]-[GEOGRAPHIC_DATA] Air Conditioning [PHONE_NUMBER]" at bounding box center [397, 122] width 432 height 100
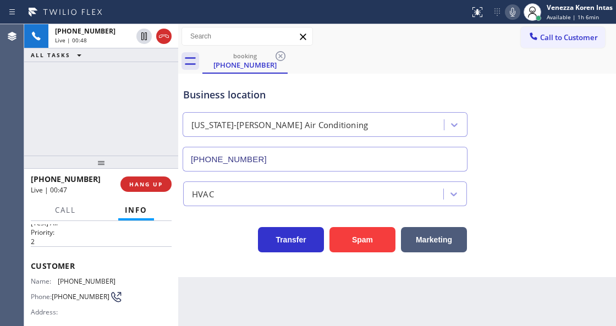
scroll to position [0, 0]
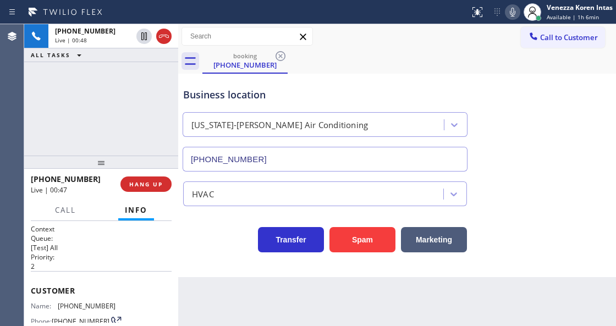
click at [403, 106] on div "Business location [US_STATE]-[GEOGRAPHIC_DATA] Air Conditioning [PHONE_NUMBER]" at bounding box center [325, 123] width 288 height 95
click at [397, 49] on div "booking [PHONE_NUMBER]" at bounding box center [409, 61] width 414 height 25
click at [326, 120] on div "[US_STATE]-[PERSON_NAME] Air Conditioning" at bounding box center [315, 125] width 258 height 19
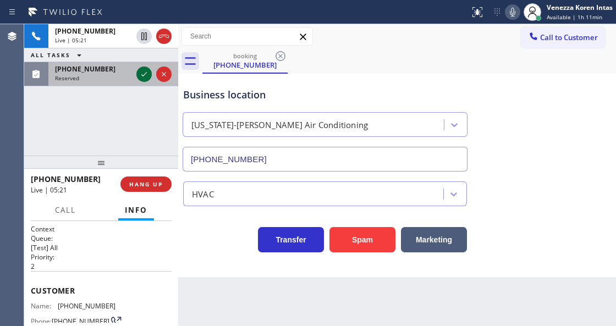
click at [146, 76] on icon at bounding box center [144, 74] width 13 height 13
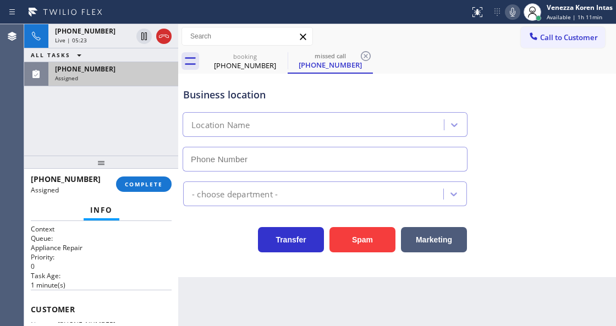
type input "[PHONE_NUMBER]"
click at [143, 72] on div "[PHONE_NUMBER]" at bounding box center [113, 68] width 117 height 9
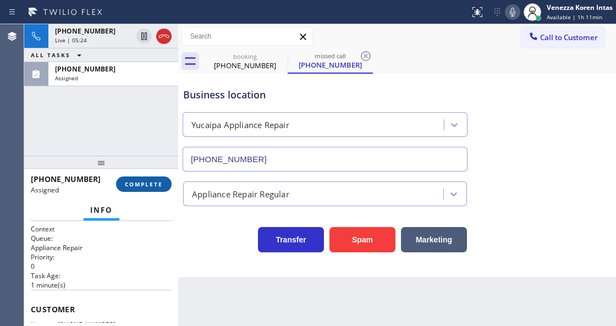
click at [145, 182] on span "COMPLETE" at bounding box center [144, 184] width 38 height 8
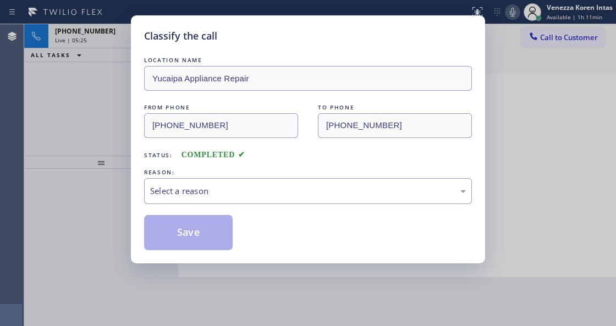
click at [285, 204] on div "Select a reason" at bounding box center [308, 191] width 328 height 26
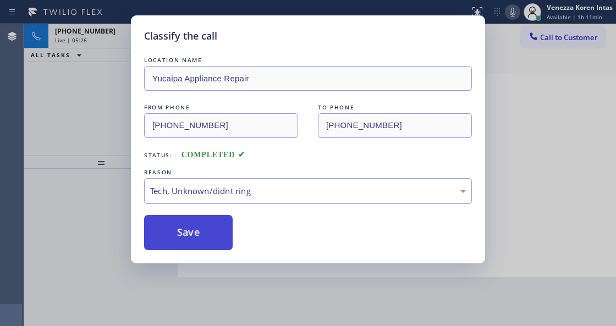
click at [206, 250] on button "Save" at bounding box center [188, 232] width 89 height 35
click at [214, 242] on button "Save" at bounding box center [188, 232] width 89 height 35
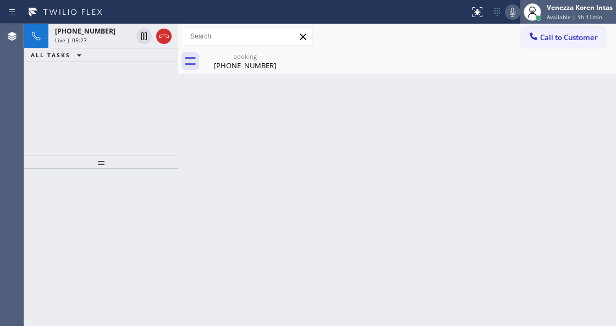
click at [543, 4] on div at bounding box center [532, 12] width 24 height 24
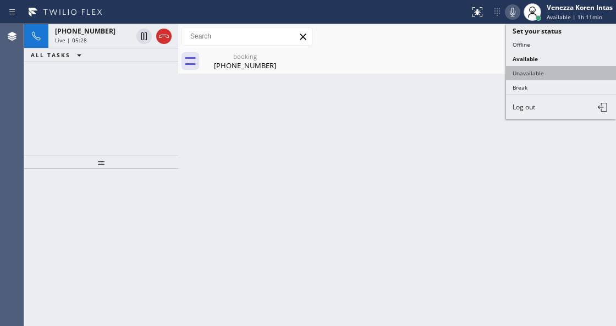
click at [535, 66] on button "Unavailable" at bounding box center [561, 73] width 110 height 14
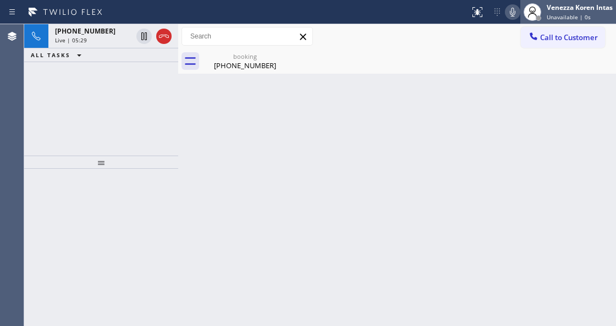
click at [556, 13] on div "Venezza Koren Intas Unavailable | 0s" at bounding box center [581, 11] width 72 height 19
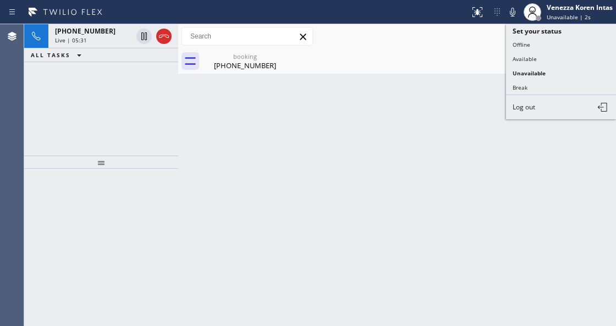
drag, startPoint x: 509, startPoint y: 13, endPoint x: 432, endPoint y: 53, distance: 86.6
click at [509, 13] on icon at bounding box center [512, 12] width 13 height 13
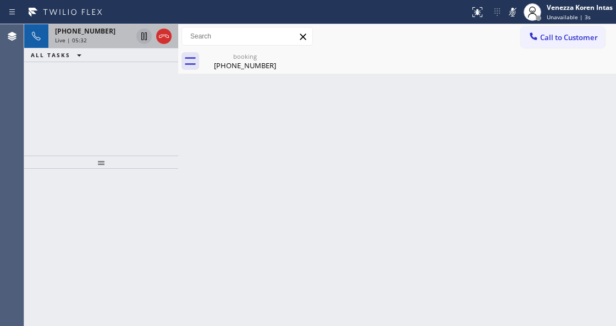
click at [146, 34] on icon at bounding box center [144, 36] width 13 height 13
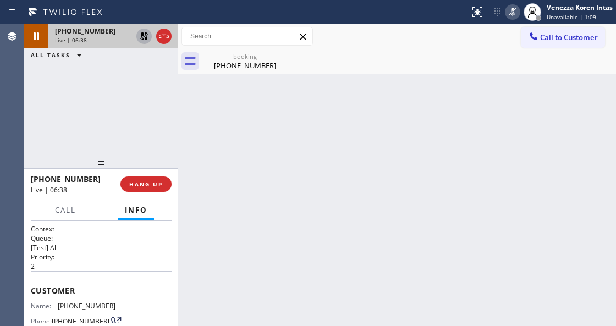
click at [514, 8] on icon at bounding box center [512, 12] width 13 height 13
click at [145, 37] on icon at bounding box center [144, 36] width 13 height 13
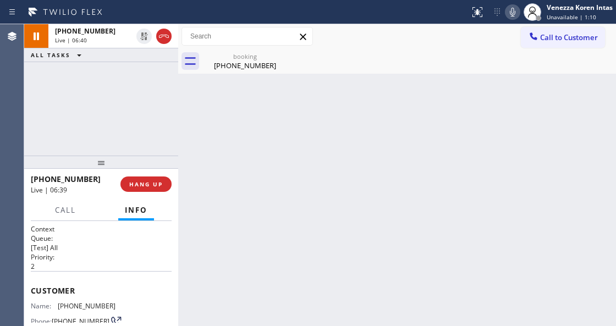
click at [252, 81] on div "Back to Dashboard Change Sender ID Customers Technicians Select a contact Outbo…" at bounding box center [397, 175] width 438 height 302
click at [252, 69] on div "[PHONE_NUMBER]" at bounding box center [245, 66] width 83 height 10
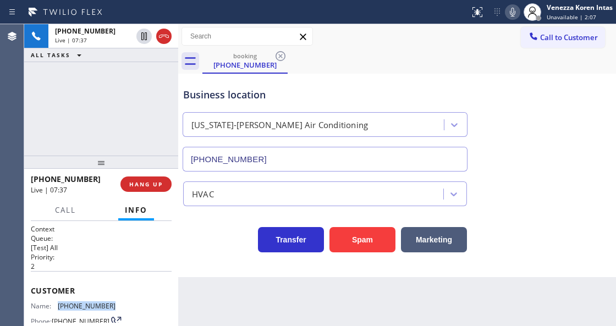
drag, startPoint x: 116, startPoint y: 305, endPoint x: 56, endPoint y: 301, distance: 59.5
click at [56, 302] on div "Name: [PHONE_NUMBER] Phone: [PHONE_NUMBER] Address:" at bounding box center [101, 323] width 141 height 43
click at [514, 8] on icon at bounding box center [512, 12] width 13 height 13
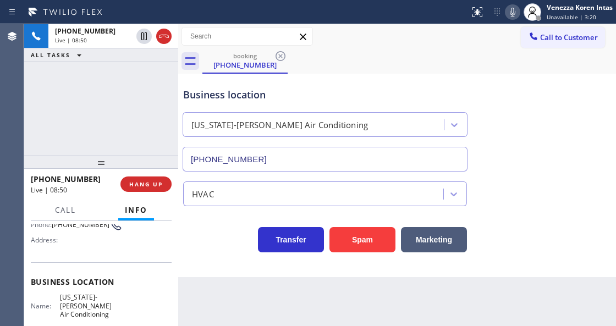
scroll to position [110, 0]
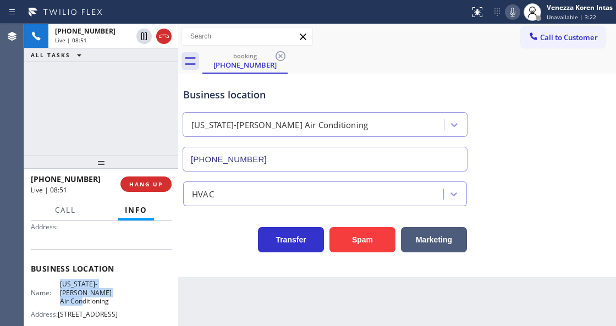
drag, startPoint x: 58, startPoint y: 281, endPoint x: 104, endPoint y: 303, distance: 50.5
click at [104, 303] on div "Name: [US_STATE]-[PERSON_NAME] Air Conditioning" at bounding box center [73, 292] width 85 height 25
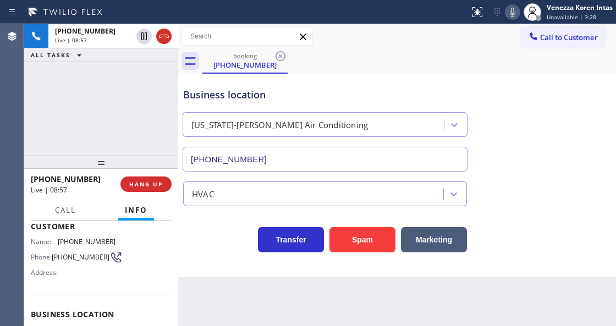
scroll to position [0, 0]
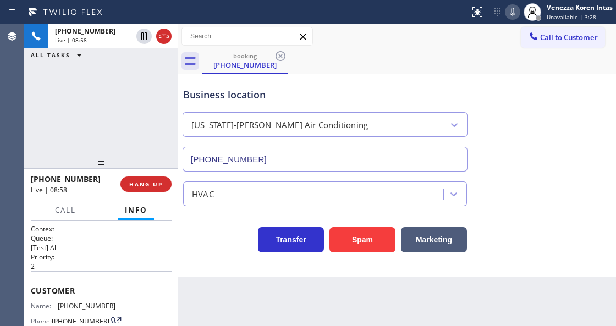
click at [107, 303] on span "[PHONE_NUMBER]" at bounding box center [87, 306] width 58 height 8
click at [518, 12] on icon at bounding box center [512, 12] width 13 height 13
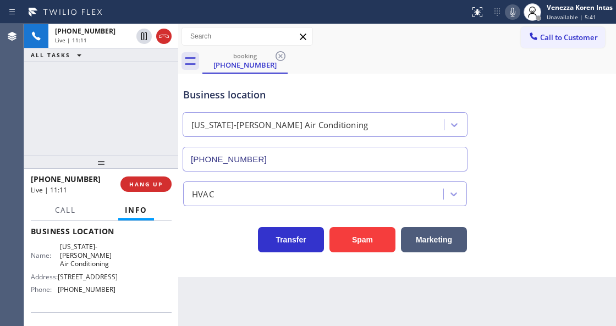
scroll to position [183, 0]
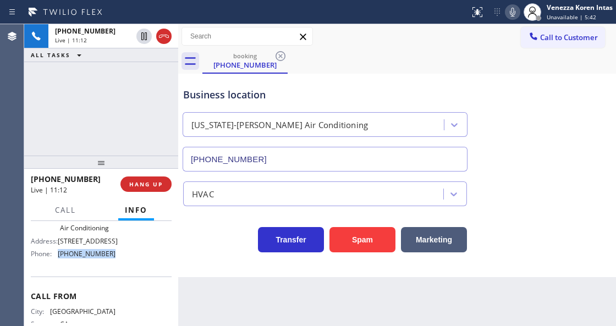
drag, startPoint x: 117, startPoint y: 255, endPoint x: 59, endPoint y: 254, distance: 57.8
click at [59, 254] on div "Name: [US_STATE]-[PERSON_NAME] Air Conditioning Address: [STREET_ADDRESS] Phone…" at bounding box center [101, 235] width 141 height 56
click at [514, 9] on icon at bounding box center [512, 12] width 13 height 13
click at [420, 79] on div "Business location [US_STATE]-[GEOGRAPHIC_DATA] Air Conditioning [PHONE_NUMBER]" at bounding box center [325, 123] width 288 height 95
click at [507, 16] on icon at bounding box center [512, 12] width 13 height 13
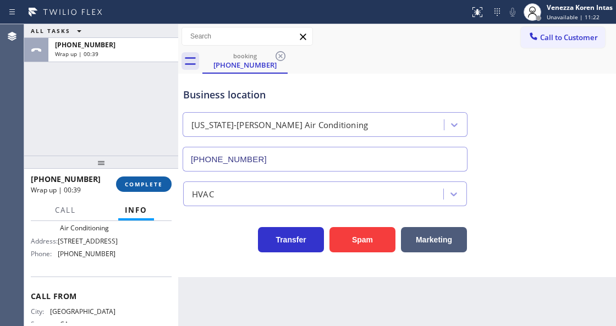
drag, startPoint x: 140, startPoint y: 185, endPoint x: 250, endPoint y: 187, distance: 110.0
click at [142, 185] on span "COMPLETE" at bounding box center [144, 184] width 38 height 8
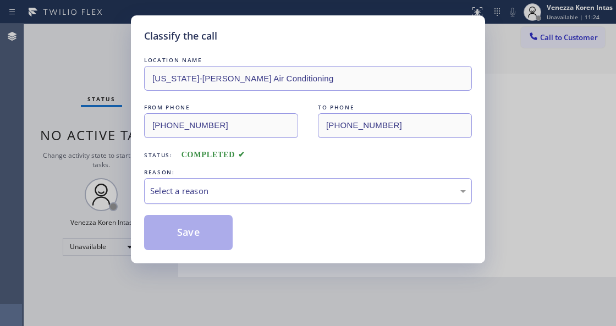
click at [244, 193] on div "Select a reason" at bounding box center [308, 191] width 316 height 13
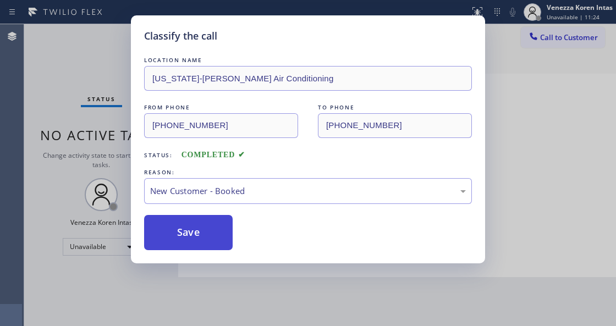
click at [220, 231] on button "Save" at bounding box center [188, 232] width 89 height 35
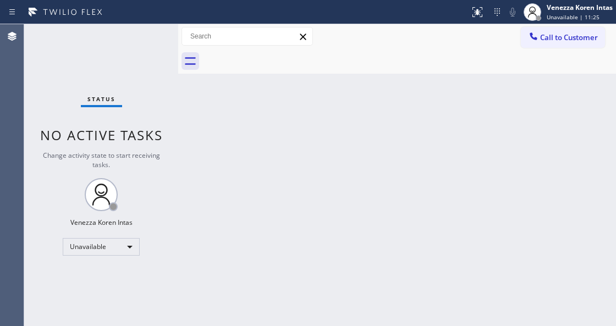
click at [575, 21] on div "Venezza Koren Intas Unavailable | 11:25" at bounding box center [581, 11] width 72 height 19
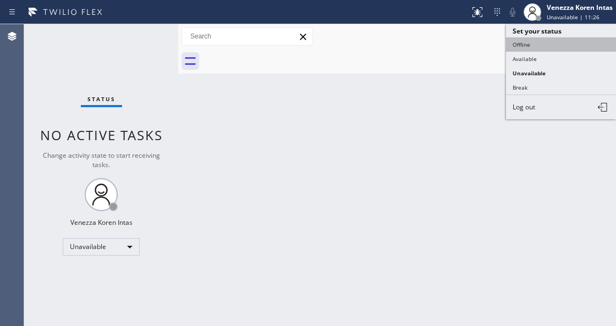
click at [531, 49] on button "Offline" at bounding box center [561, 44] width 110 height 14
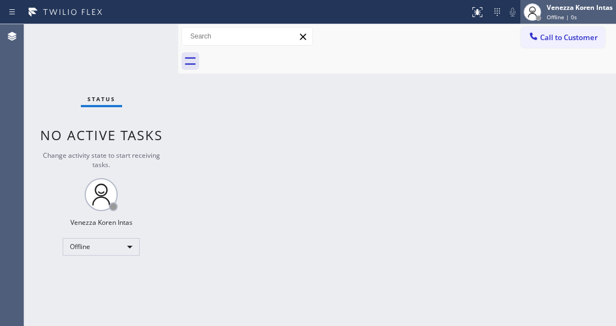
click at [567, 18] on span "Offline | 0s" at bounding box center [562, 17] width 30 height 8
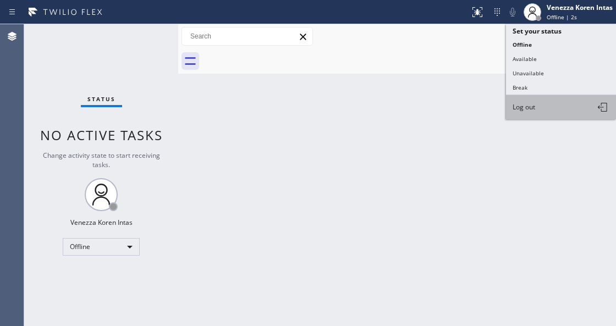
click at [532, 100] on button "Log out" at bounding box center [561, 107] width 110 height 24
